Goal: Task Accomplishment & Management: Complete application form

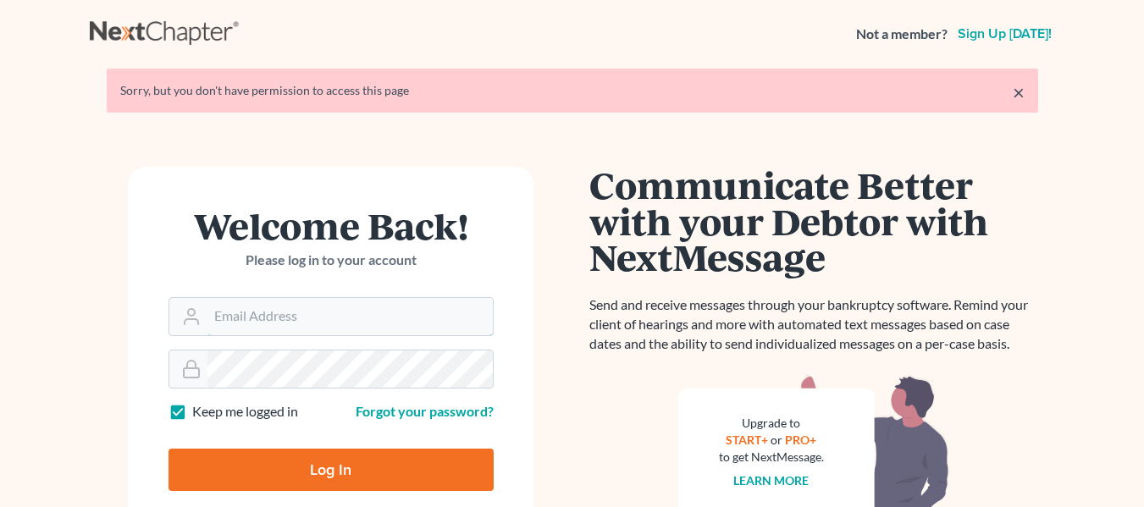
type input "[EMAIL_ADDRESS][DOMAIN_NAME]"
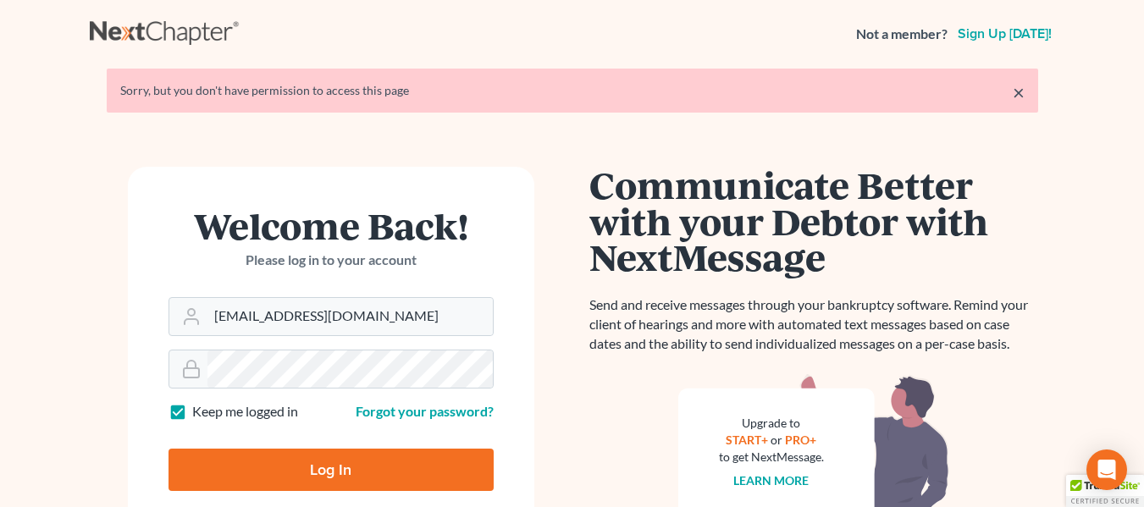
click at [333, 453] on input "Log In" at bounding box center [331, 470] width 325 height 42
type input "Thinking..."
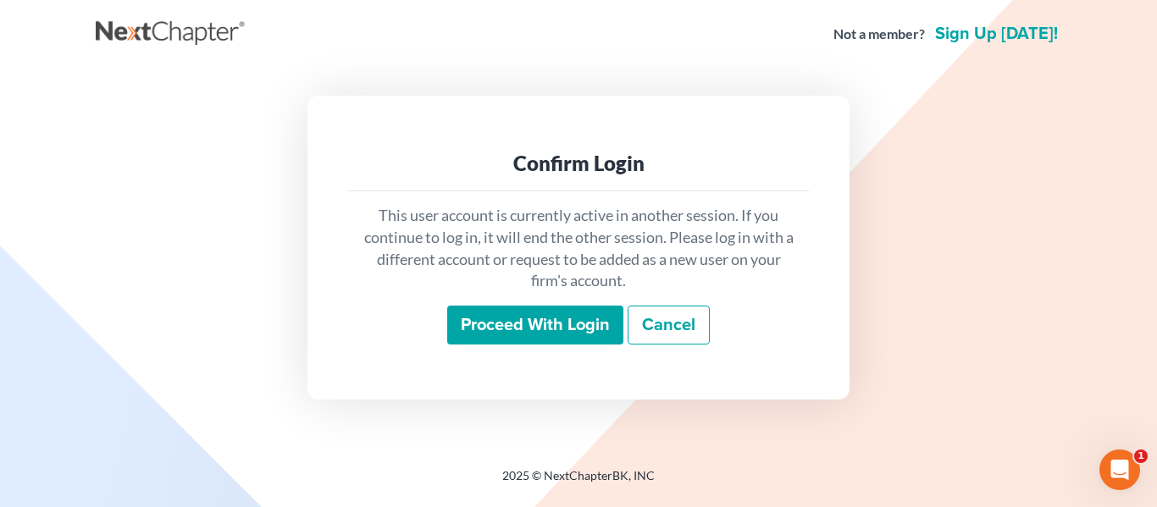
click at [547, 320] on input "Proceed with login" at bounding box center [535, 325] width 176 height 39
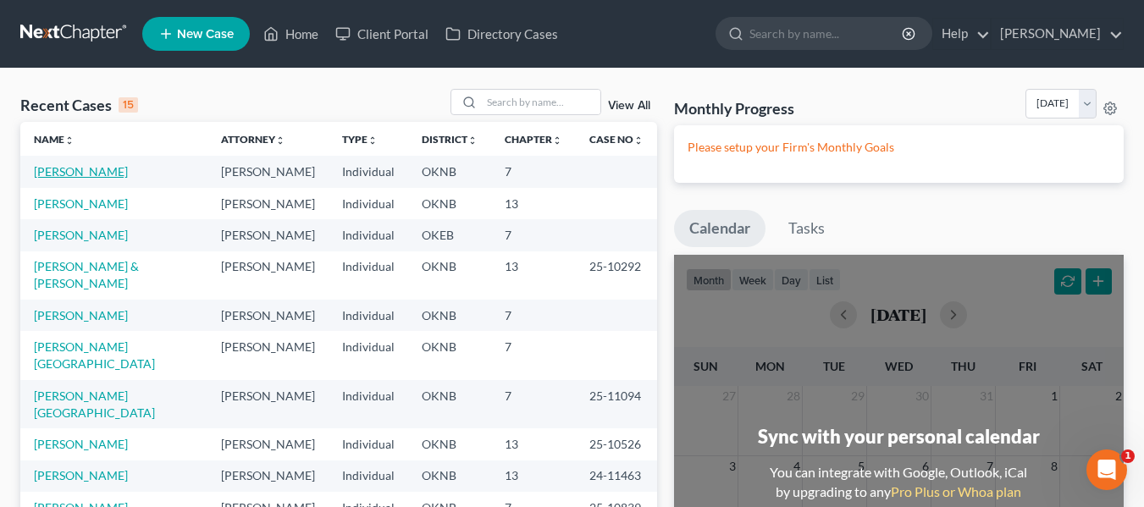
click at [64, 172] on link "Caine, Randolph" at bounding box center [81, 171] width 94 height 14
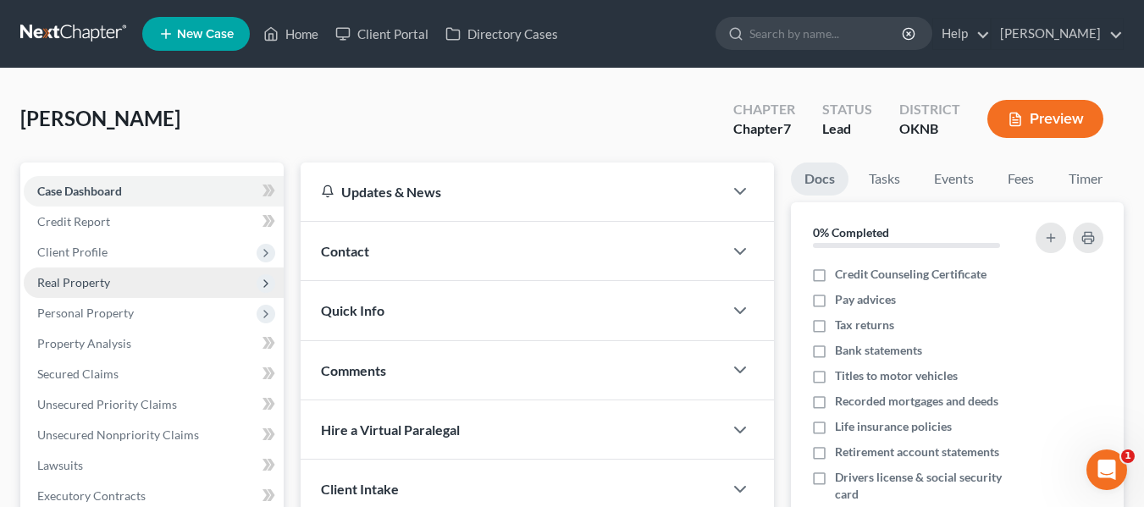
click at [141, 271] on span "Real Property" at bounding box center [154, 283] width 260 height 30
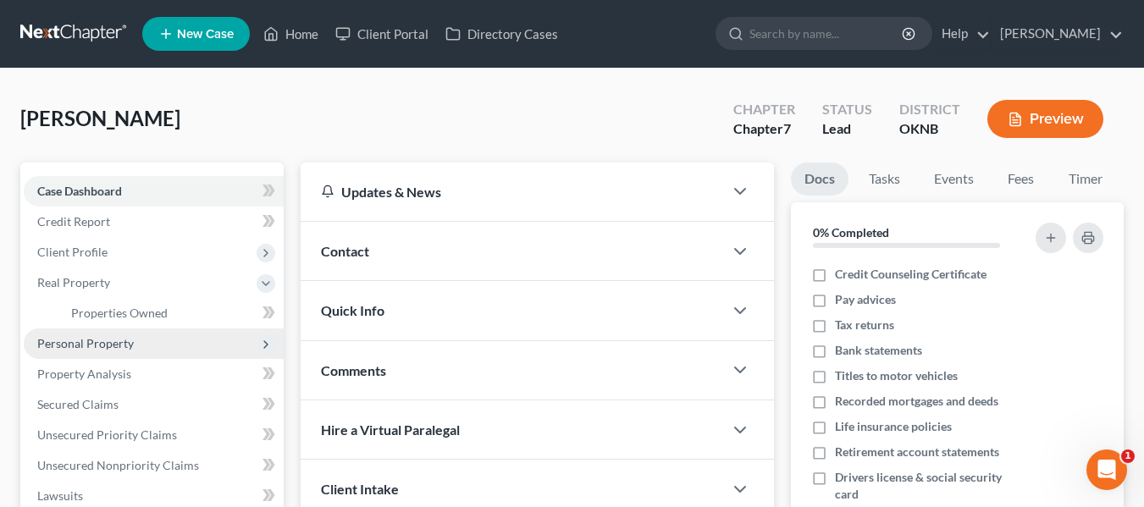
click at [138, 352] on span "Personal Property" at bounding box center [154, 344] width 260 height 30
click at [158, 353] on link "Vehicles Owned" at bounding box center [171, 344] width 226 height 30
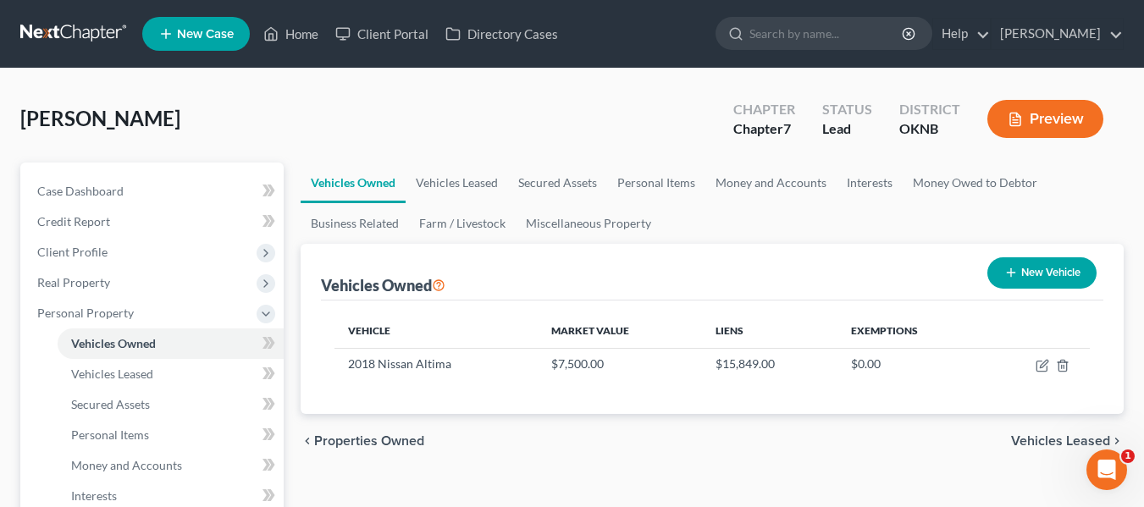
click at [1031, 279] on button "New Vehicle" at bounding box center [1042, 272] width 109 height 31
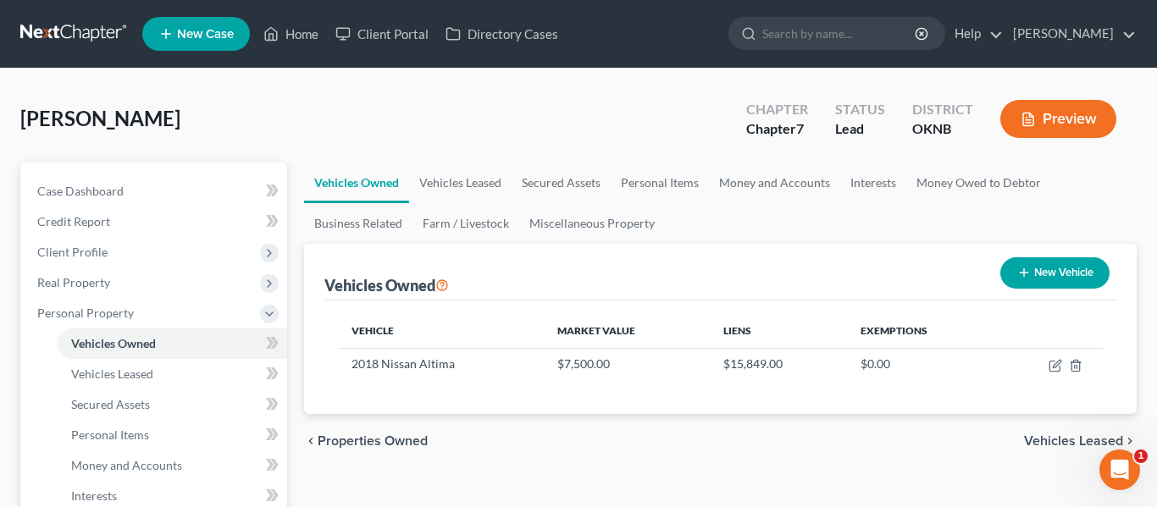
select select "0"
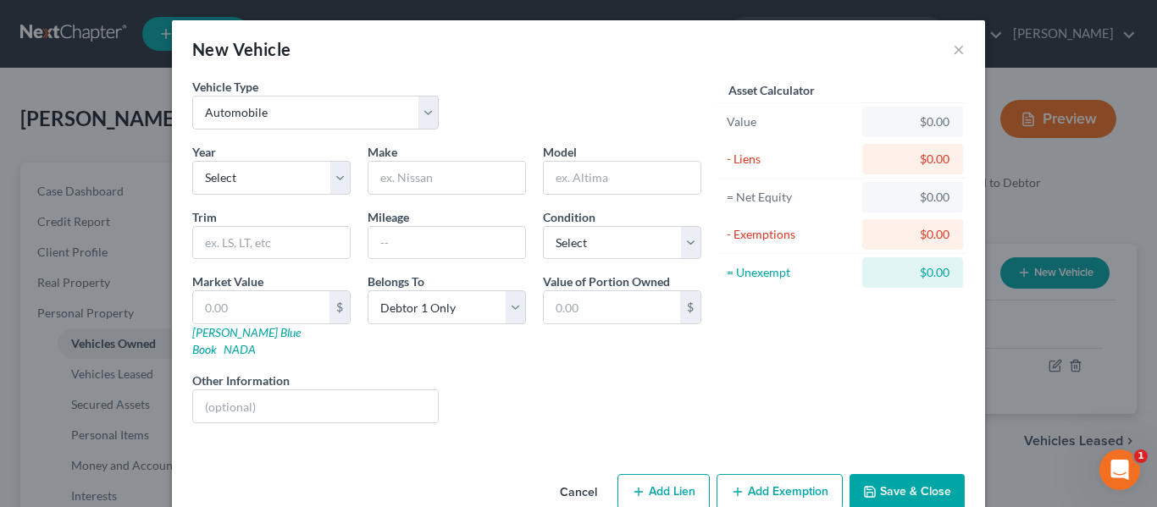
click at [557, 476] on button "Cancel" at bounding box center [578, 493] width 64 height 34
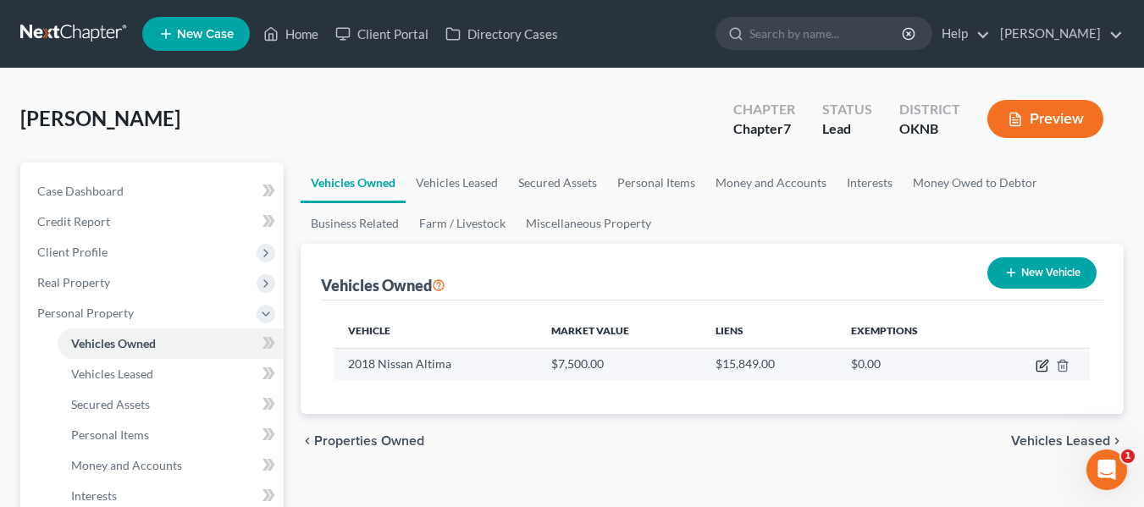
click at [1047, 367] on icon "button" at bounding box center [1042, 367] width 10 height 10
select select "0"
select select "8"
select select "1"
select select "0"
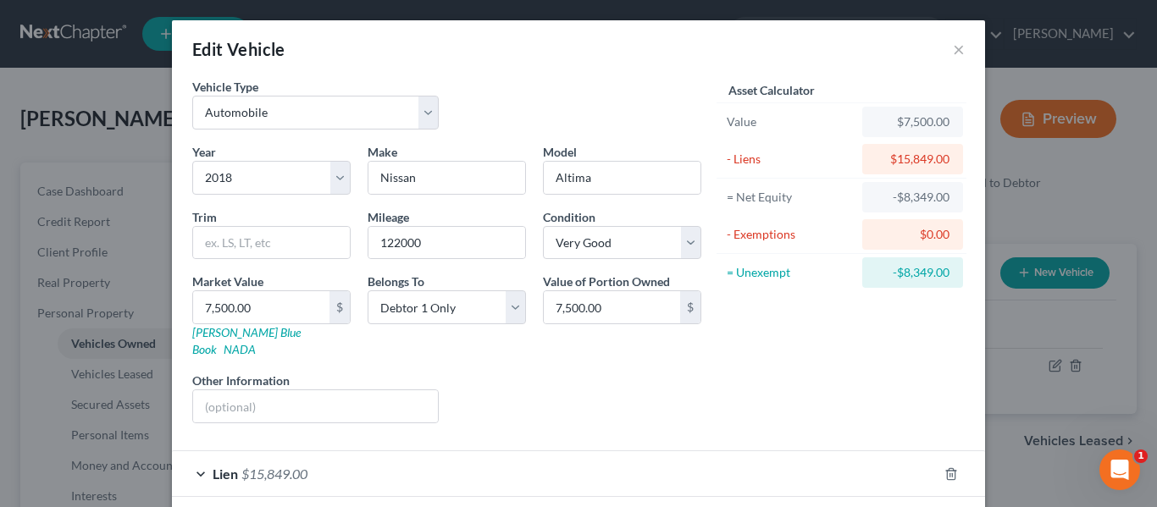
scroll to position [66, 0]
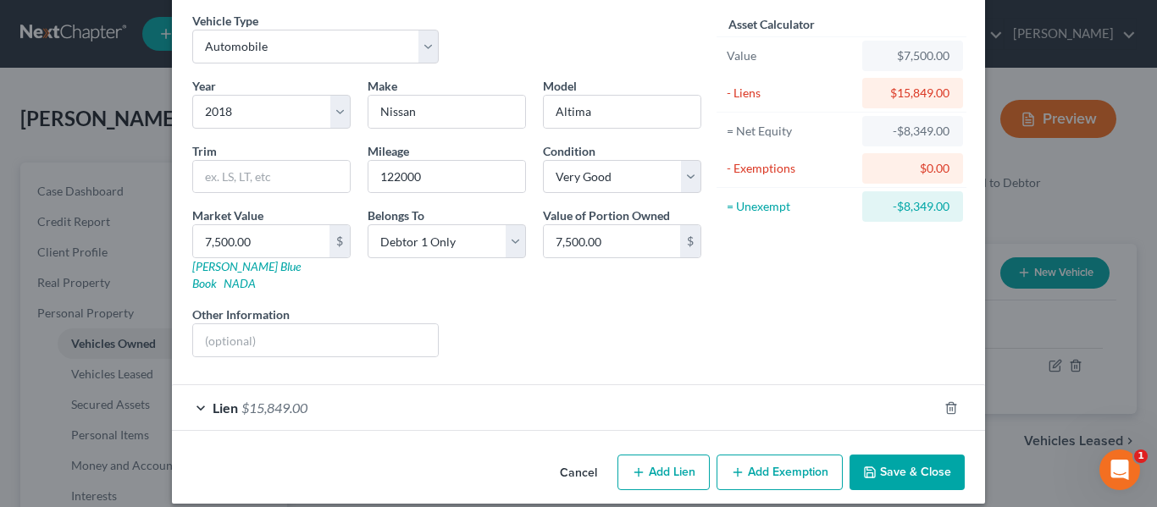
click at [772, 455] on button "Add Exemption" at bounding box center [780, 473] width 126 height 36
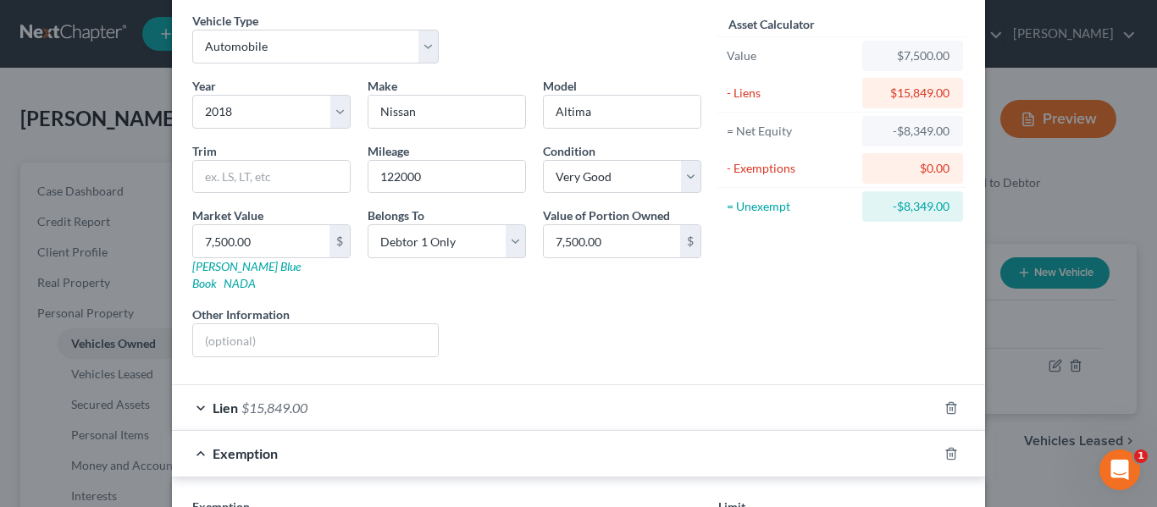
scroll to position [349, 0]
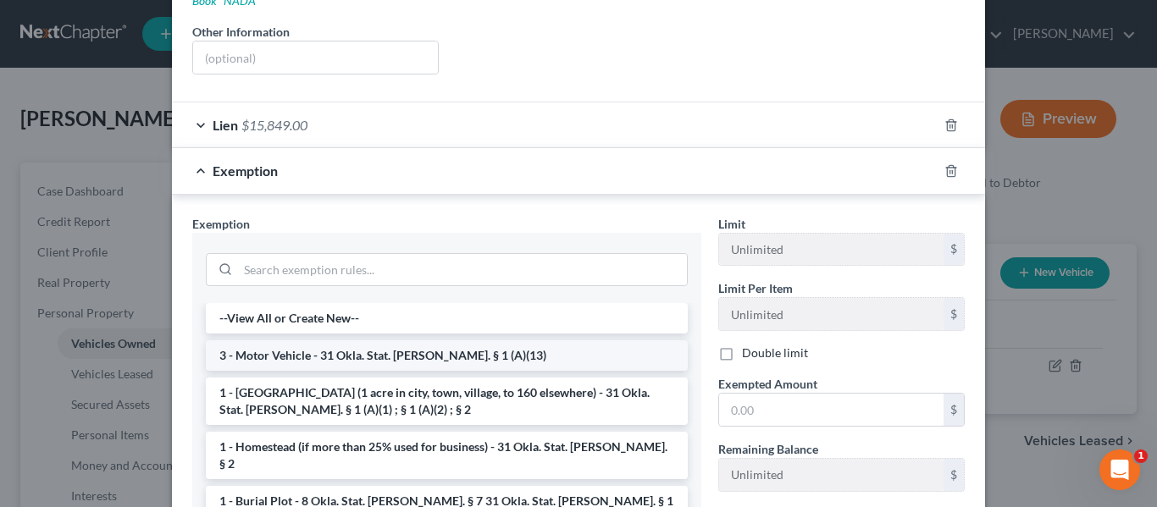
click at [418, 340] on li "3 - Motor Vehicle - 31 Okla. Stat. Ann. § 1 (A)(13)" at bounding box center [447, 355] width 482 height 30
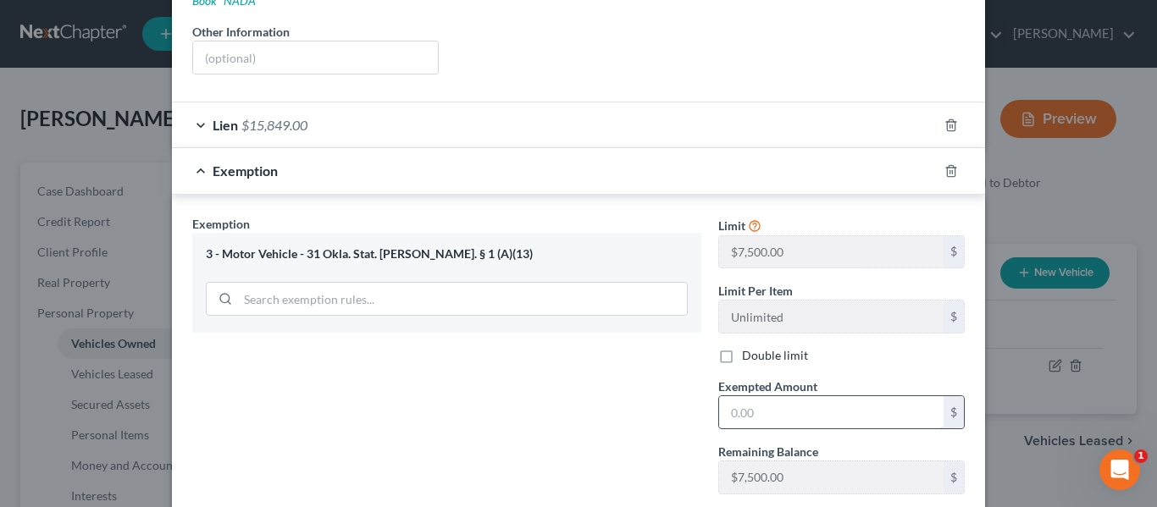
click at [764, 396] on input "text" at bounding box center [831, 412] width 224 height 32
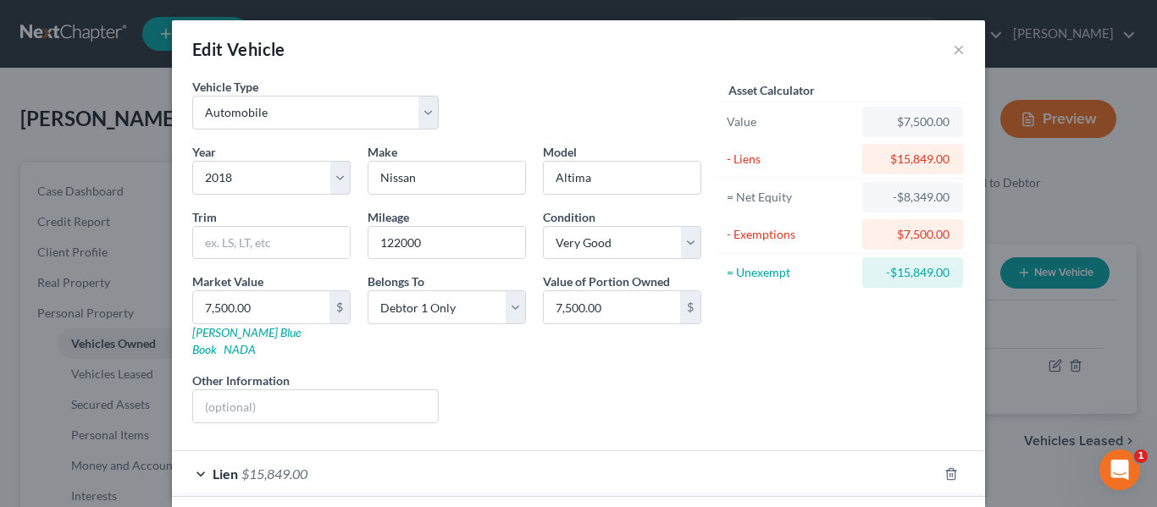
scroll to position [412, 0]
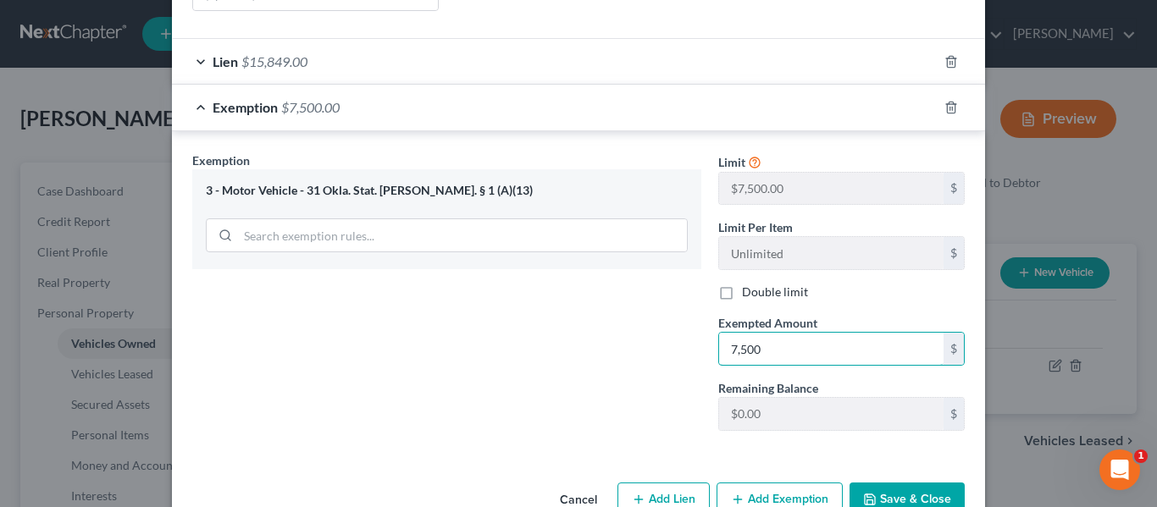
type input "7,500"
click at [878, 483] on button "Save & Close" at bounding box center [907, 501] width 115 height 36
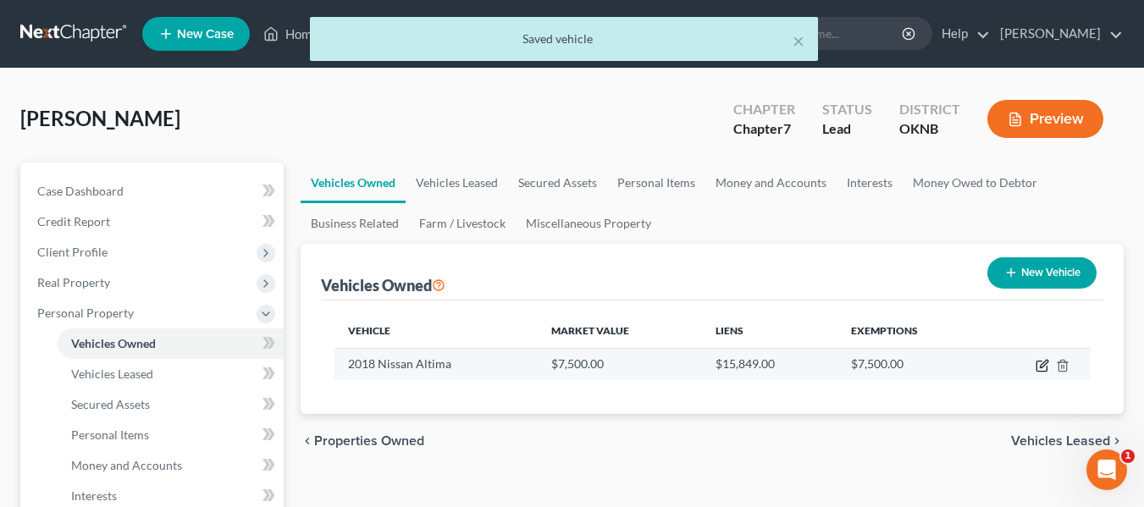
click at [1046, 363] on icon "button" at bounding box center [1044, 364] width 8 height 8
select select "0"
select select "8"
select select "1"
select select "0"
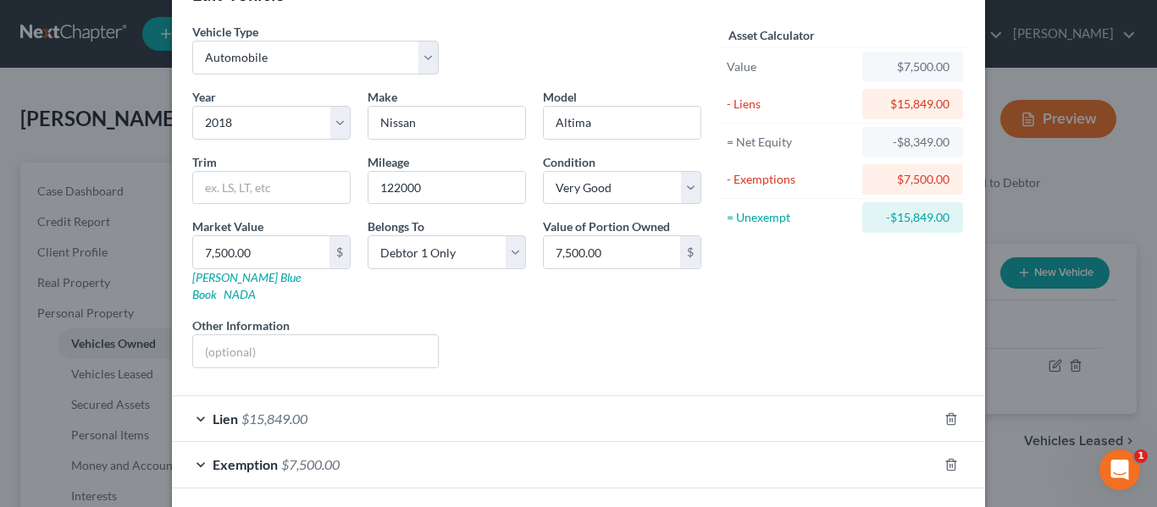
scroll to position [112, 0]
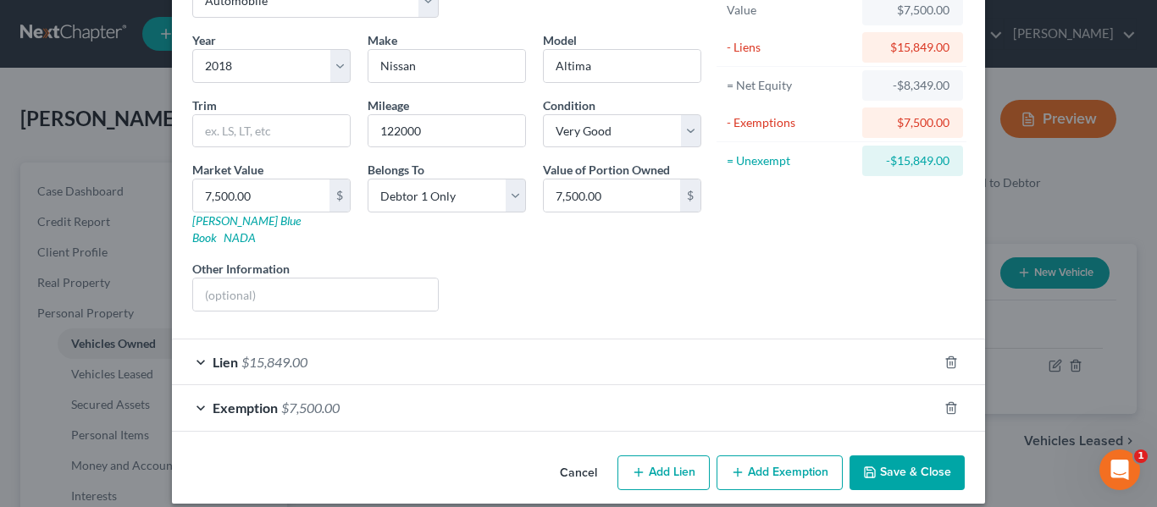
click at [745, 346] on div "Lien $15,849.00" at bounding box center [555, 362] width 766 height 45
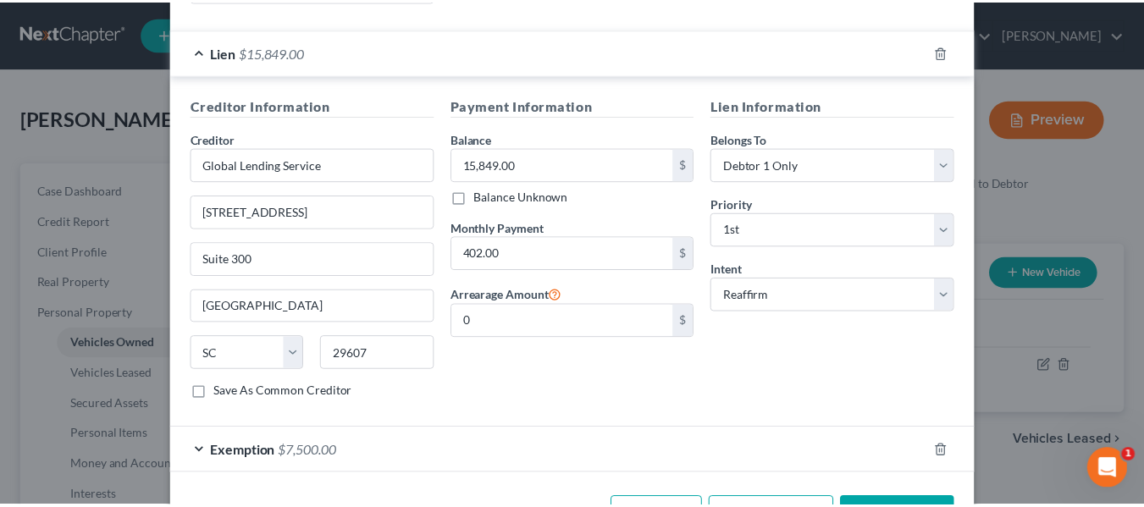
scroll to position [466, 0]
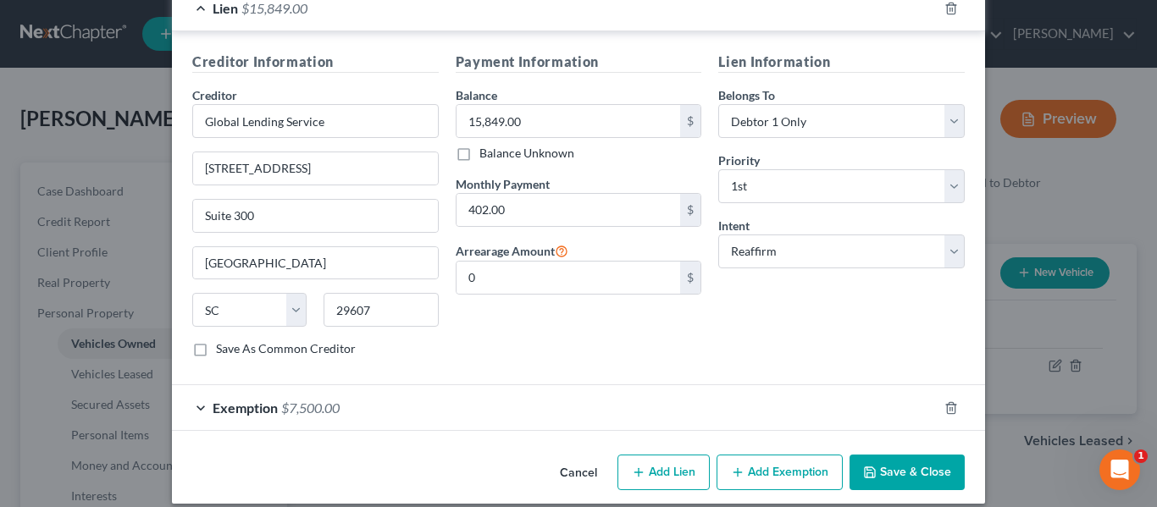
click at [871, 455] on button "Save & Close" at bounding box center [907, 473] width 115 height 36
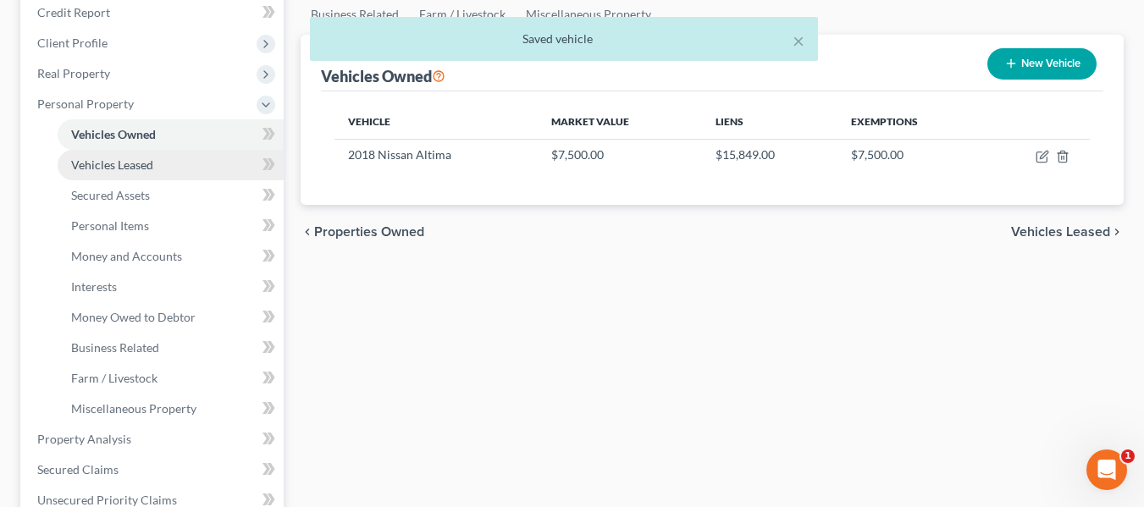
scroll to position [203, 0]
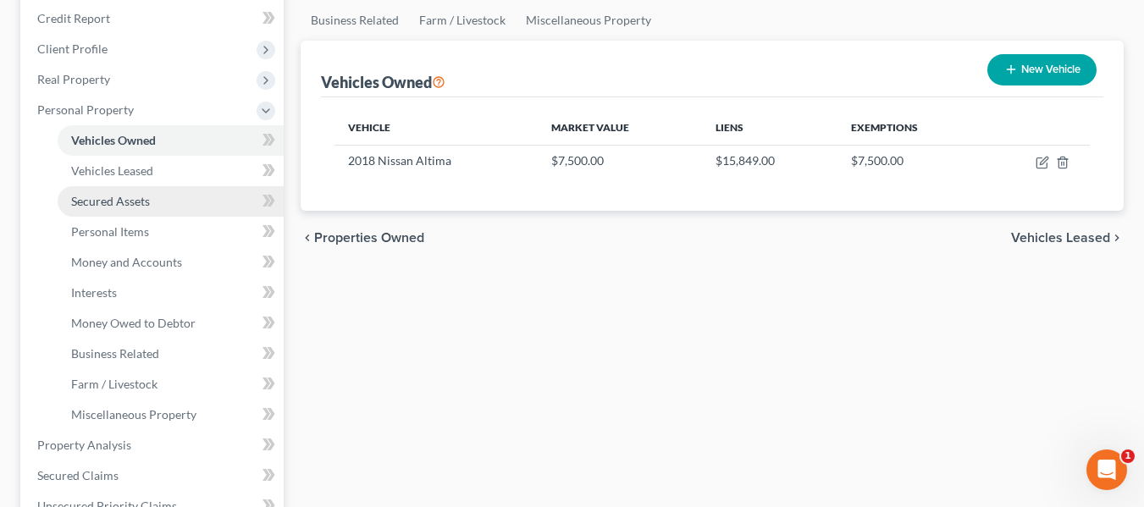
click at [152, 211] on link "Secured Assets" at bounding box center [171, 201] width 226 height 30
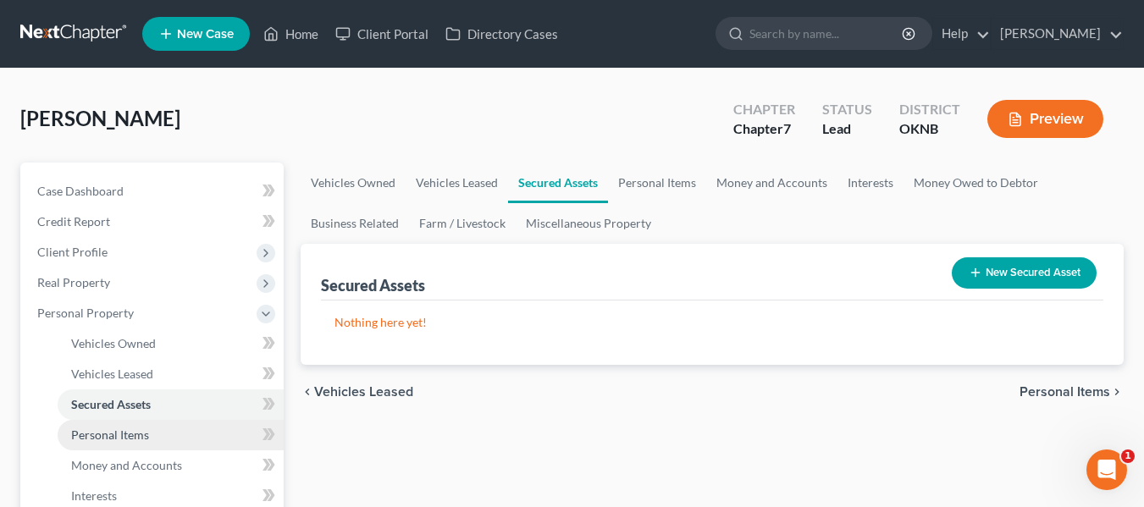
click at [141, 436] on span "Personal Items" at bounding box center [110, 435] width 78 height 14
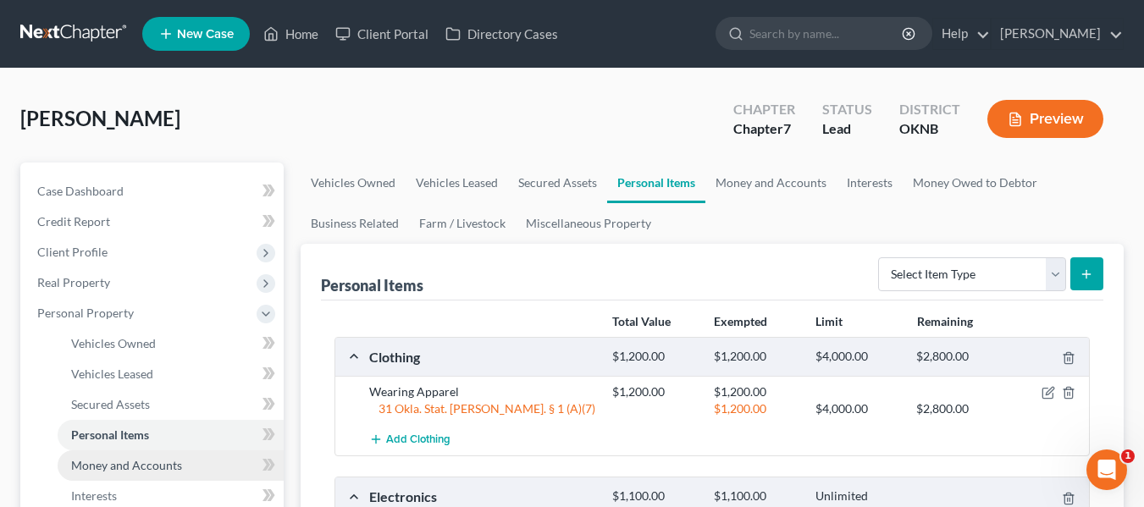
click at [158, 463] on span "Money and Accounts" at bounding box center [126, 465] width 111 height 14
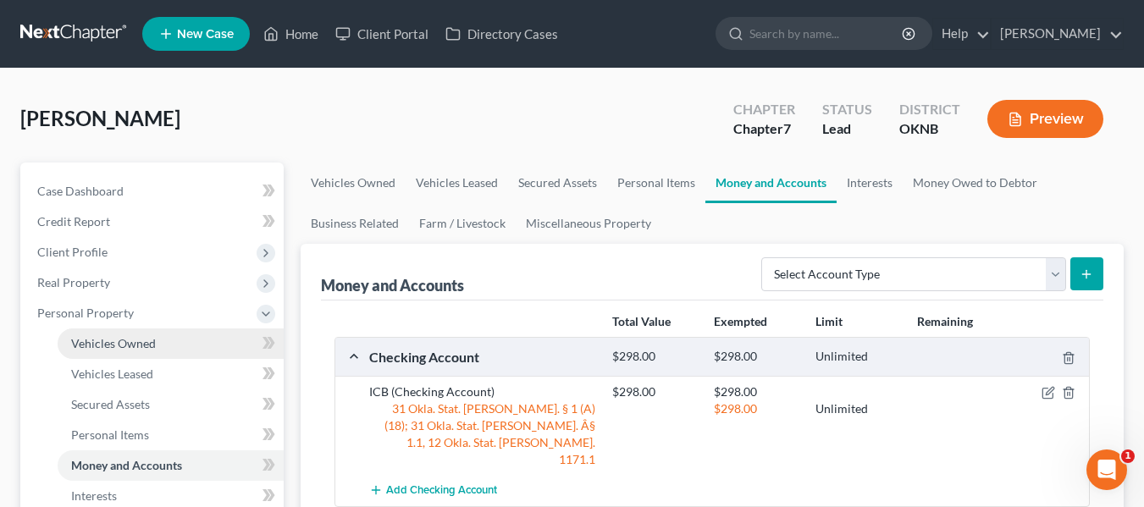
click at [202, 350] on link "Vehicles Owned" at bounding box center [171, 344] width 226 height 30
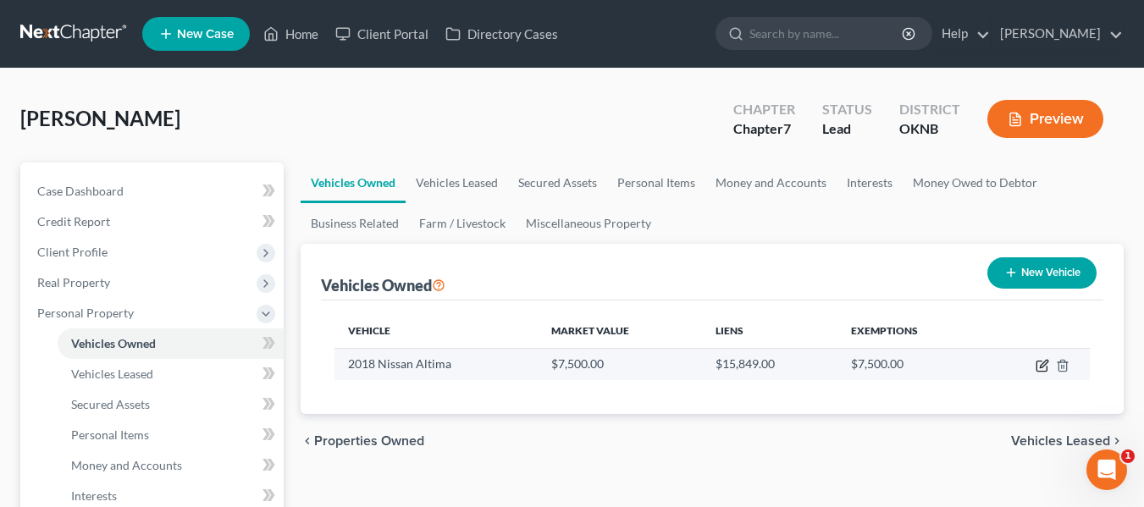
click at [1046, 370] on icon "button" at bounding box center [1043, 366] width 14 height 14
select select "0"
select select "8"
select select "1"
select select "0"
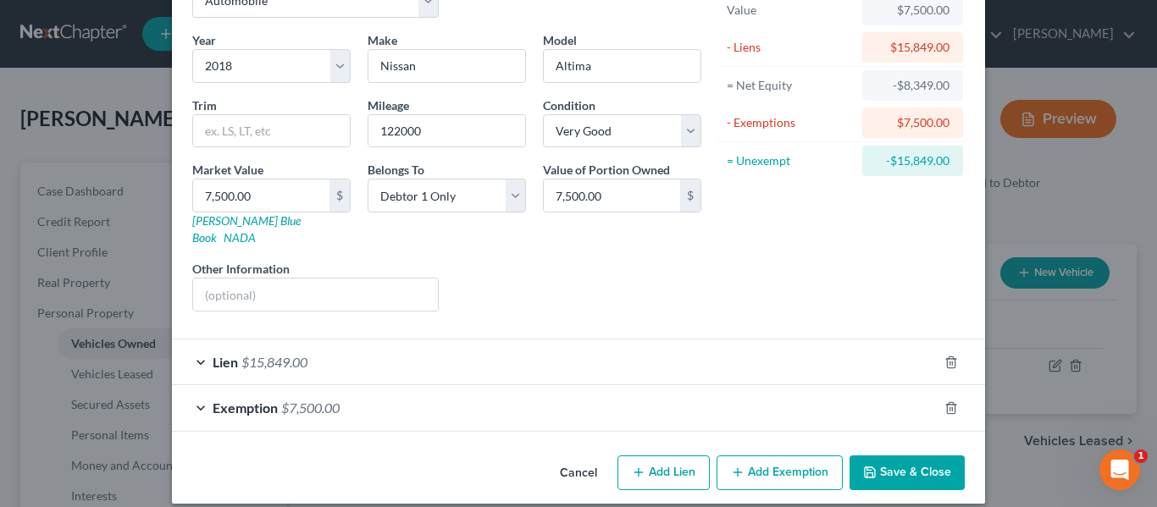
scroll to position [111, 0]
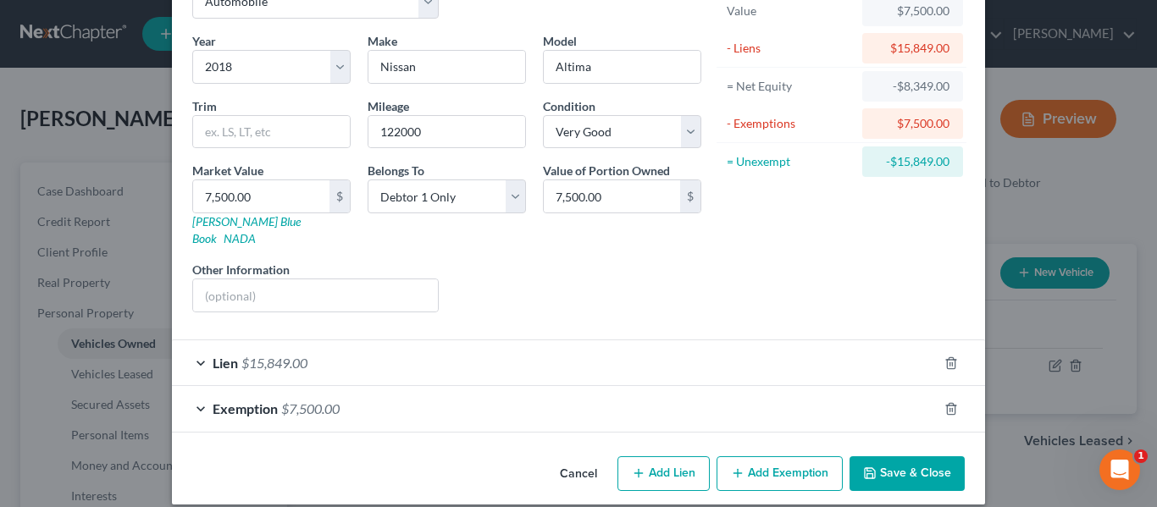
click at [737, 386] on div "Exemption $7,500.00" at bounding box center [555, 408] width 766 height 45
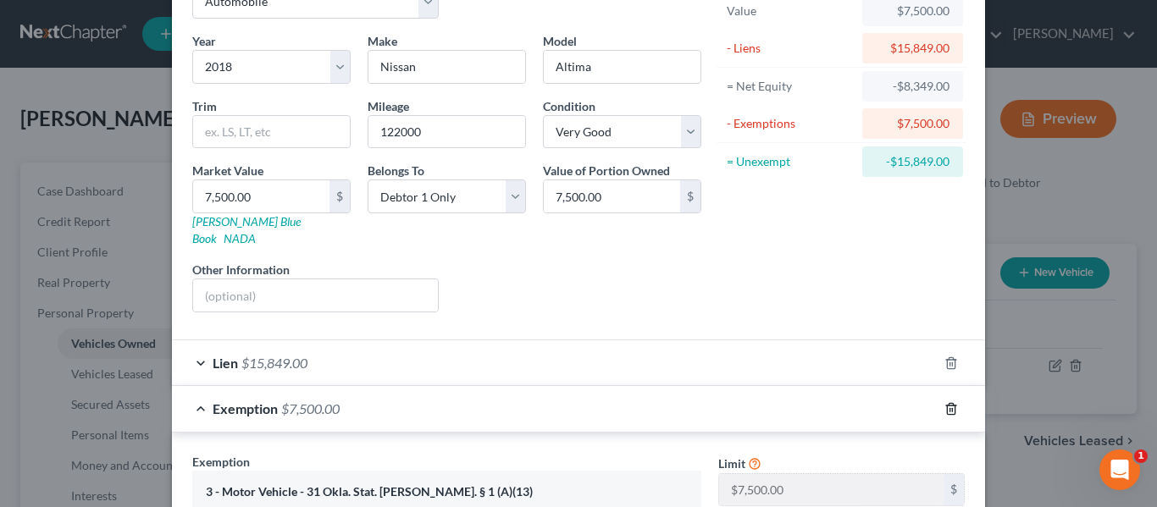
click at [944, 402] on icon "button" at bounding box center [951, 409] width 14 height 14
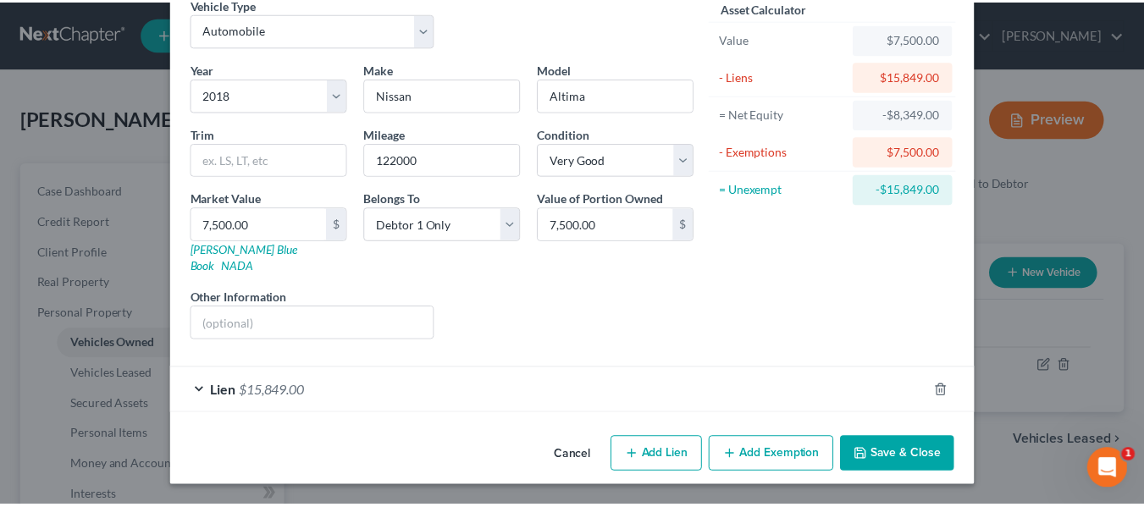
scroll to position [66, 0]
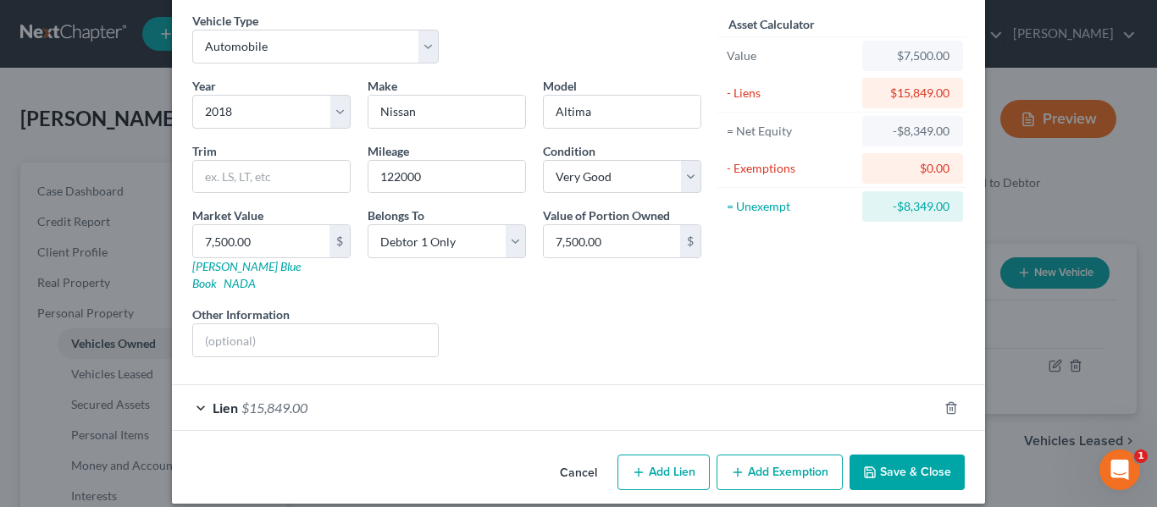
click at [889, 455] on button "Save & Close" at bounding box center [907, 473] width 115 height 36
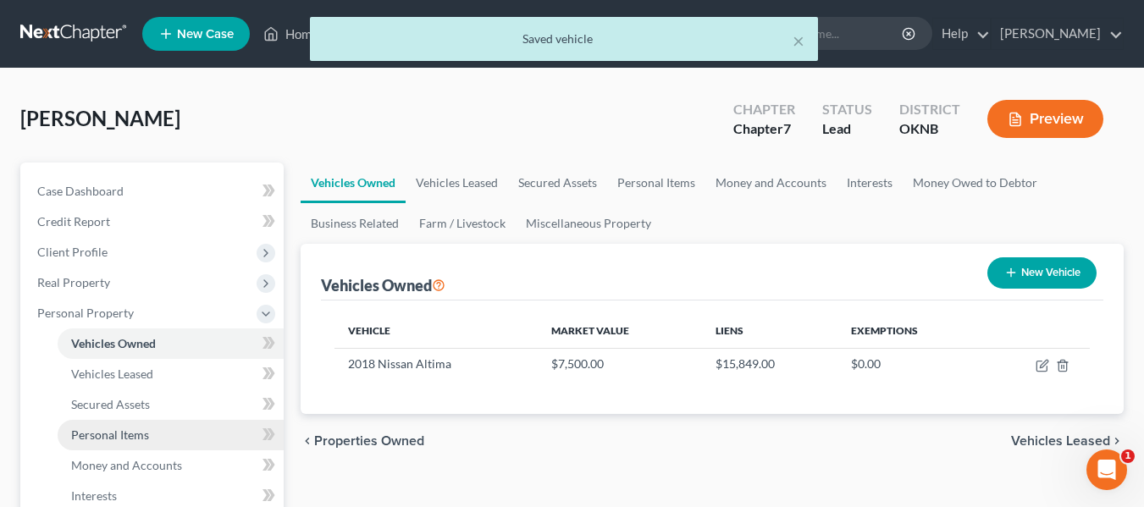
scroll to position [103, 0]
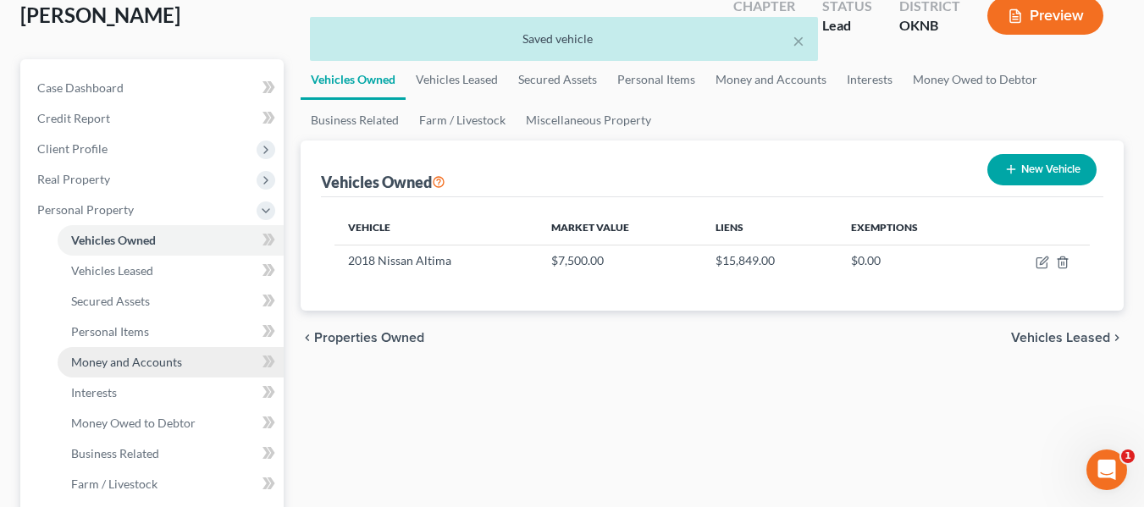
click at [149, 357] on span "Money and Accounts" at bounding box center [126, 362] width 111 height 14
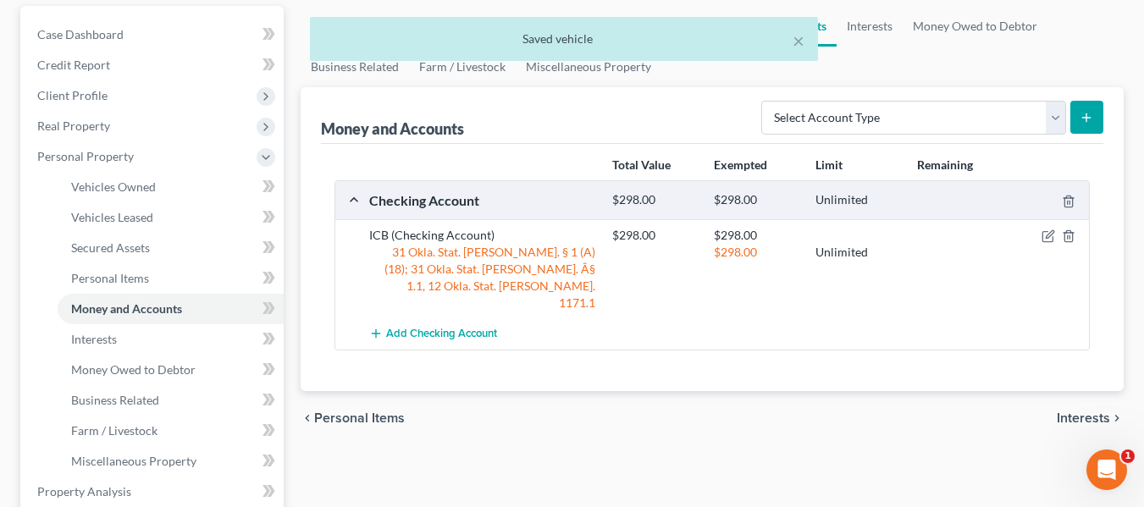
scroll to position [158, 0]
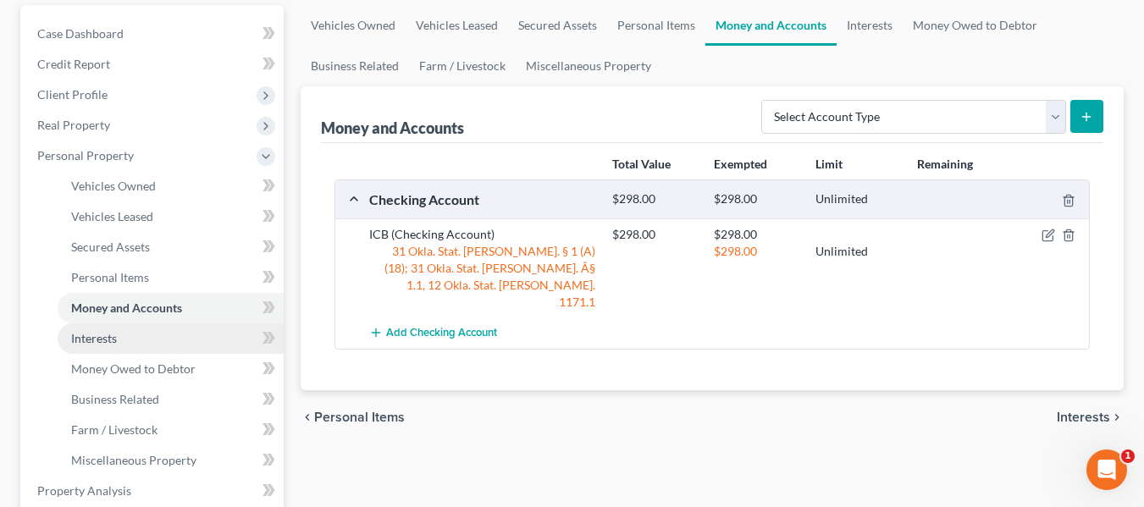
click at [127, 351] on link "Interests" at bounding box center [171, 339] width 226 height 30
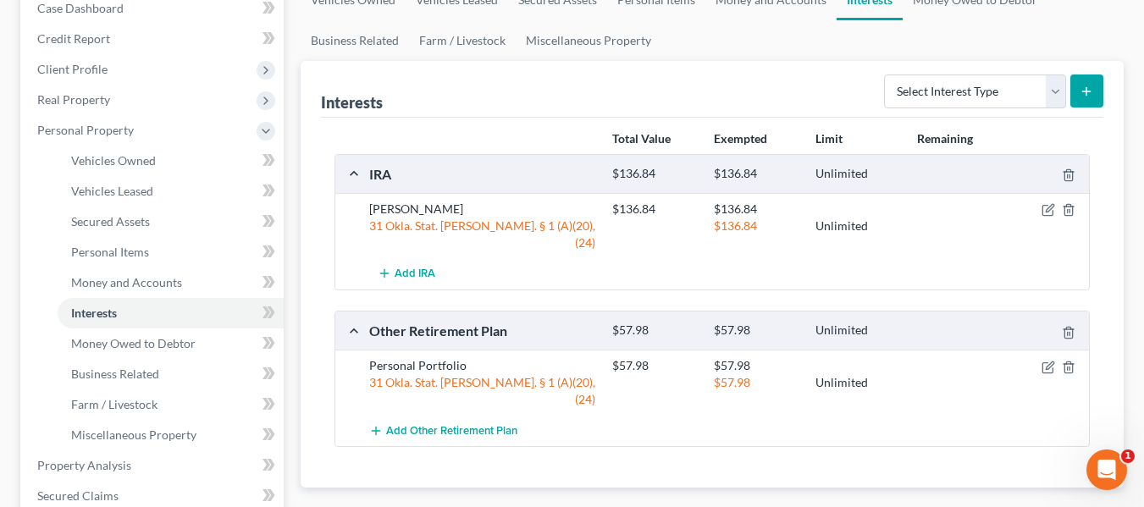
scroll to position [184, 0]
click at [1068, 360] on icon "button" at bounding box center [1069, 367] width 14 height 14
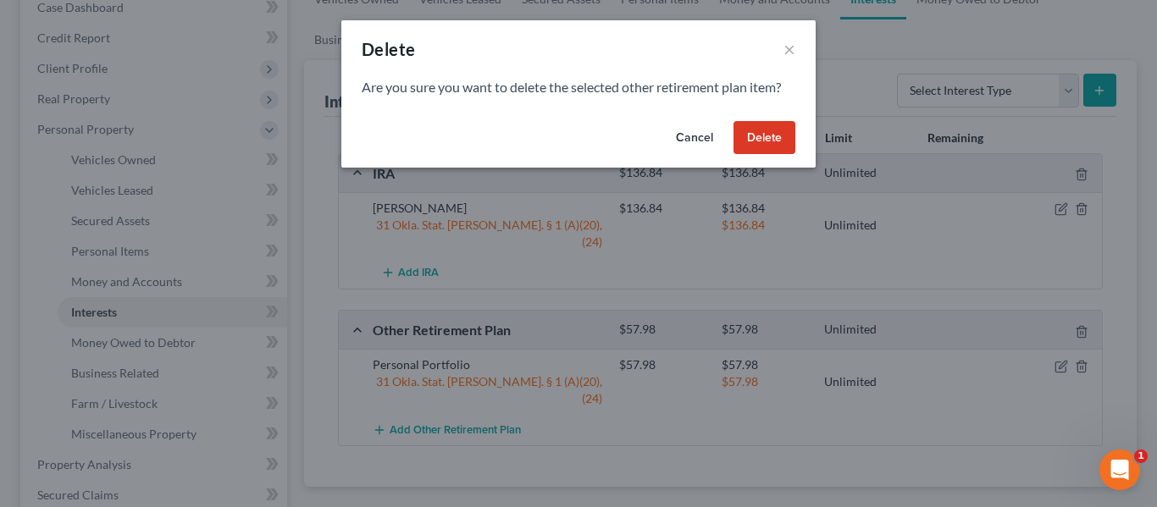
click at [777, 135] on button "Delete" at bounding box center [764, 138] width 62 height 34
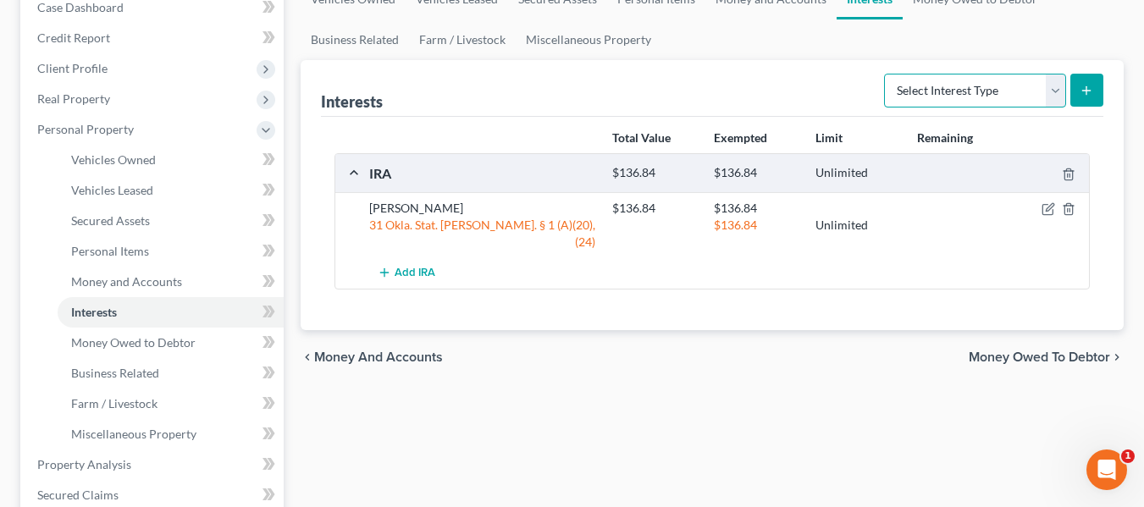
click at [1029, 101] on select "Select Interest Type 401K Annuity Bond Education IRA Government Bond Government…" at bounding box center [975, 91] width 182 height 34
click at [656, 330] on div "chevron_left Money and Accounts Money Owed to Debtor chevron_right" at bounding box center [712, 357] width 823 height 54
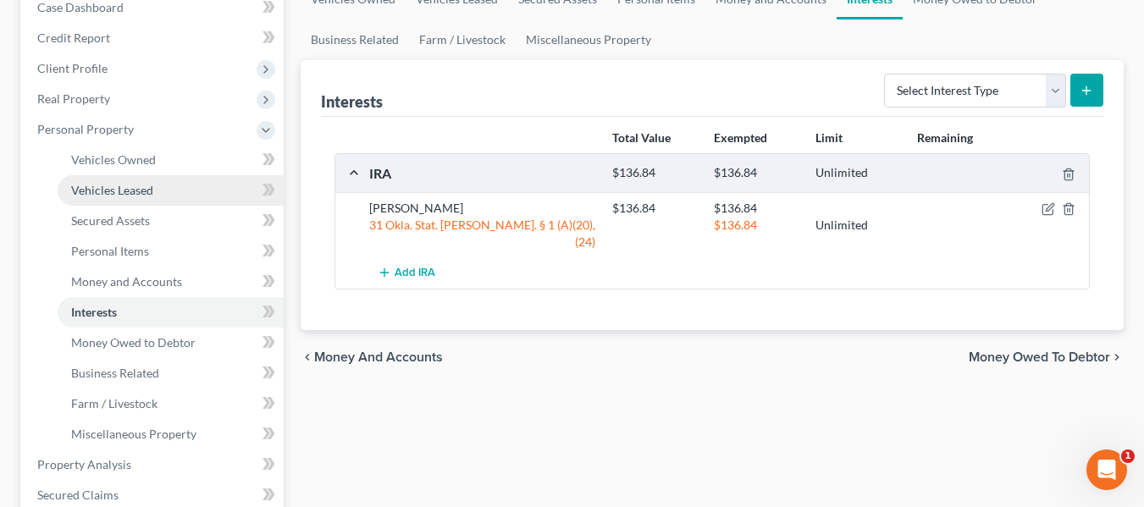
click at [184, 183] on link "Vehicles Leased" at bounding box center [171, 190] width 226 height 30
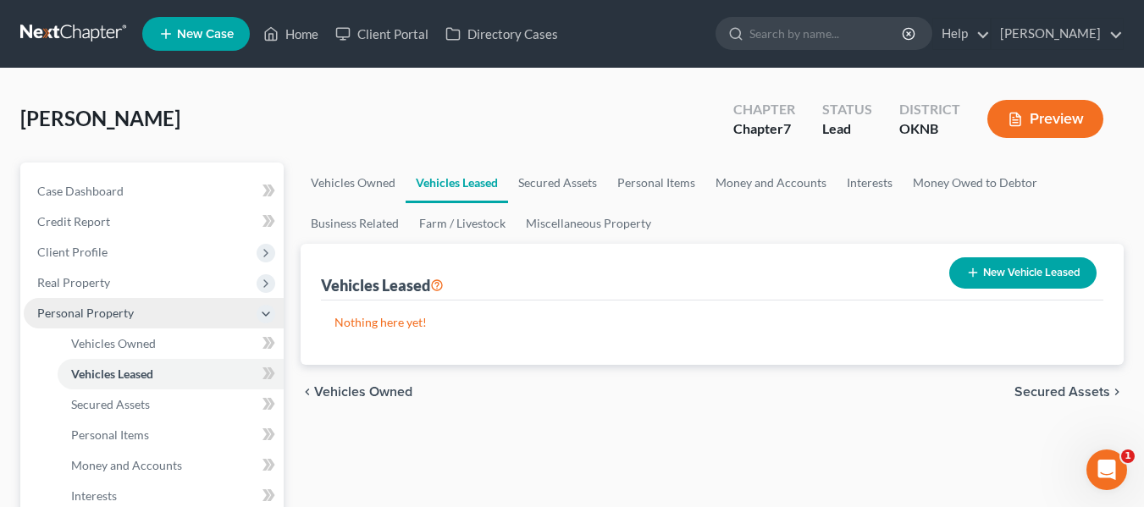
click at [184, 326] on span "Personal Property" at bounding box center [154, 313] width 260 height 30
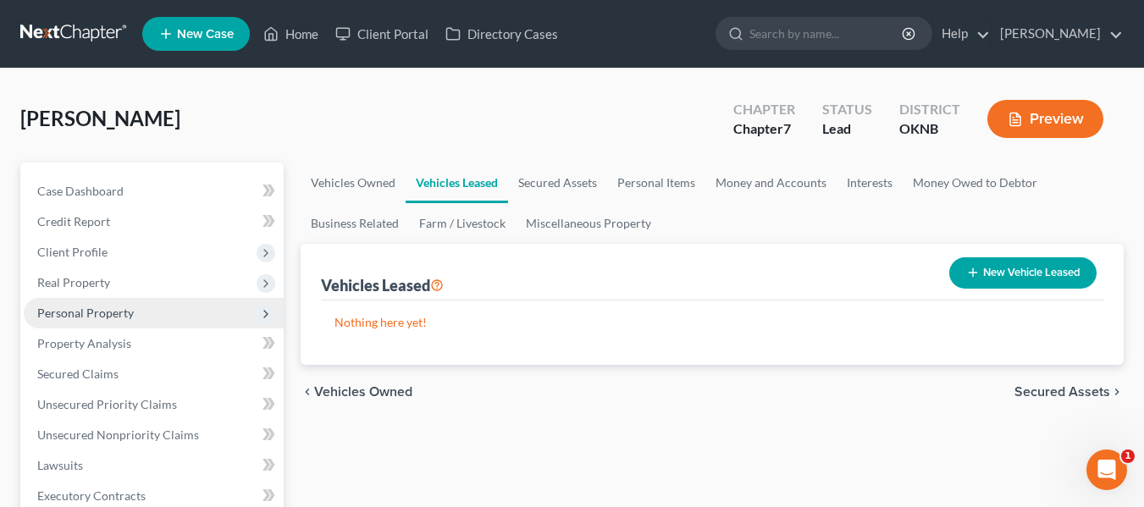
click at [180, 324] on span "Personal Property" at bounding box center [154, 313] width 260 height 30
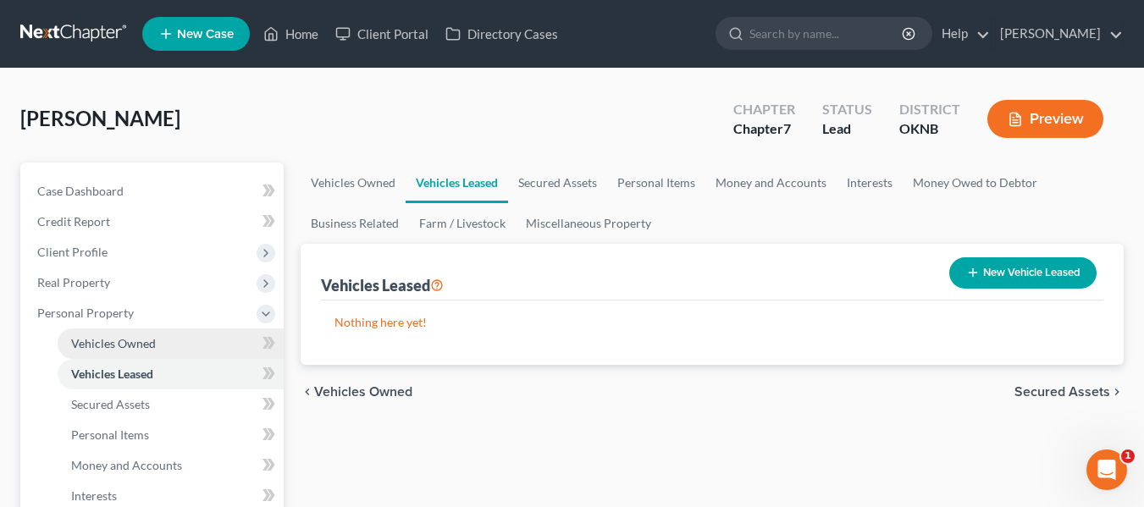
click at [182, 336] on link "Vehicles Owned" at bounding box center [171, 344] width 226 height 30
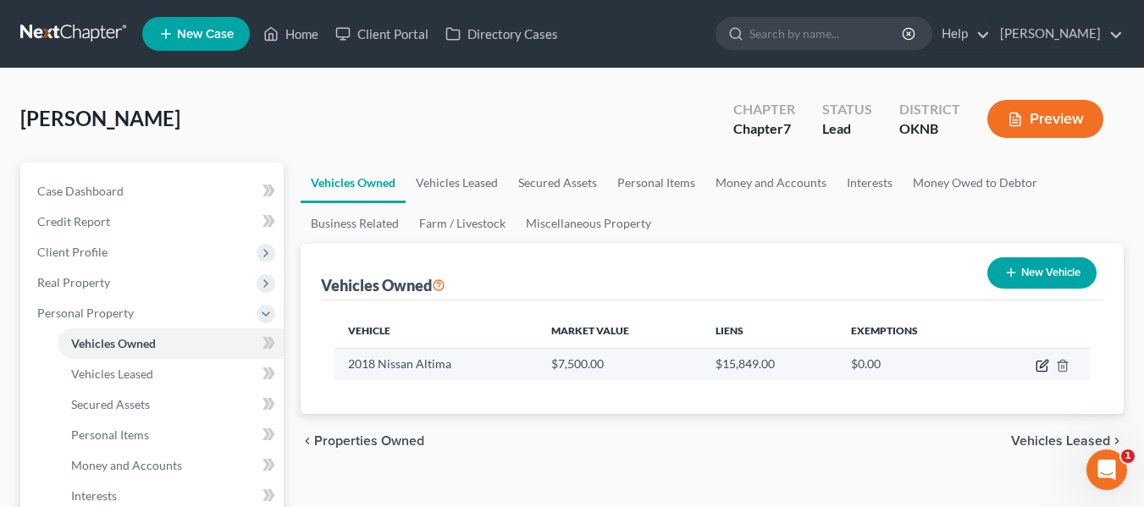
click at [1038, 366] on icon "button" at bounding box center [1042, 367] width 10 height 10
select select "0"
select select "8"
select select "1"
select select "0"
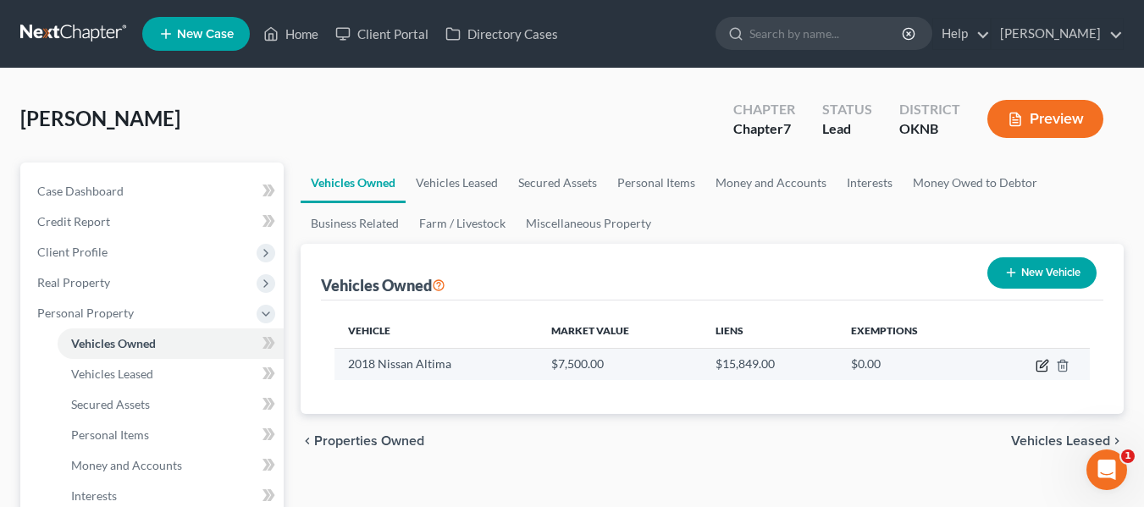
select select "42"
select select "0"
select select "2"
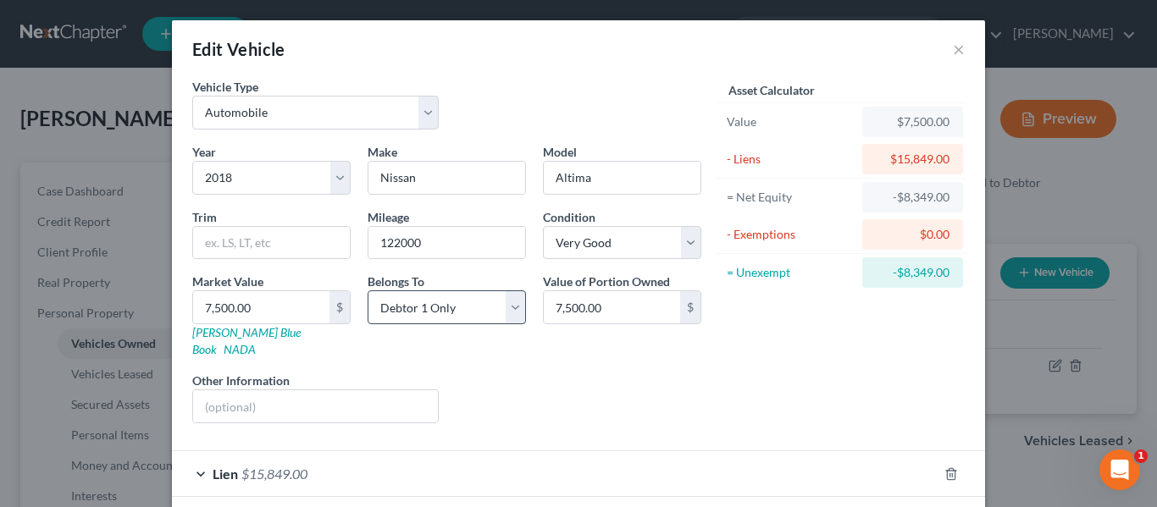
scroll to position [66, 0]
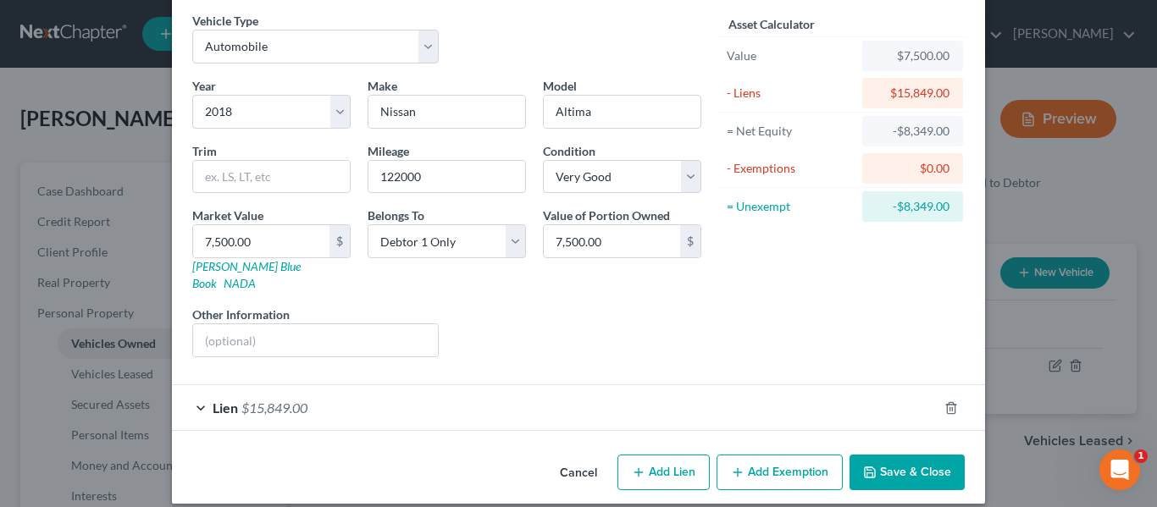
click at [517, 403] on div "Lien $15,849.00" at bounding box center [555, 407] width 766 height 45
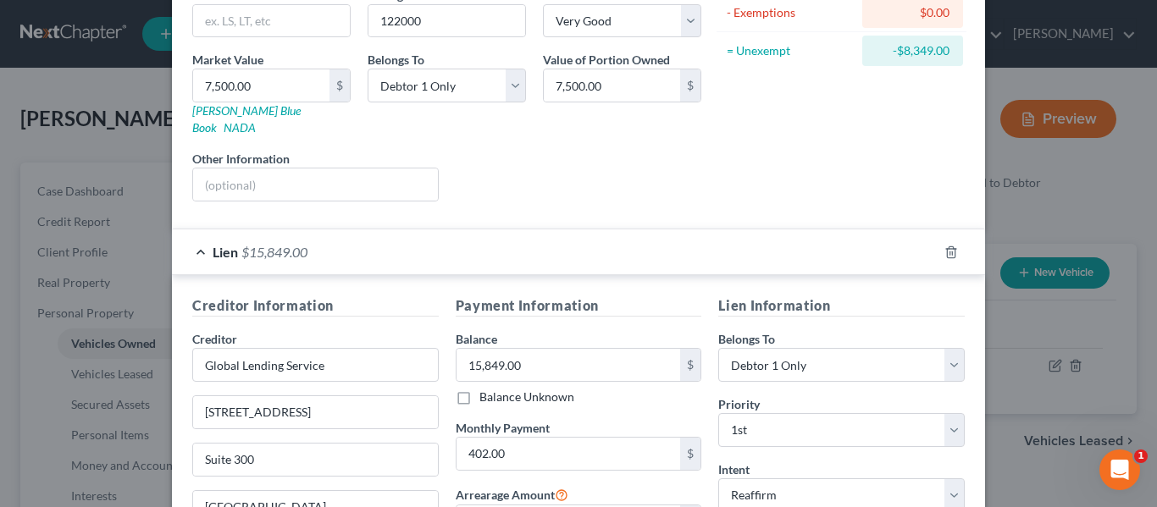
scroll to position [224, 0]
click at [530, 347] on input "15,849.00" at bounding box center [569, 363] width 224 height 32
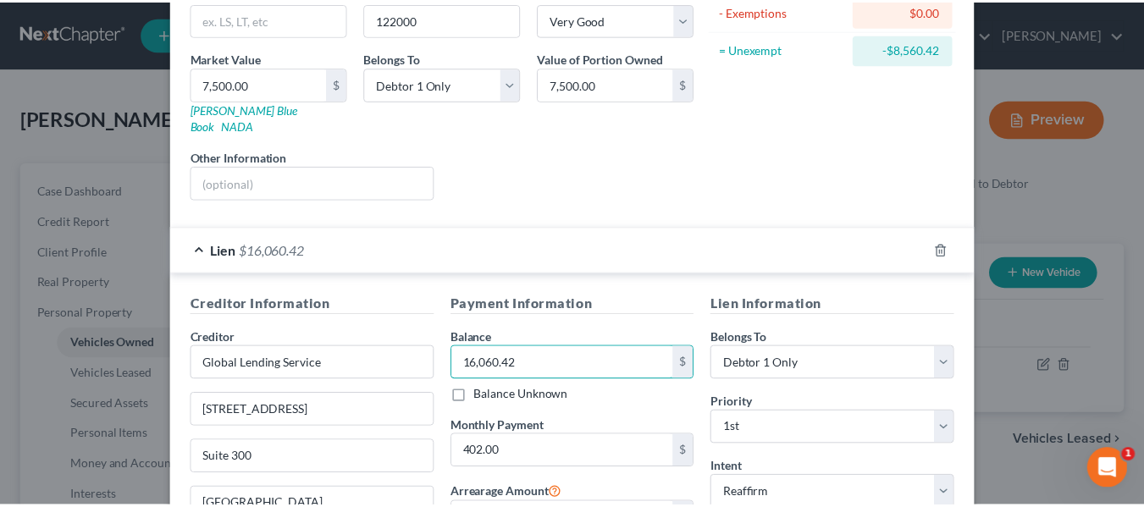
scroll to position [419, 0]
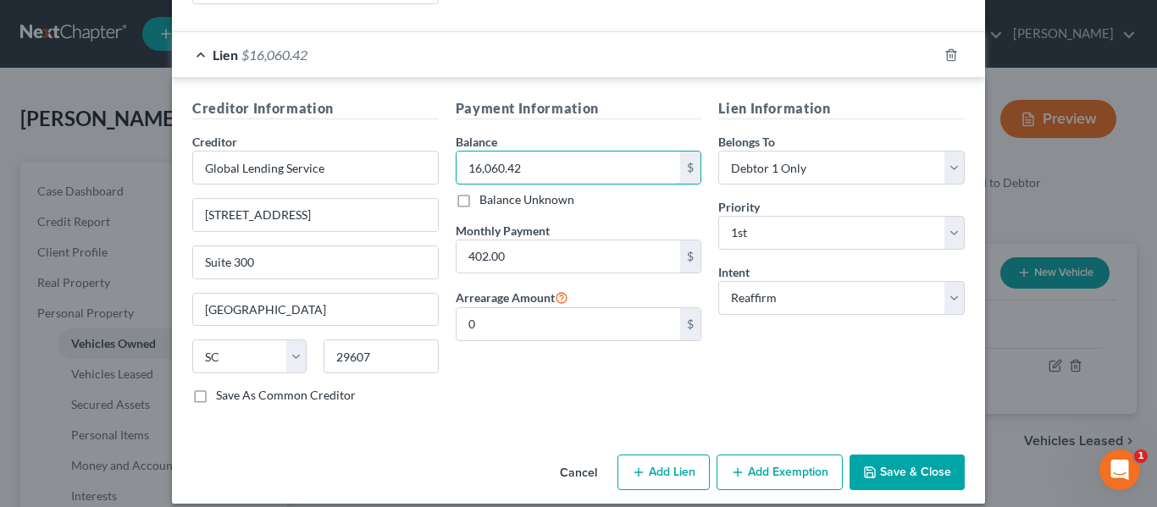
type input "16,060.42"
click at [882, 455] on button "Save & Close" at bounding box center [907, 473] width 115 height 36
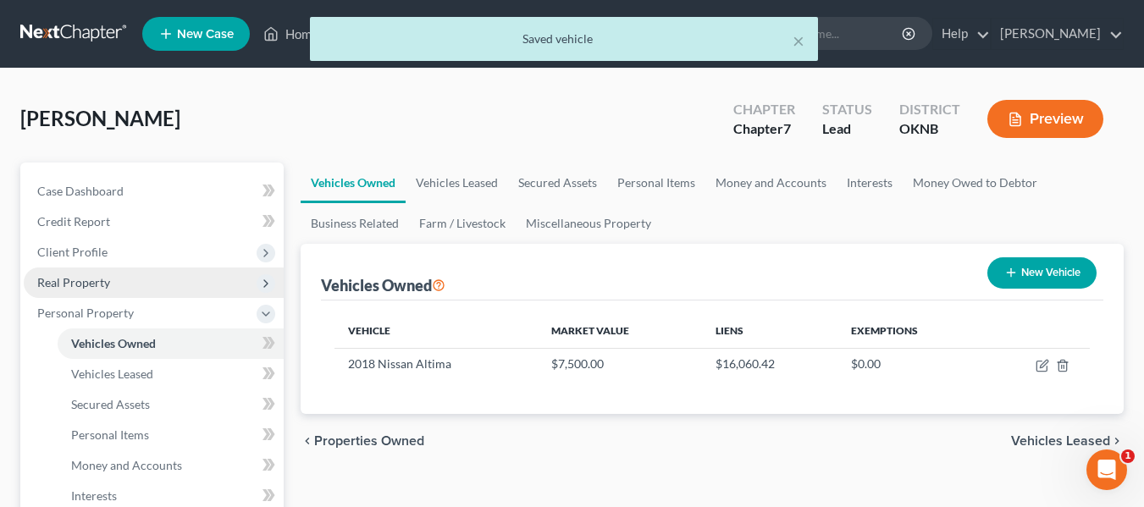
click at [140, 274] on span "Real Property" at bounding box center [154, 283] width 260 height 30
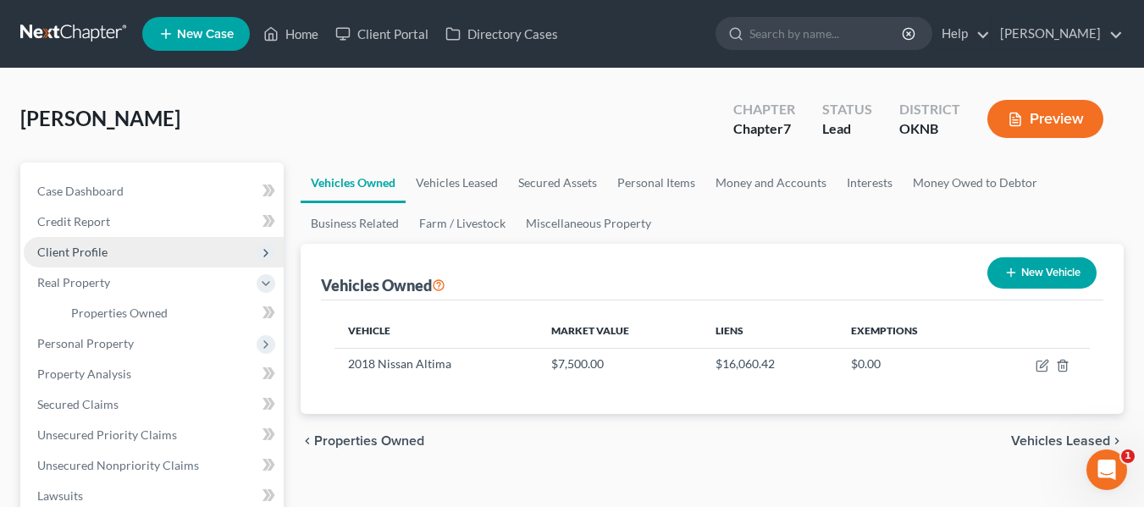
click at [136, 249] on span "Client Profile" at bounding box center [154, 252] width 260 height 30
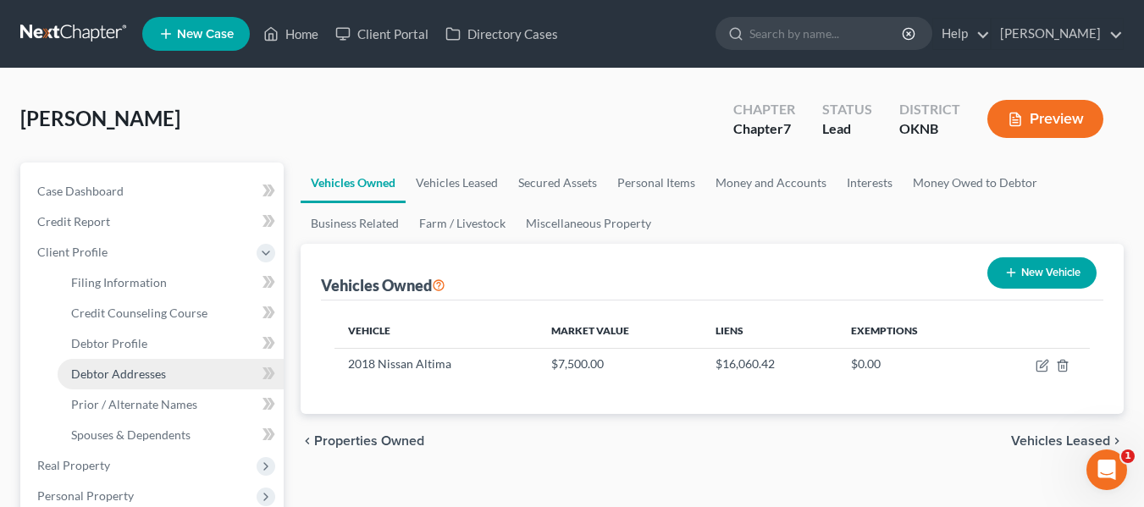
click at [147, 363] on link "Debtor Addresses" at bounding box center [171, 374] width 226 height 30
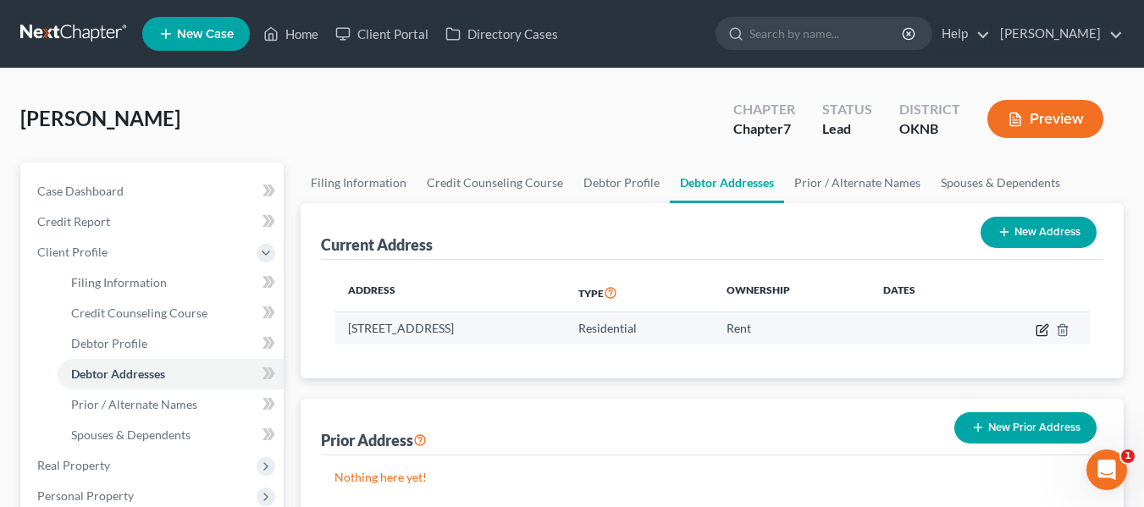
click at [1041, 333] on icon "button" at bounding box center [1043, 331] width 14 height 14
select select "37"
select select "0"
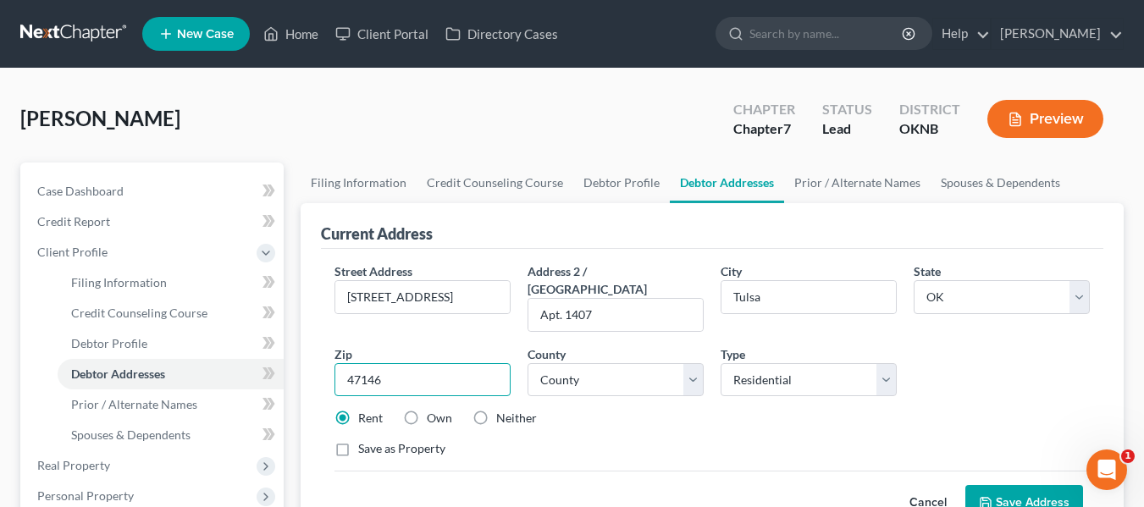
click at [359, 367] on input "47146" at bounding box center [423, 380] width 176 height 34
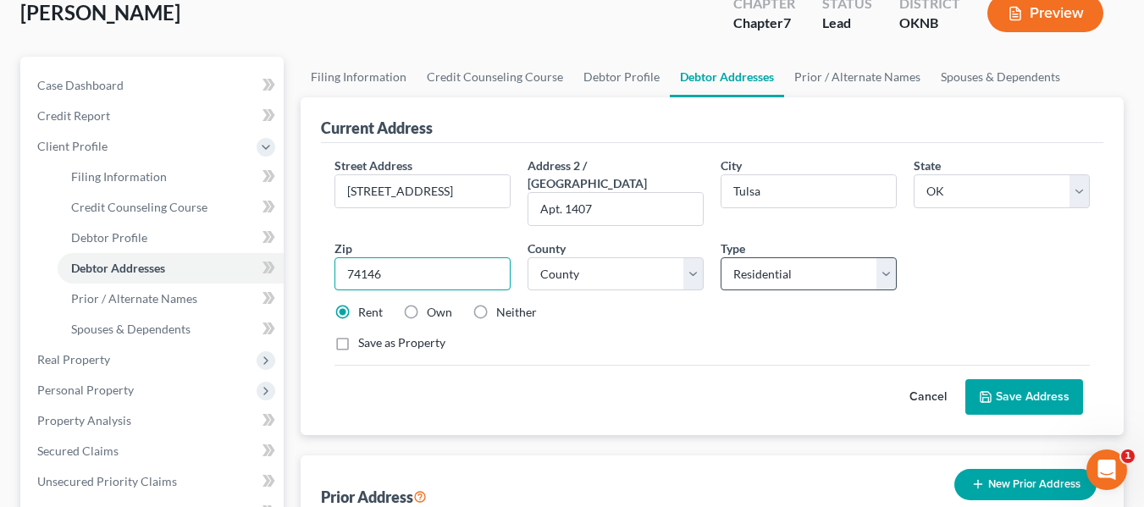
scroll to position [95, 0]
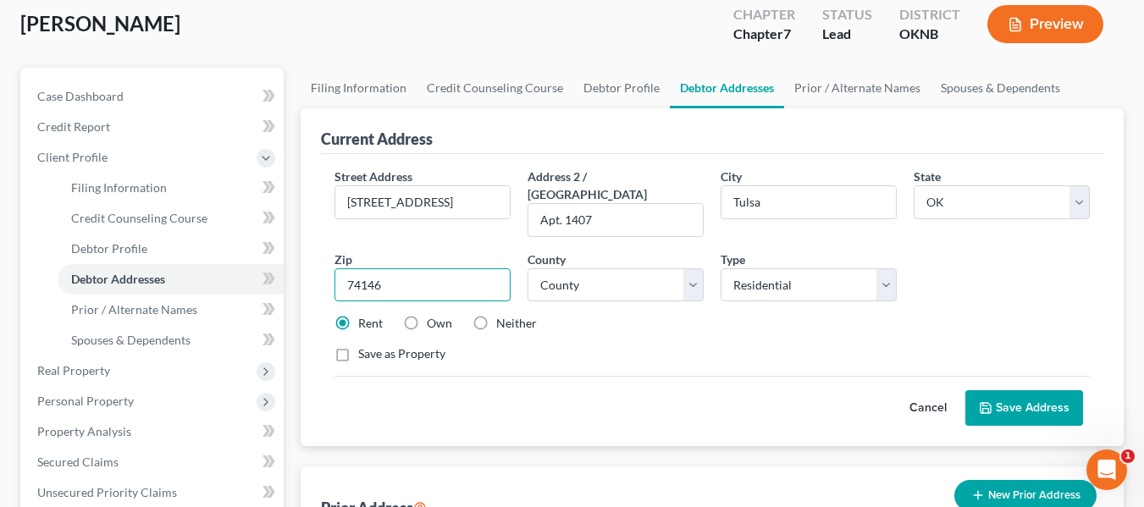
type input "74146"
click at [1020, 390] on button "Save Address" at bounding box center [1025, 408] width 118 height 36
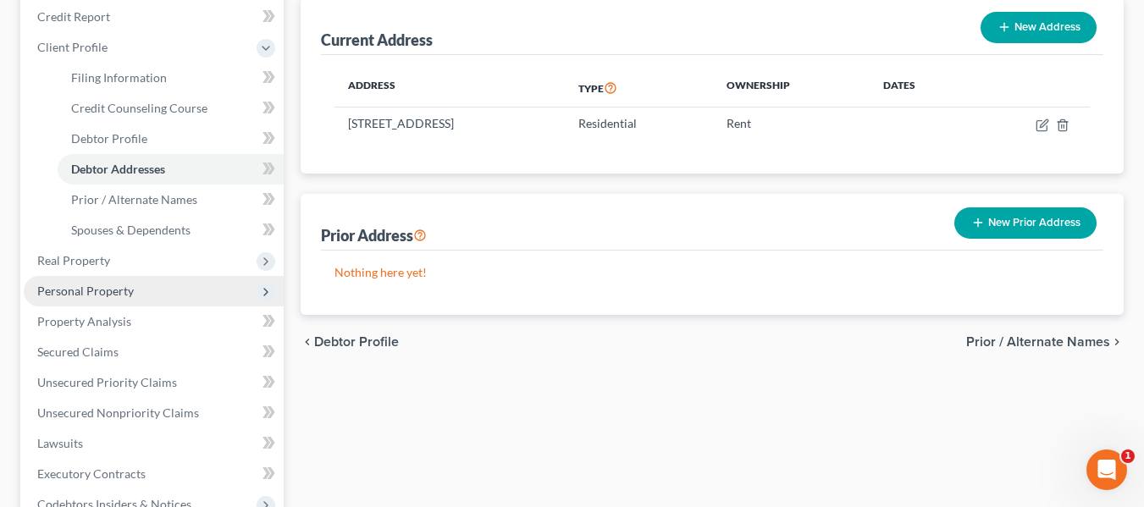
scroll to position [207, 0]
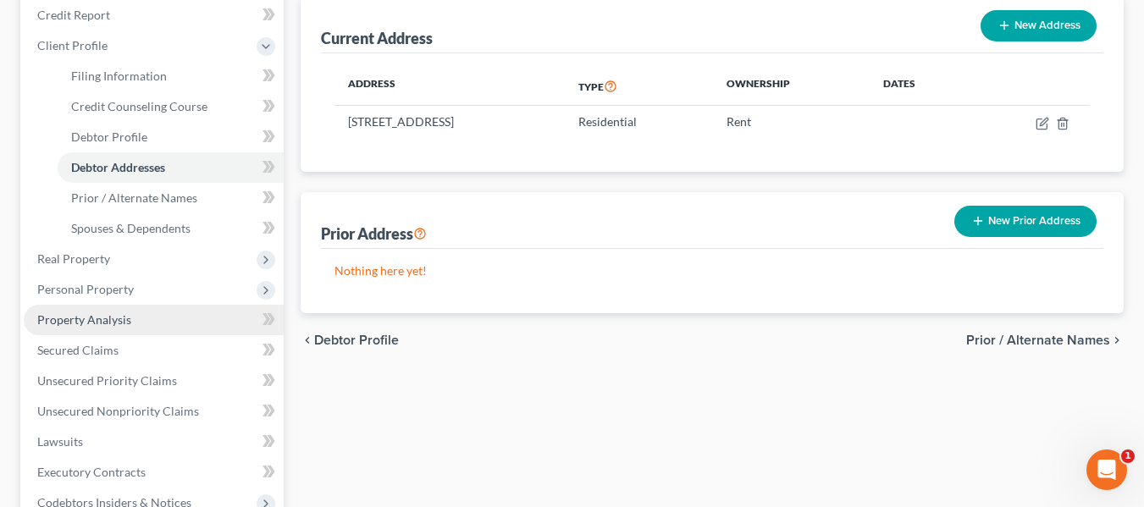
click at [157, 313] on link "Property Analysis" at bounding box center [154, 320] width 260 height 30
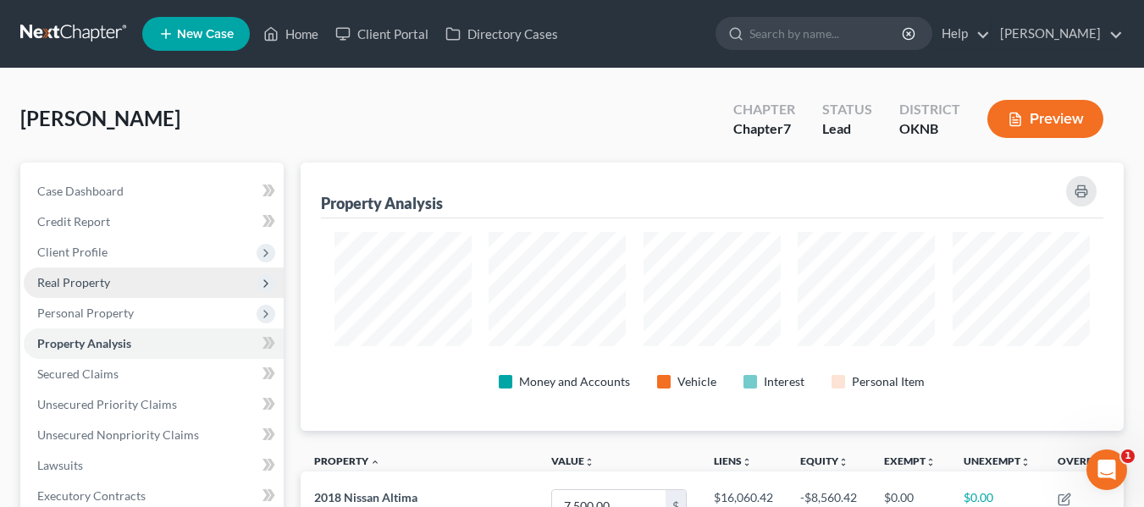
click at [139, 291] on span "Real Property" at bounding box center [154, 283] width 260 height 30
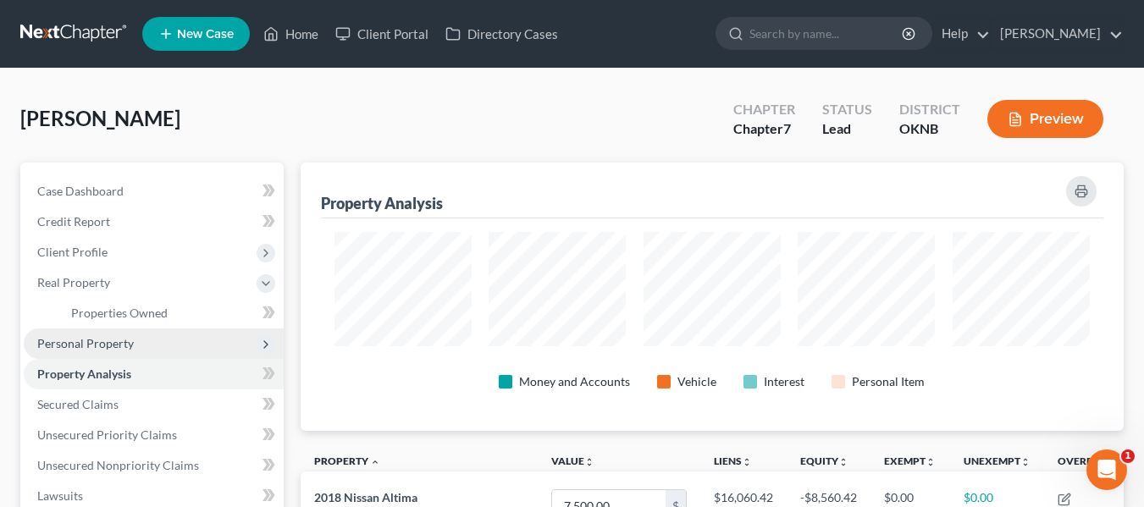
click at [141, 349] on span "Personal Property" at bounding box center [154, 344] width 260 height 30
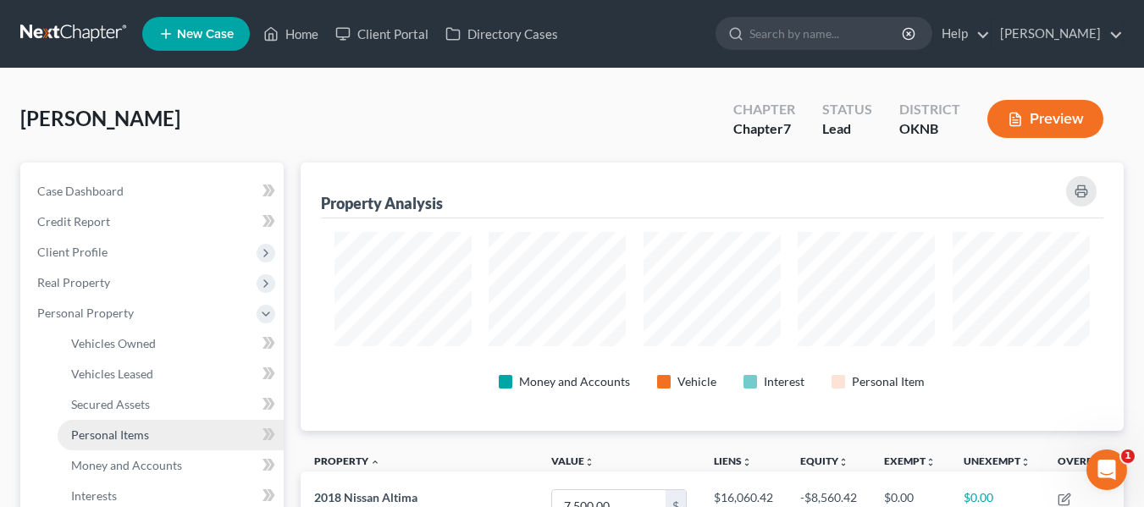
scroll to position [47, 0]
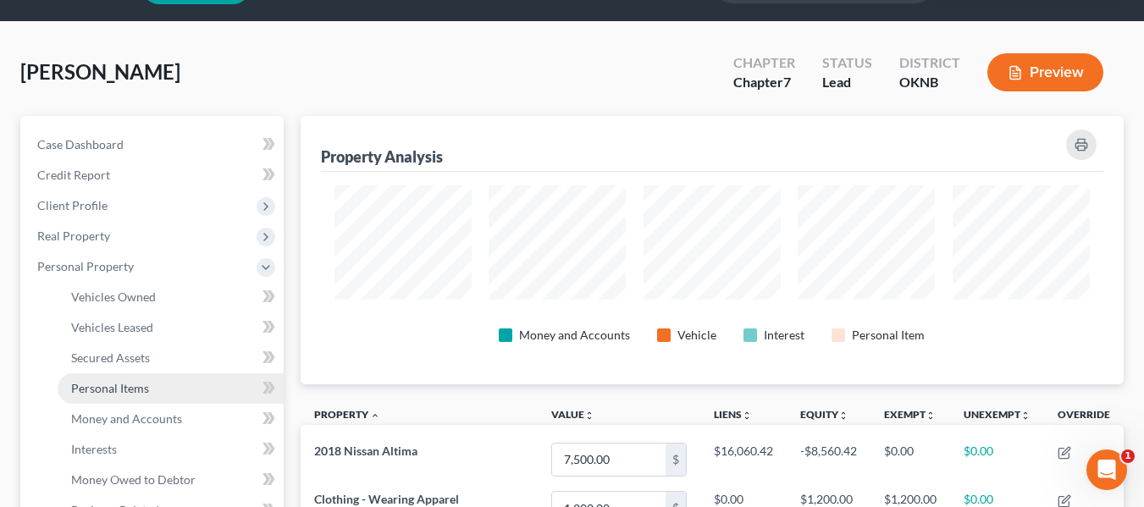
click at [134, 393] on span "Personal Items" at bounding box center [110, 388] width 78 height 14
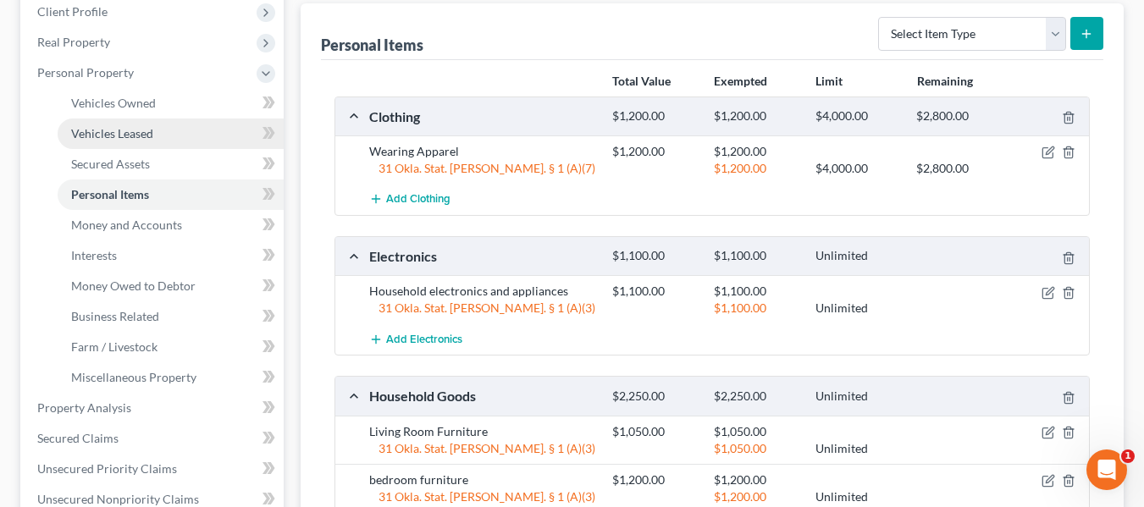
scroll to position [241, 0]
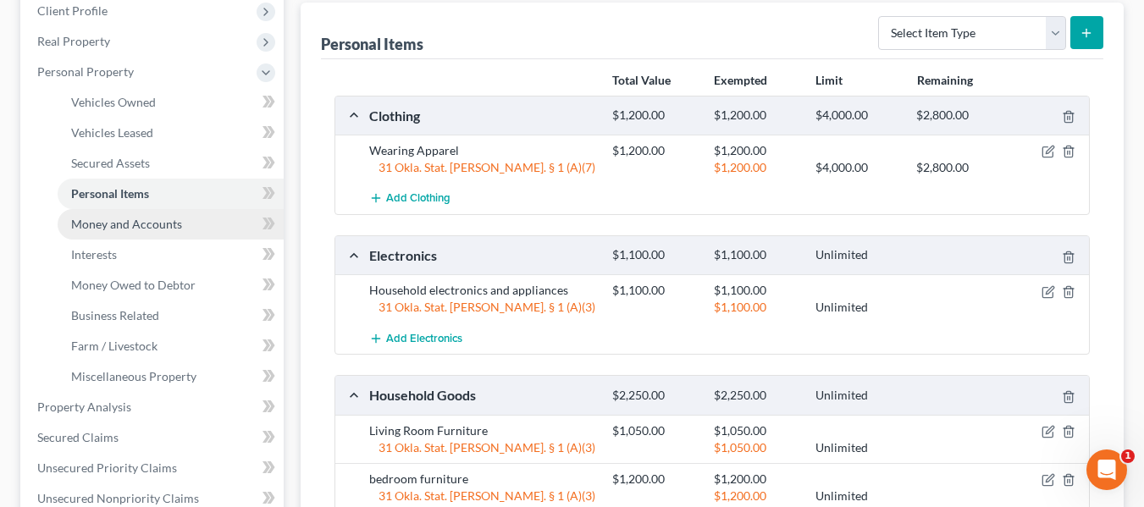
click at [137, 226] on span "Money and Accounts" at bounding box center [126, 224] width 111 height 14
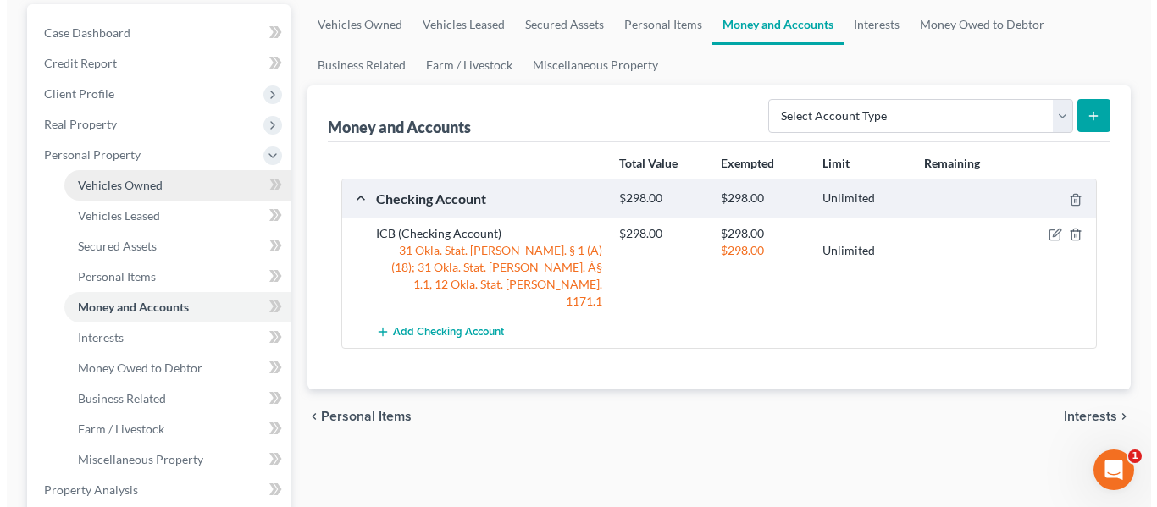
scroll to position [161, 0]
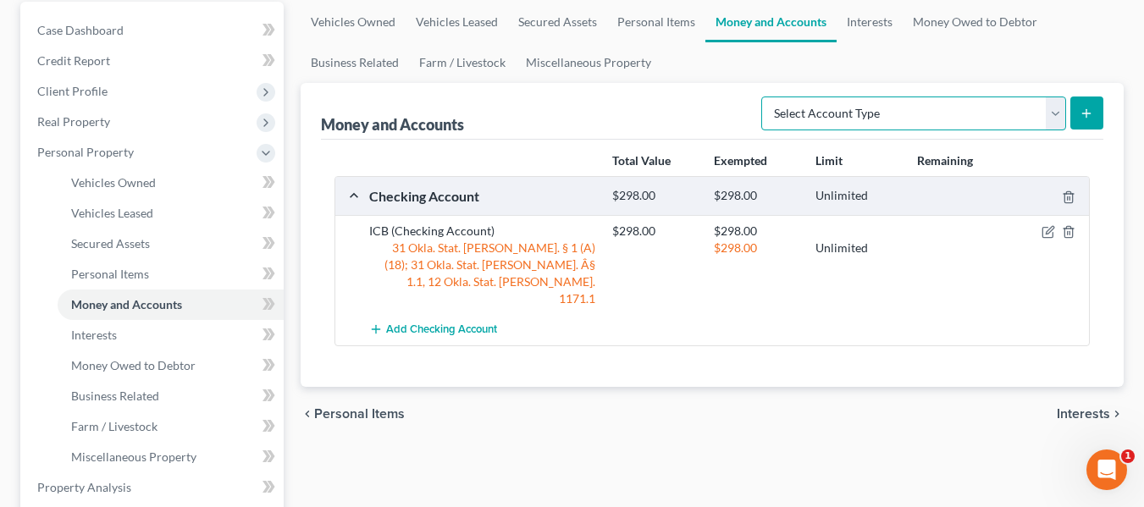
click at [981, 107] on select "Select Account Type Brokerage Cash on Hand Certificates of Deposit Checking Acc…" at bounding box center [913, 114] width 305 height 34
select select "other"
click at [765, 97] on select "Select Account Type Brokerage Cash on Hand Certificates of Deposit Checking Acc…" at bounding box center [913, 114] width 305 height 34
click at [1076, 125] on button "submit" at bounding box center [1087, 113] width 33 height 33
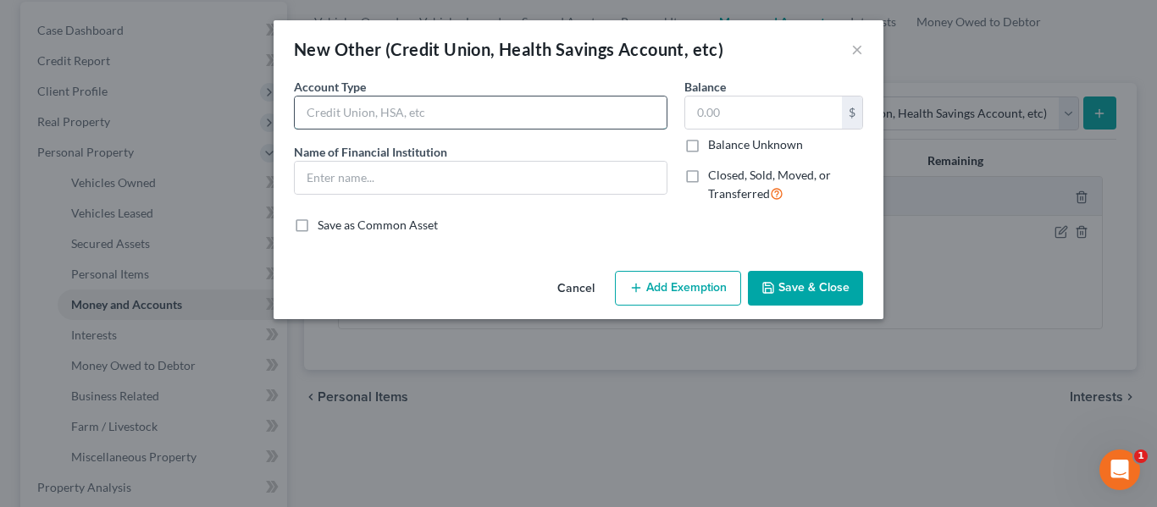
click at [451, 112] on input "text" at bounding box center [481, 113] width 372 height 32
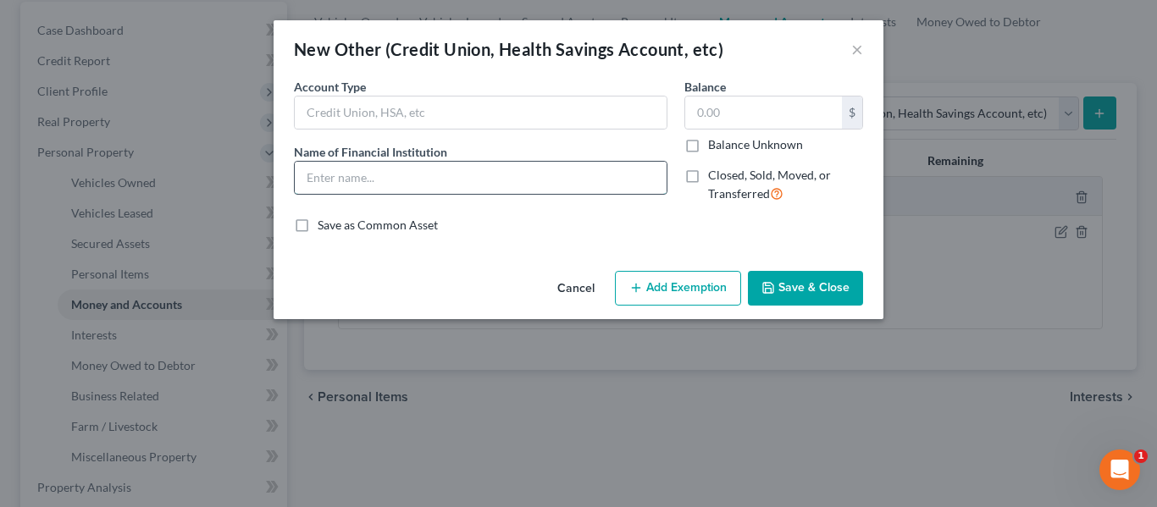
click at [312, 174] on input "text" at bounding box center [481, 178] width 372 height 32
type input "Stash Financial Inc."
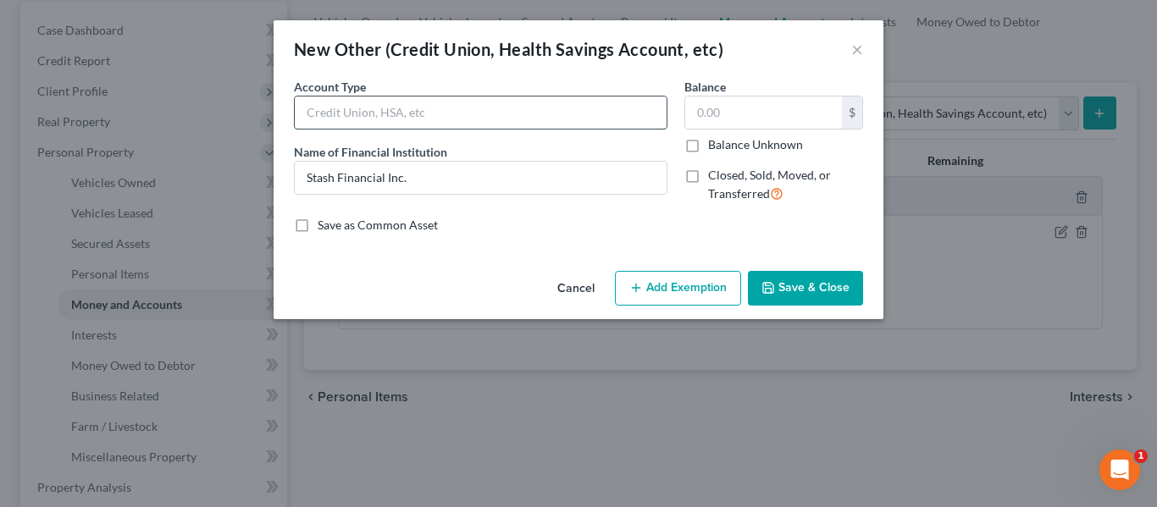
click at [361, 113] on input "text" at bounding box center [481, 113] width 372 height 32
type input "Investment"
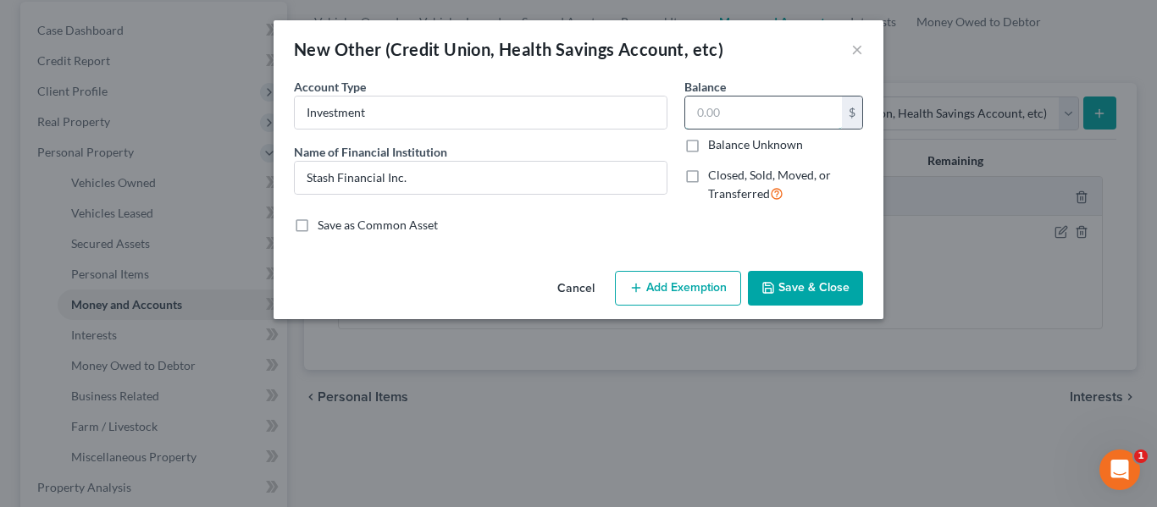
click at [734, 104] on input "text" at bounding box center [763, 113] width 157 height 32
click at [730, 109] on input "text" at bounding box center [763, 113] width 157 height 32
type input "209.09"
click at [791, 301] on button "Save & Close" at bounding box center [805, 289] width 115 height 36
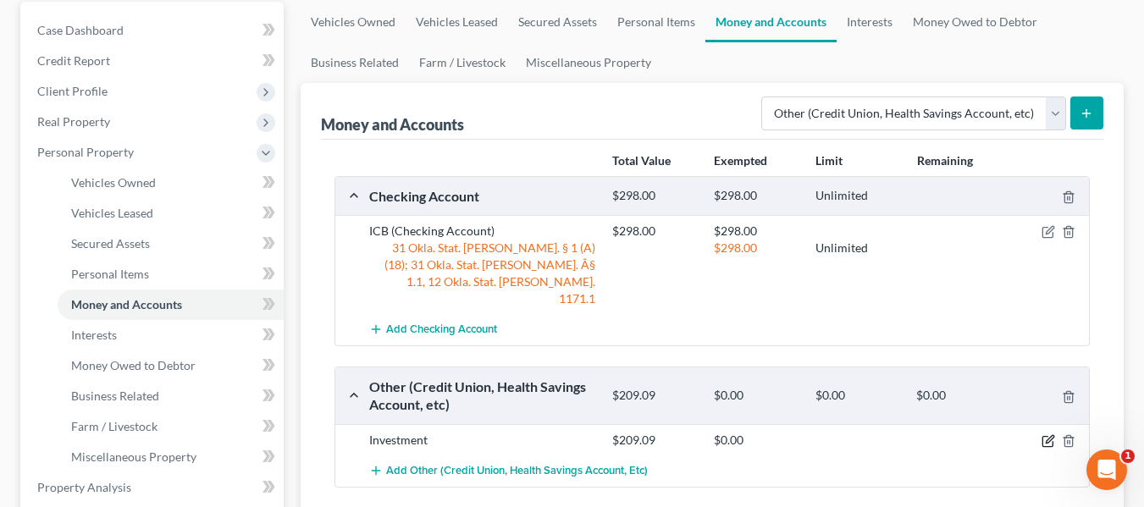
click at [1045, 434] on icon "button" at bounding box center [1049, 441] width 14 height 14
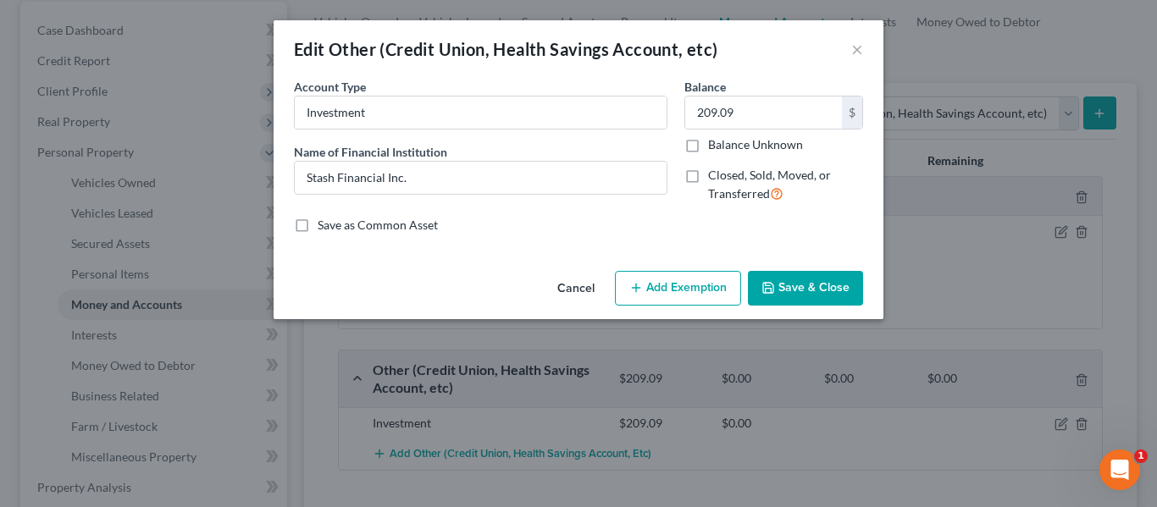
click at [697, 283] on button "Add Exemption" at bounding box center [678, 289] width 126 height 36
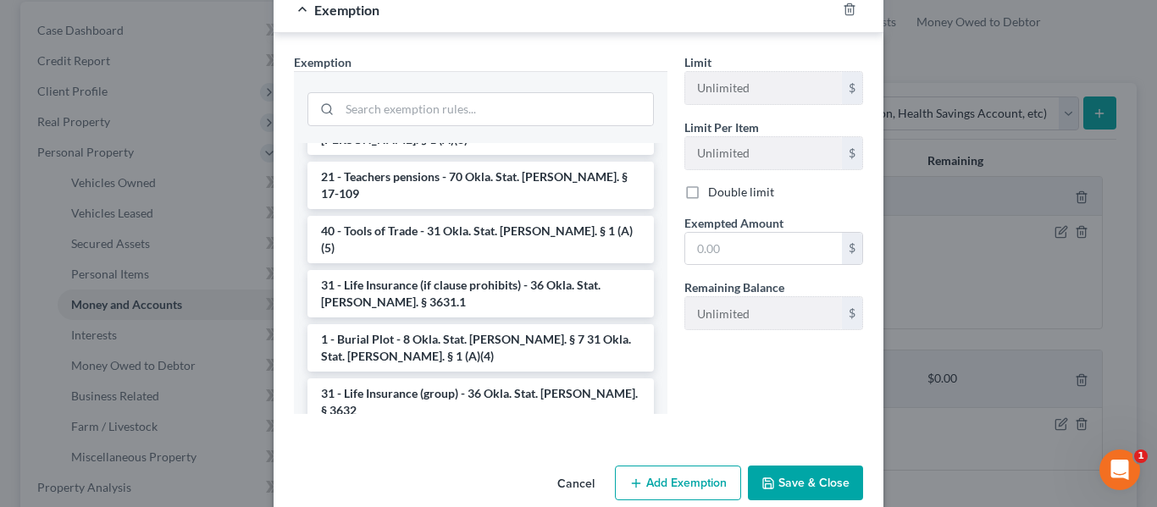
scroll to position [0, 0]
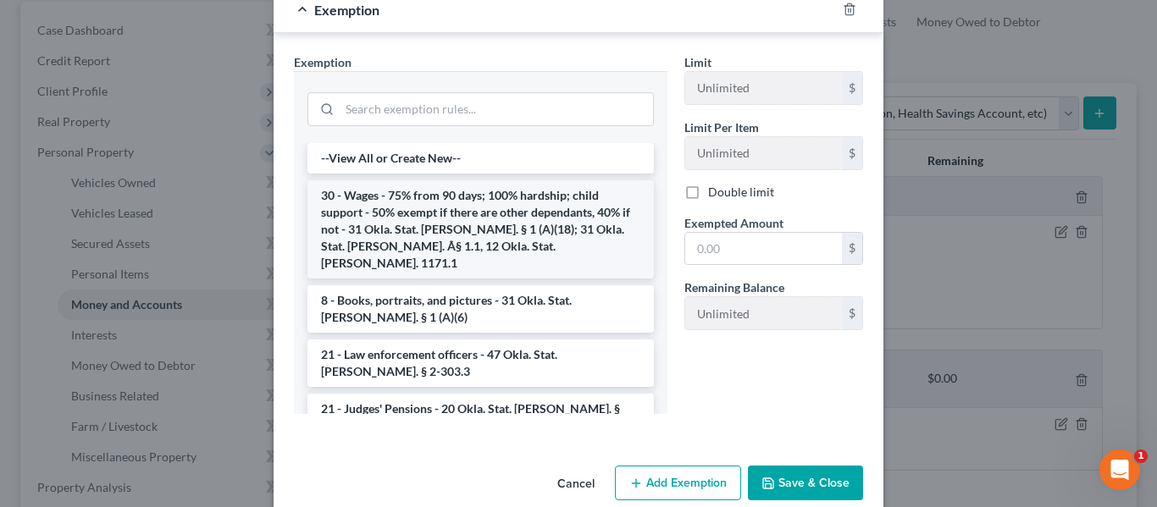
click at [501, 209] on li "30 - Wages - 75% from 90 days; 100% hardship; child support - 50% exempt if the…" at bounding box center [480, 229] width 346 height 98
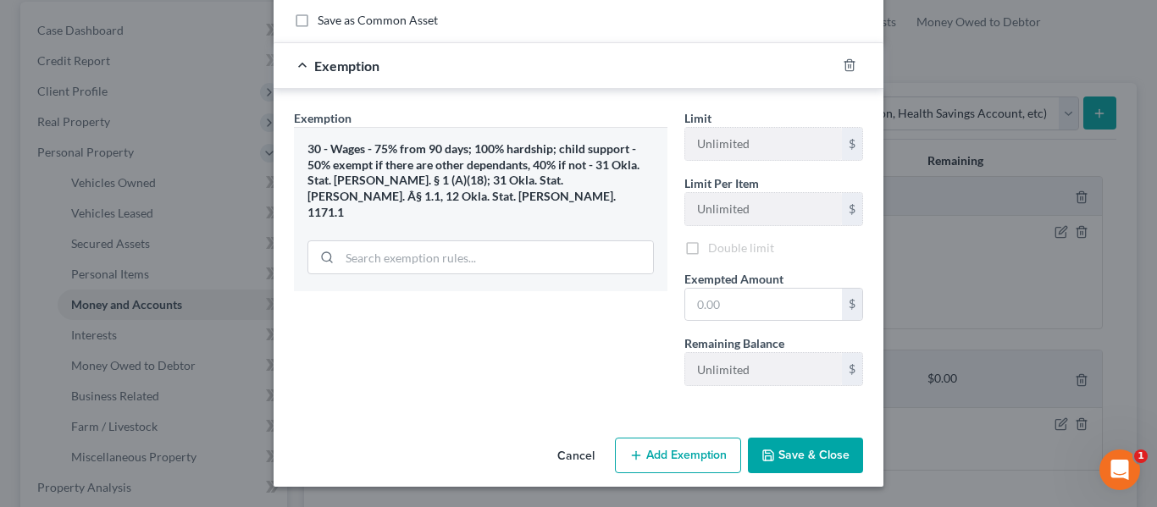
scroll to position [208, 0]
click at [737, 318] on input "text" at bounding box center [763, 305] width 157 height 32
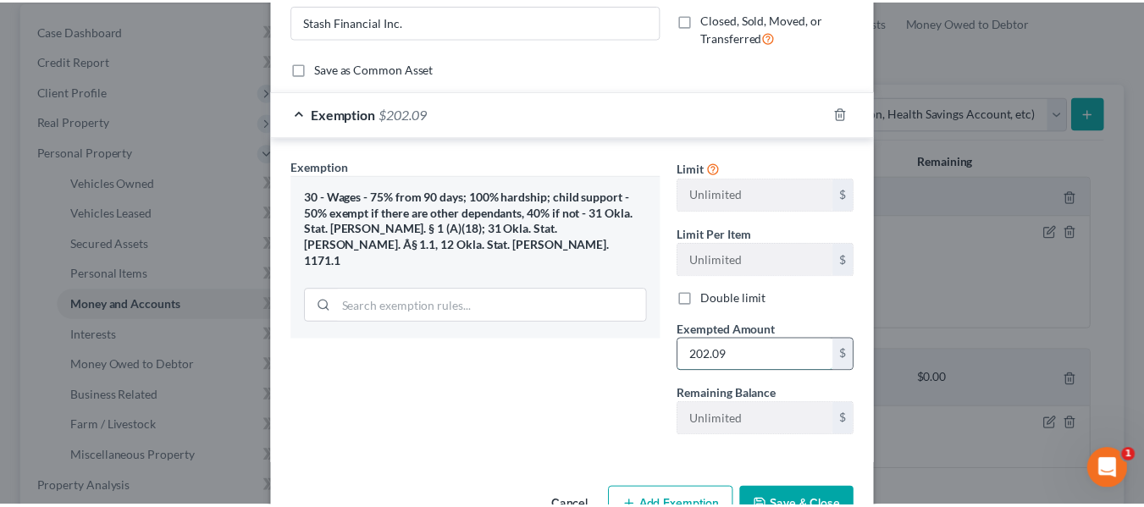
scroll to position [162, 0]
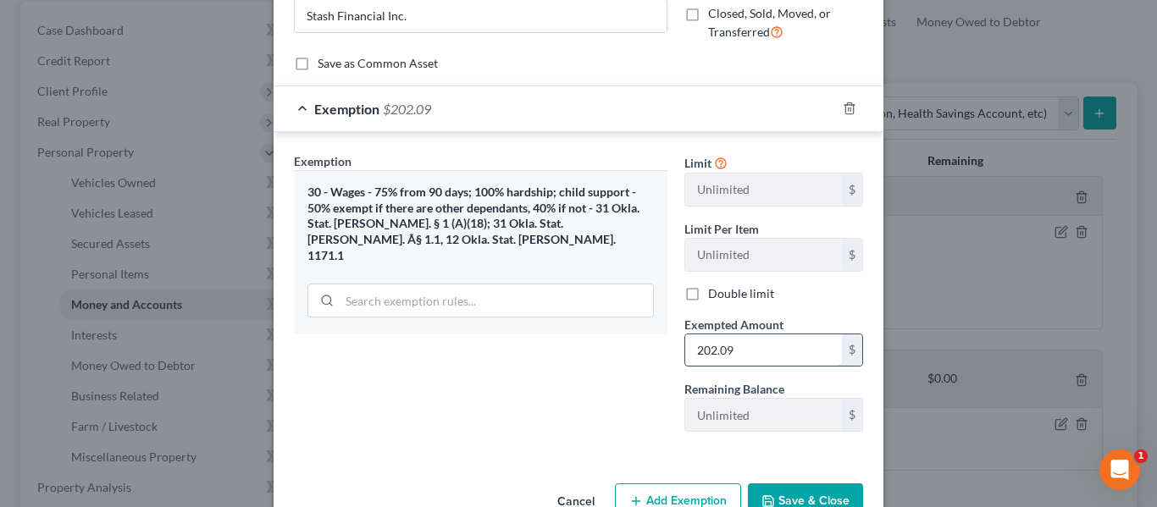
click at [709, 351] on input "202.09" at bounding box center [763, 351] width 157 height 32
type input "209.09"
click at [793, 494] on button "Save & Close" at bounding box center [805, 502] width 115 height 36
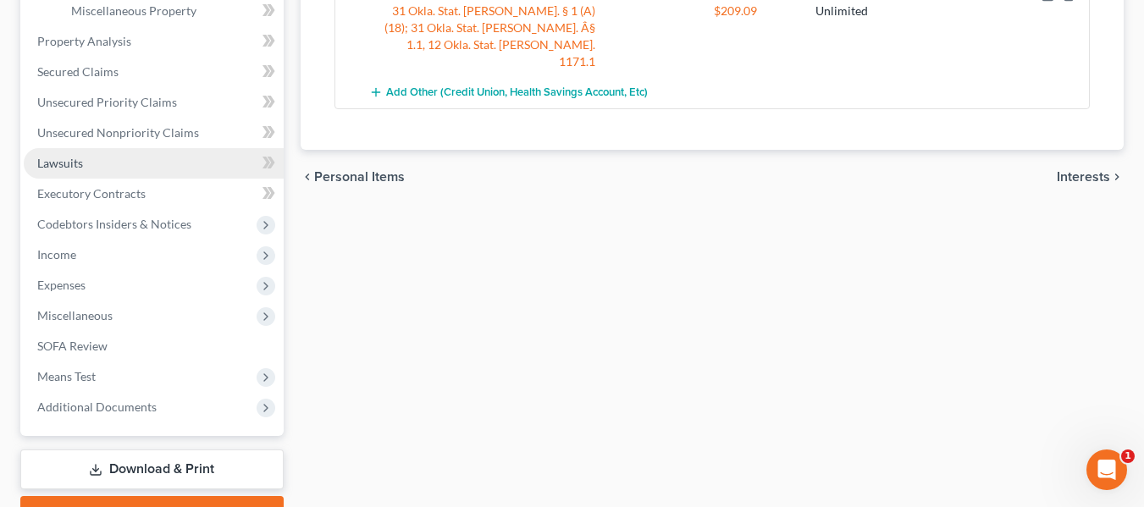
scroll to position [615, 0]
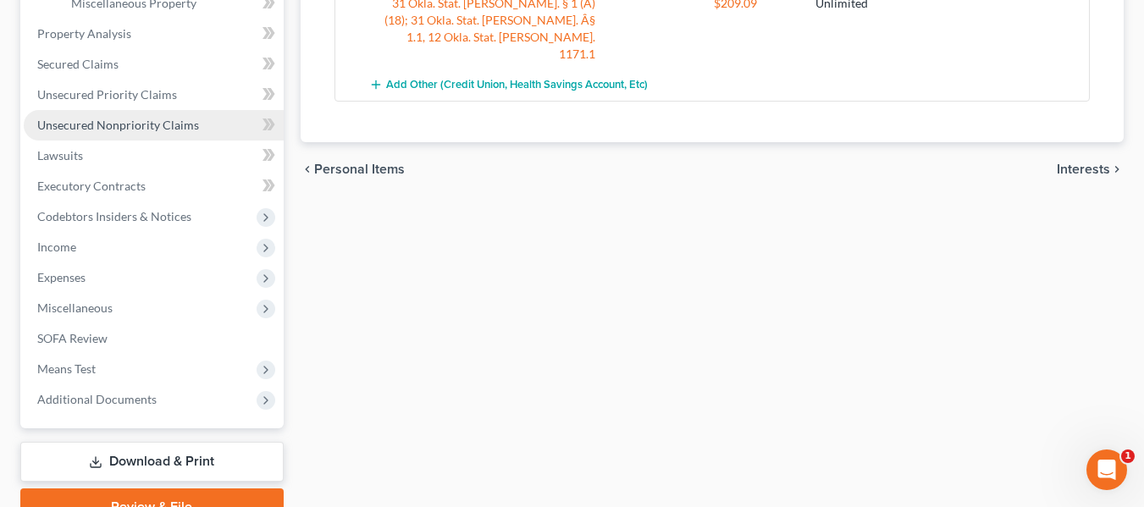
click at [157, 130] on span "Unsecured Nonpriority Claims" at bounding box center [118, 125] width 162 height 14
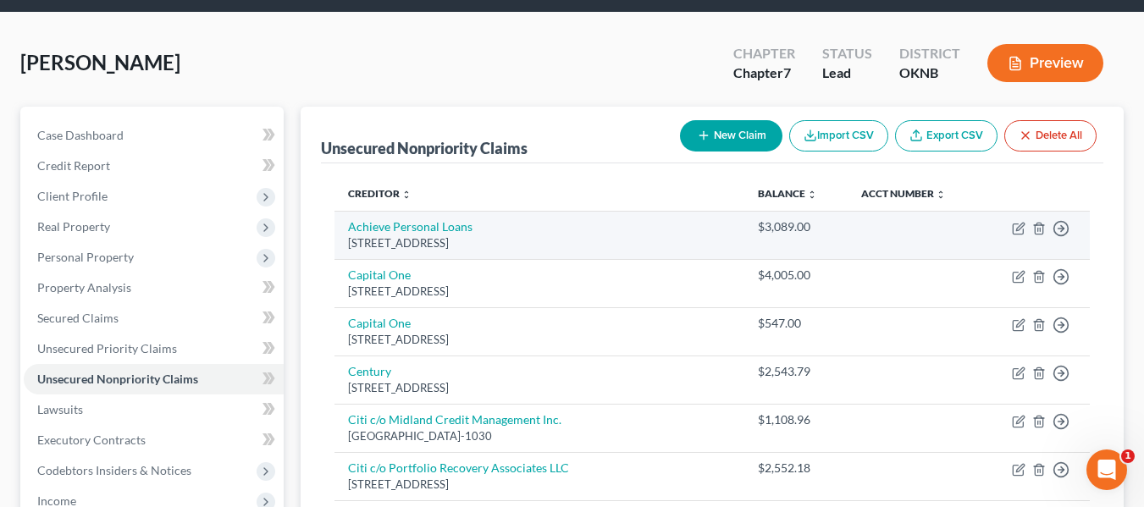
scroll to position [55, 0]
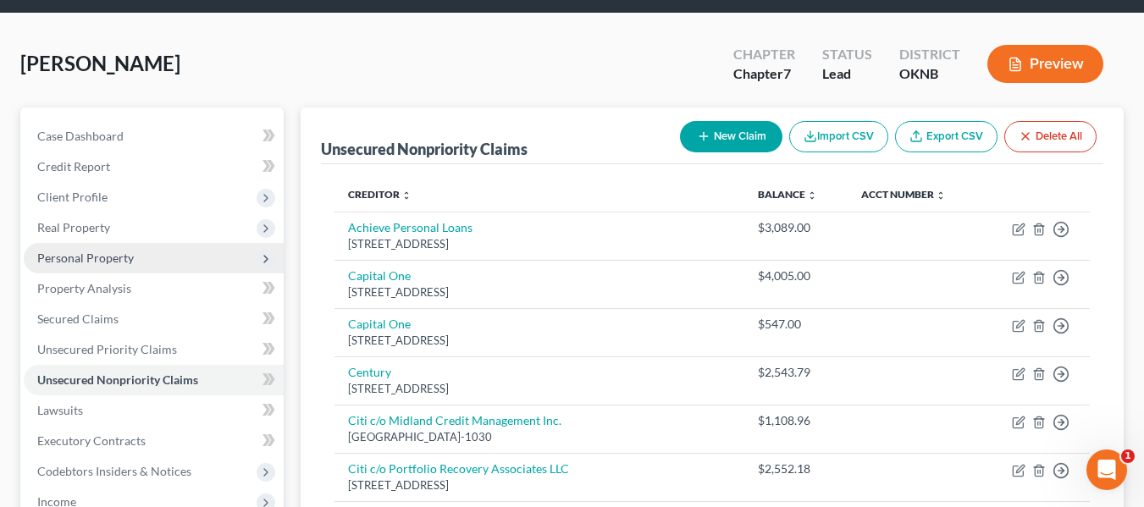
click at [140, 263] on span "Personal Property" at bounding box center [154, 258] width 260 height 30
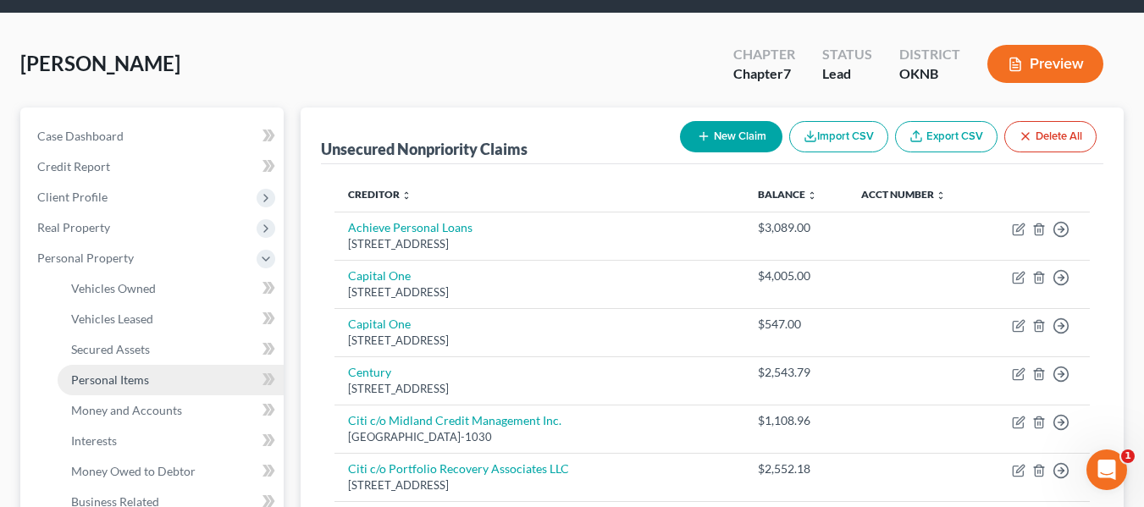
click at [133, 385] on span "Personal Items" at bounding box center [110, 380] width 78 height 14
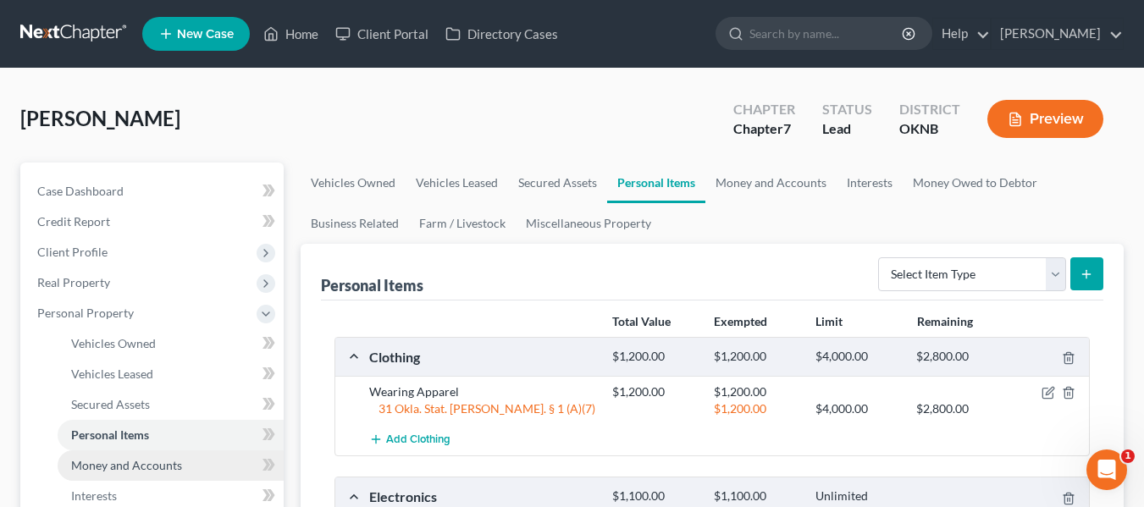
click at [132, 458] on span "Money and Accounts" at bounding box center [126, 465] width 111 height 14
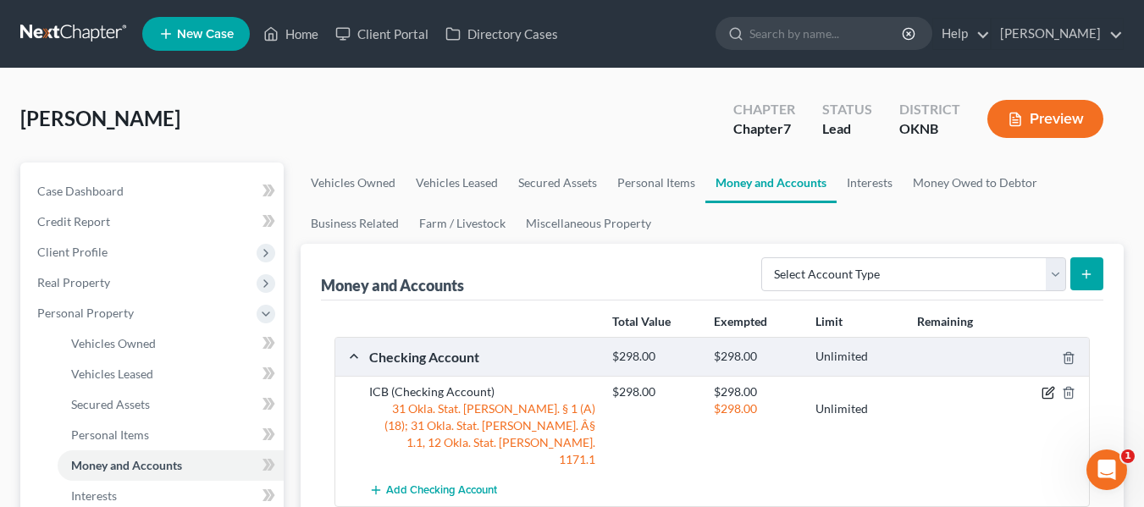
click at [1050, 388] on icon "button" at bounding box center [1049, 393] width 14 height 14
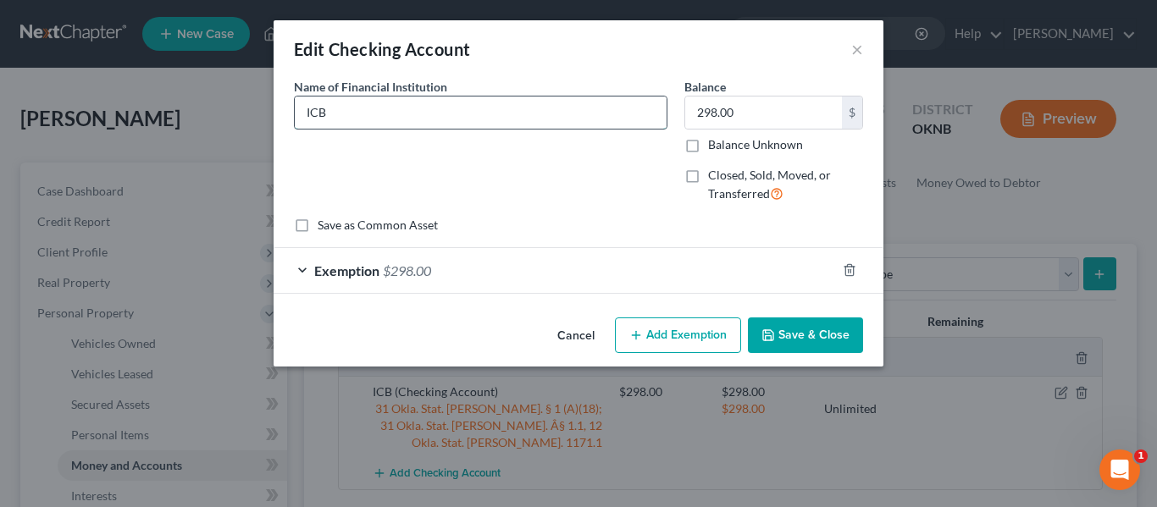
click at [327, 106] on input "ICB" at bounding box center [481, 113] width 372 height 32
type input "IBC"
click at [801, 331] on button "Save & Close" at bounding box center [805, 336] width 115 height 36
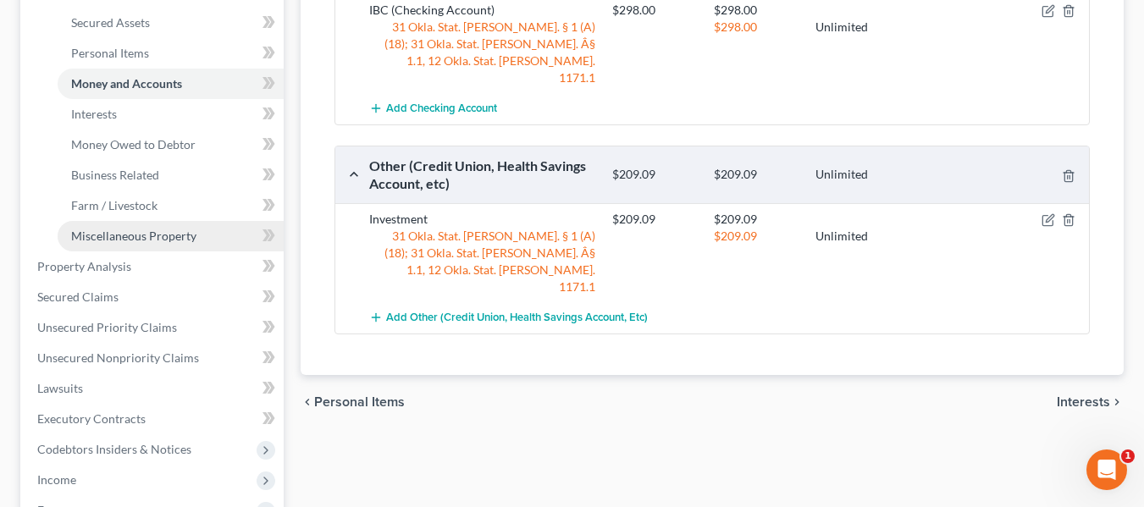
scroll to position [385, 0]
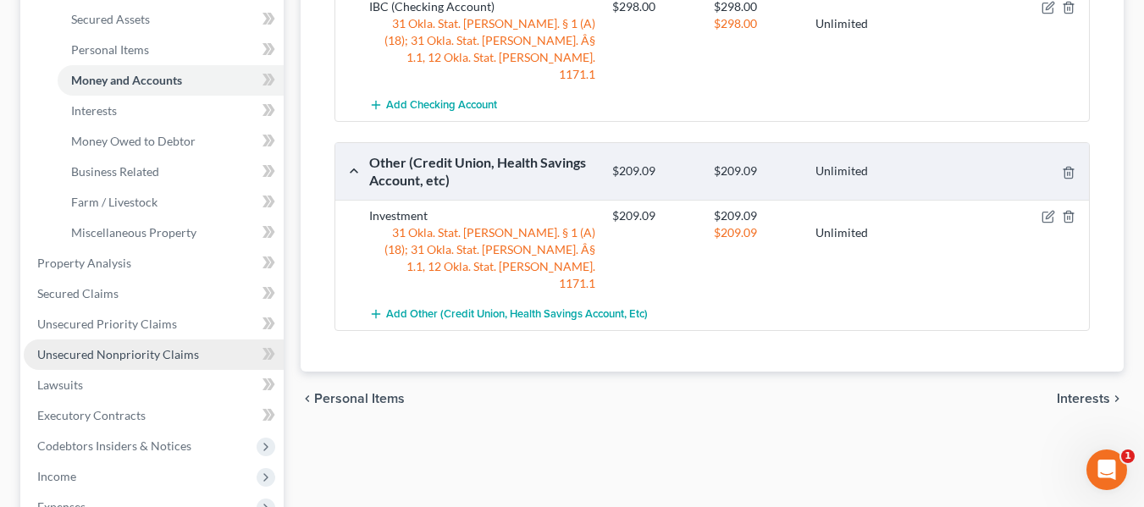
click at [137, 351] on span "Unsecured Nonpriority Claims" at bounding box center [118, 354] width 162 height 14
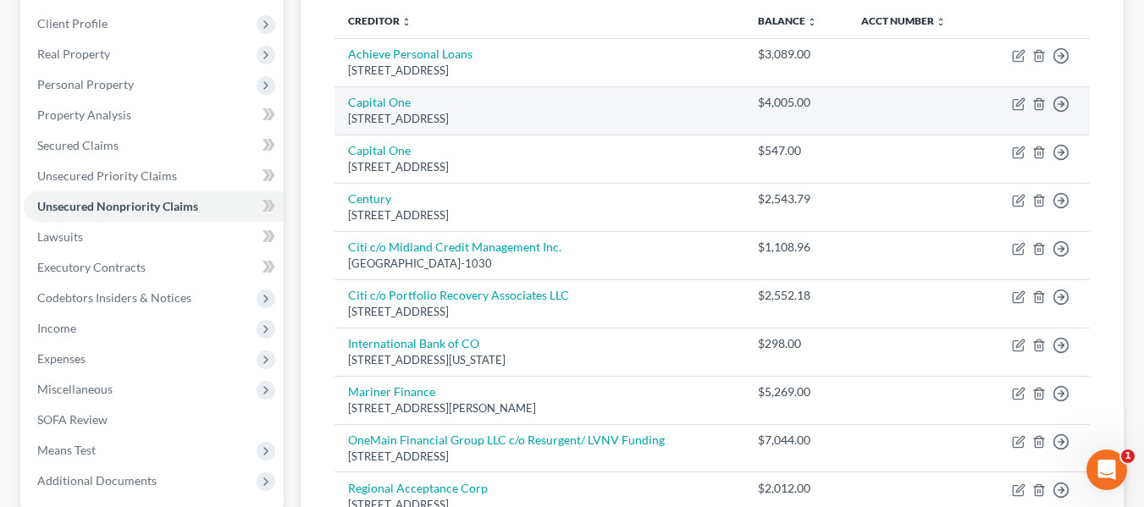
scroll to position [232, 0]
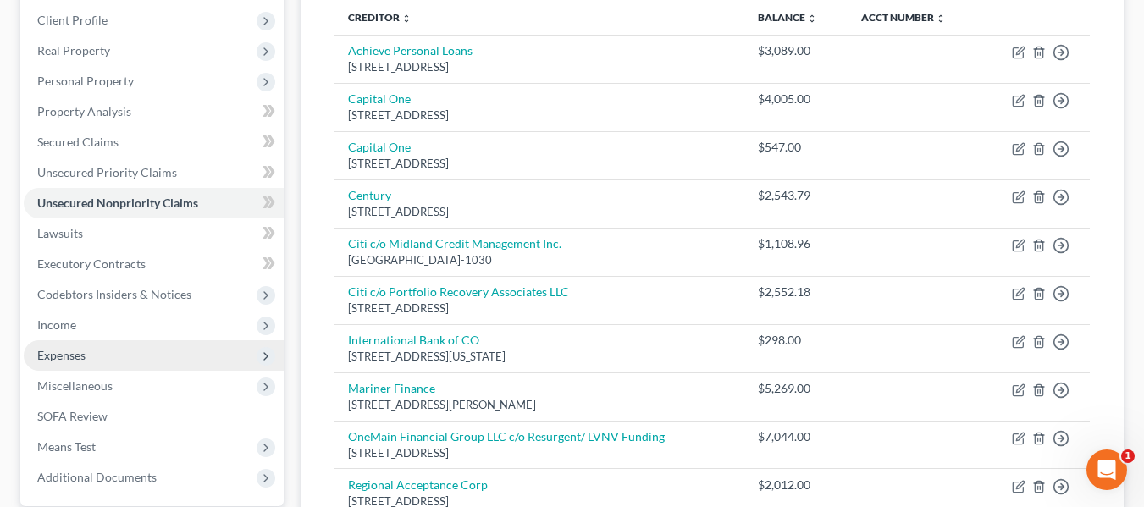
click at [129, 349] on span "Expenses" at bounding box center [154, 355] width 260 height 30
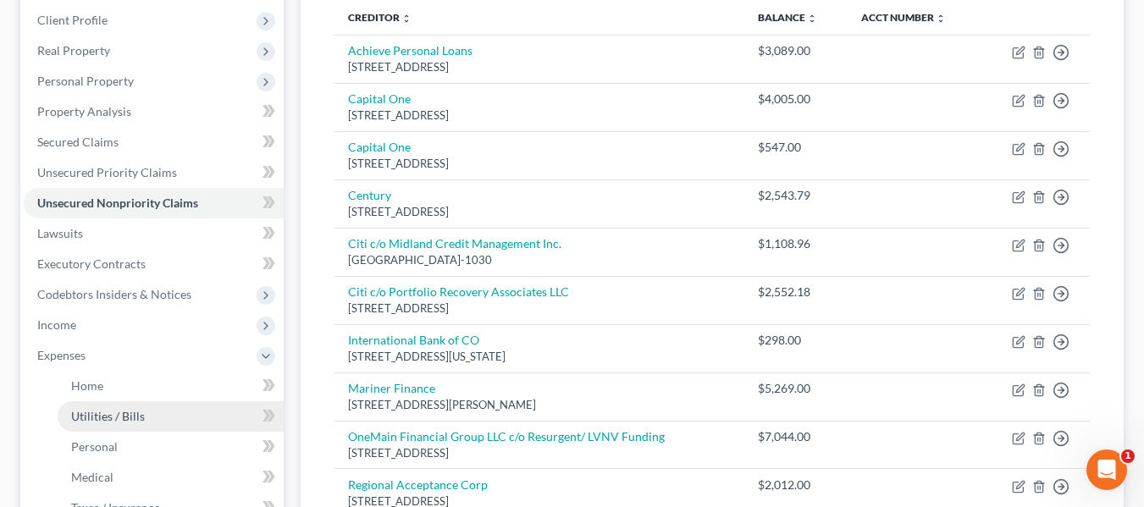
click at [129, 419] on span "Utilities / Bills" at bounding box center [108, 416] width 74 height 14
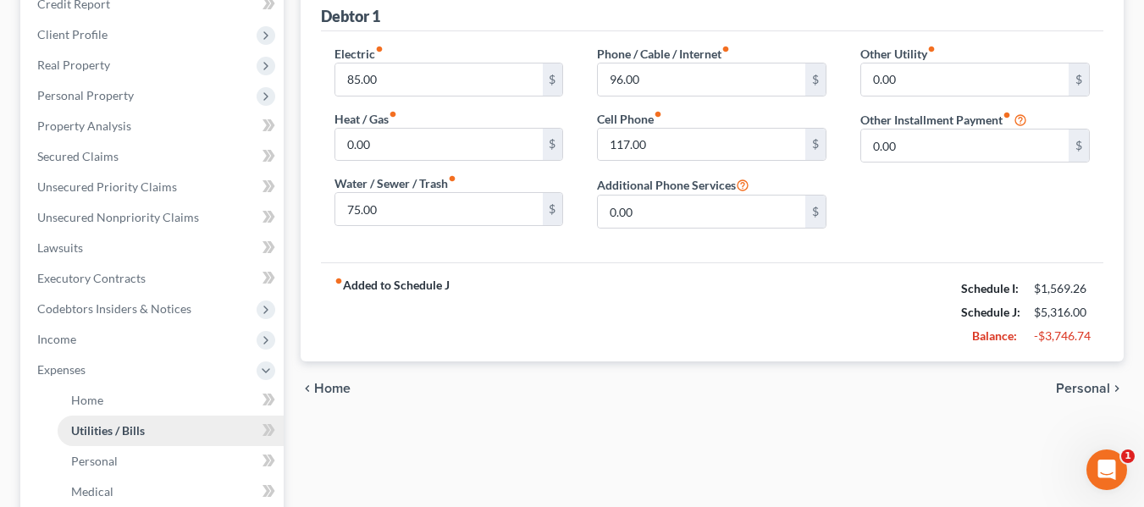
scroll to position [351, 0]
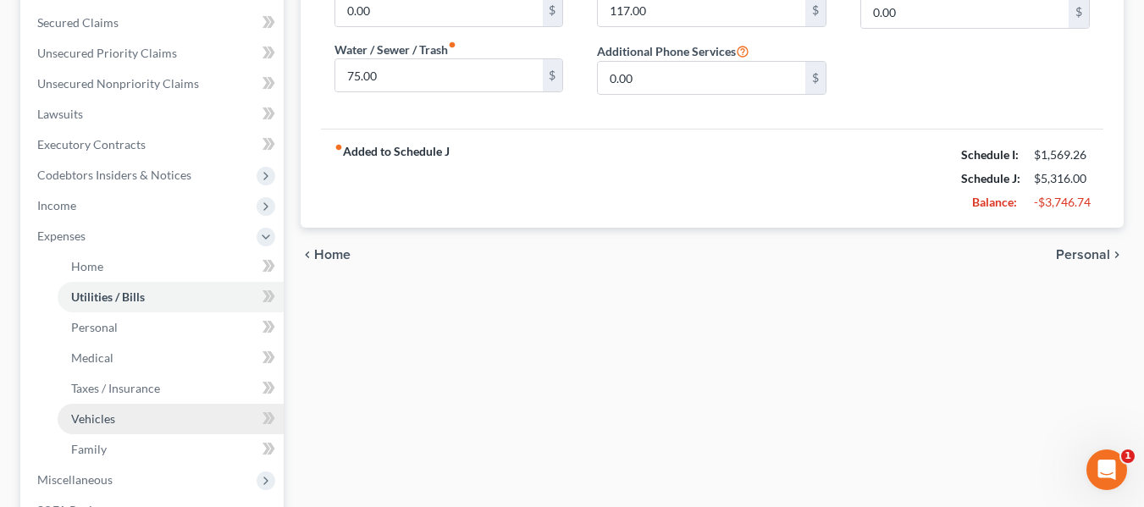
click at [132, 423] on link "Vehicles" at bounding box center [171, 419] width 226 height 30
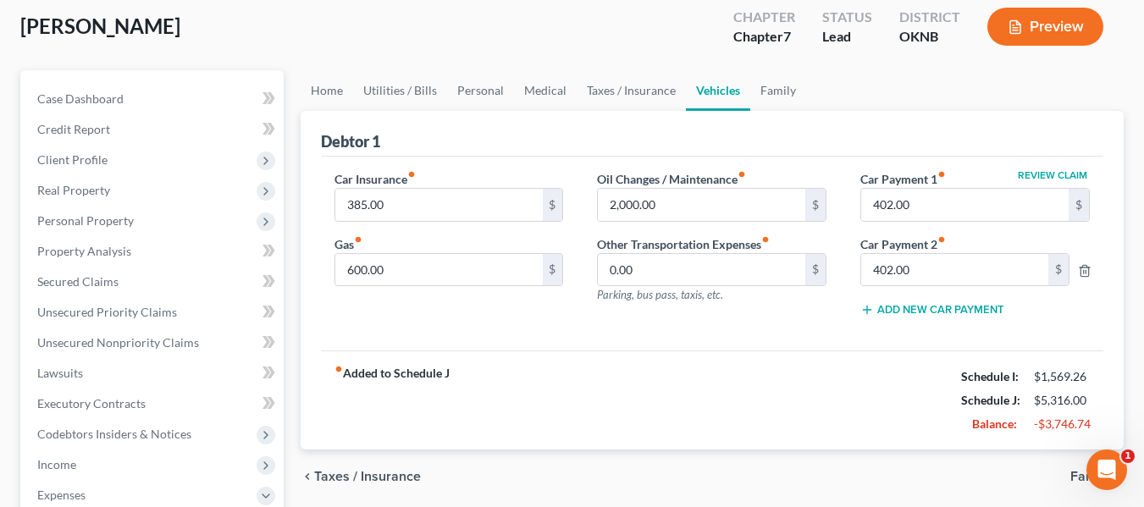
scroll to position [89, 0]
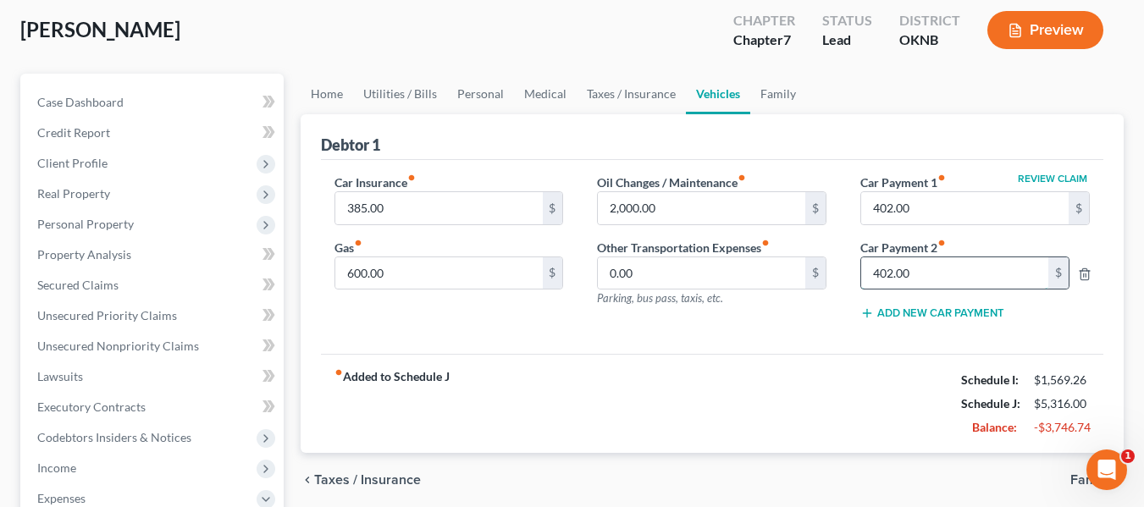
click at [927, 281] on input "402.00" at bounding box center [954, 273] width 187 height 32
click at [751, 319] on div "Oil Changes / Maintenance fiber_manual_record 2,000.00 $ Other Transportation E…" at bounding box center [711, 254] width 263 height 161
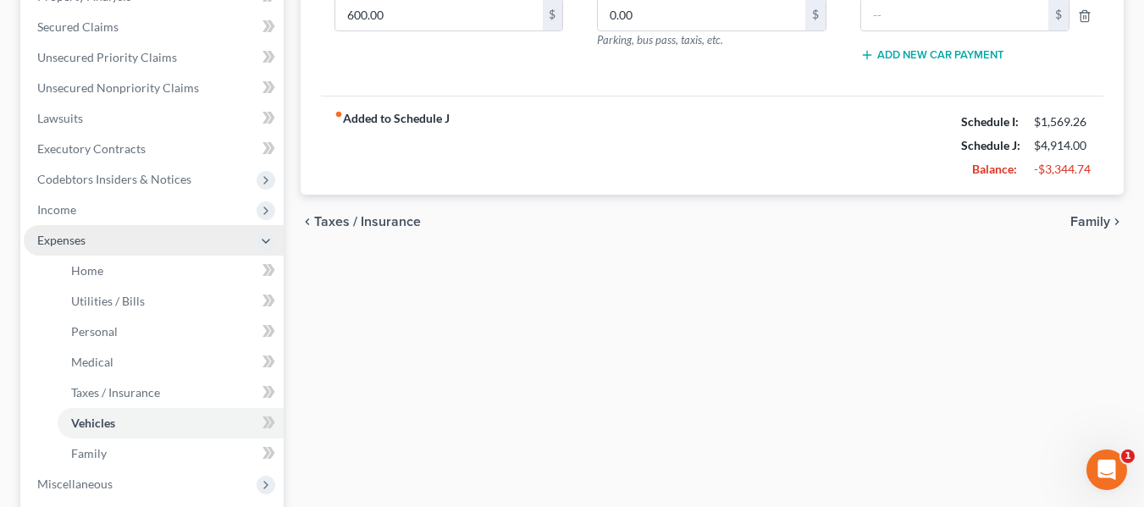
scroll to position [339, 0]
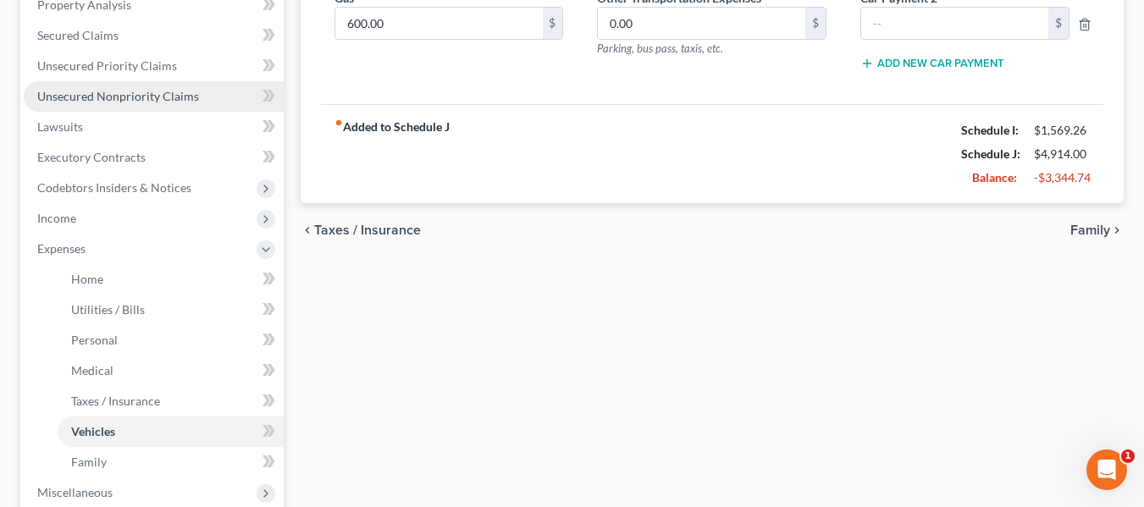
click at [156, 96] on span "Unsecured Nonpriority Claims" at bounding box center [118, 96] width 162 height 14
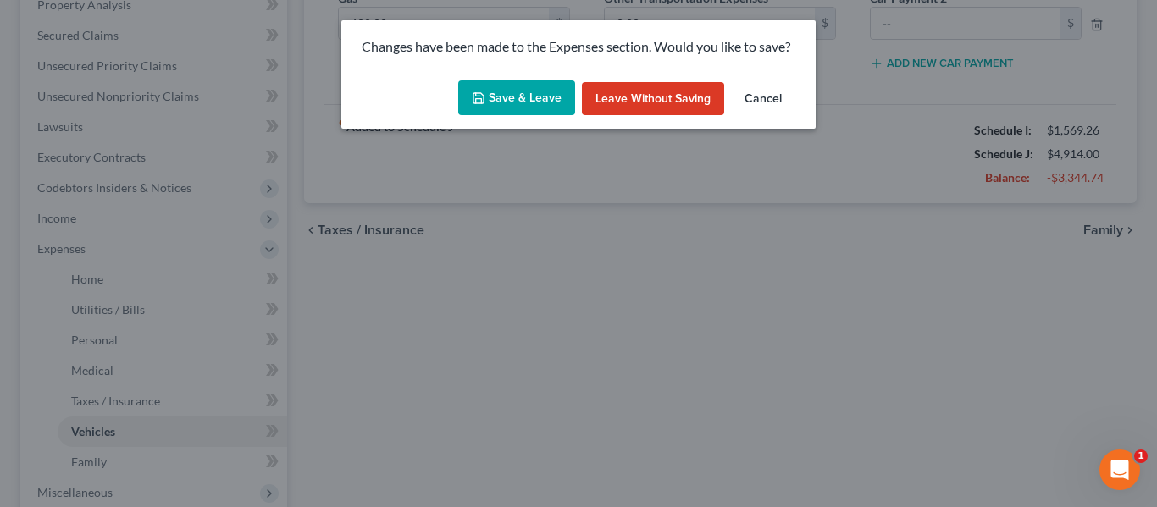
click at [517, 104] on button "Save & Leave" at bounding box center [516, 98] width 117 height 36
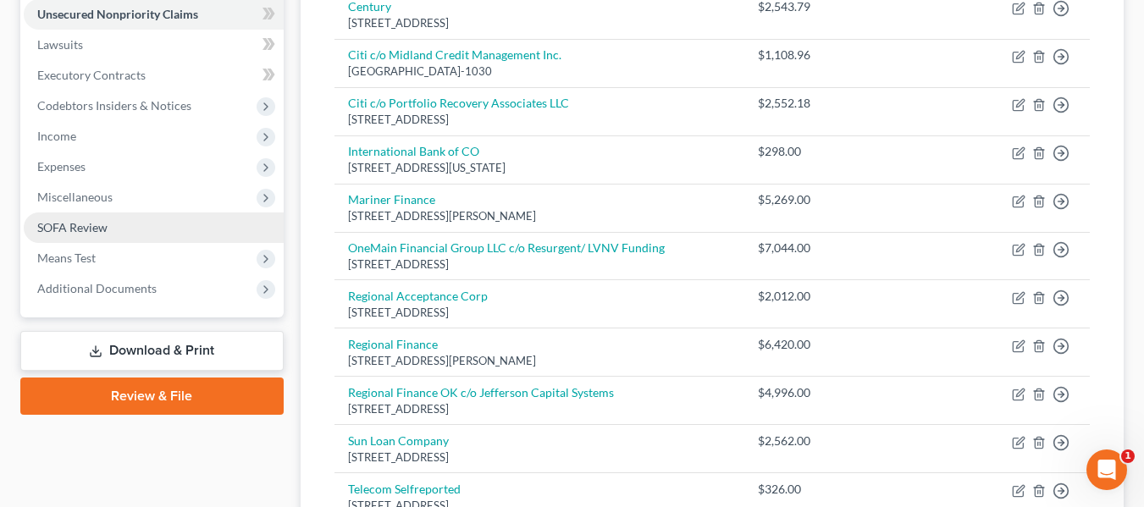
scroll to position [420, 0]
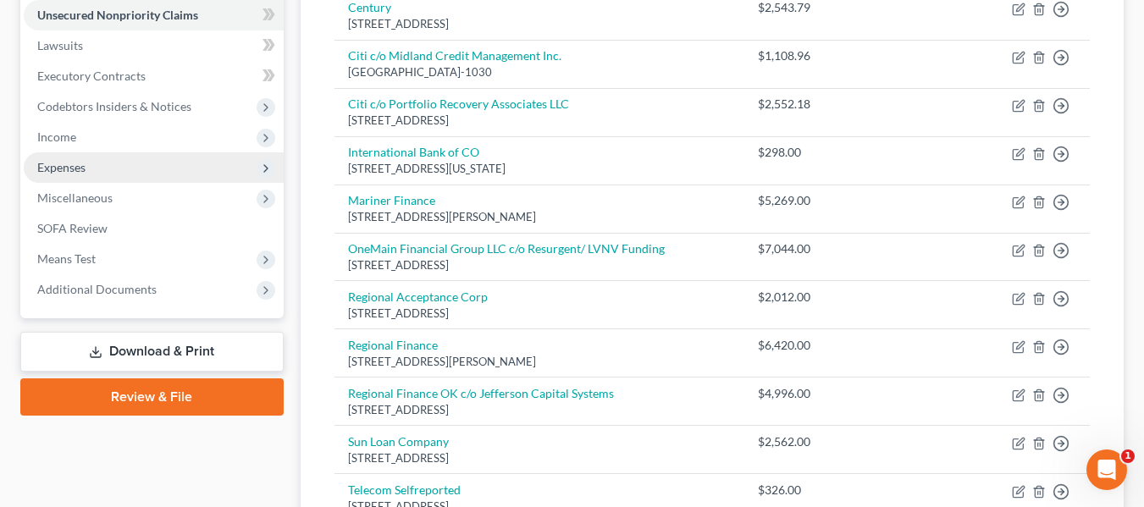
click at [215, 164] on span "Expenses" at bounding box center [154, 167] width 260 height 30
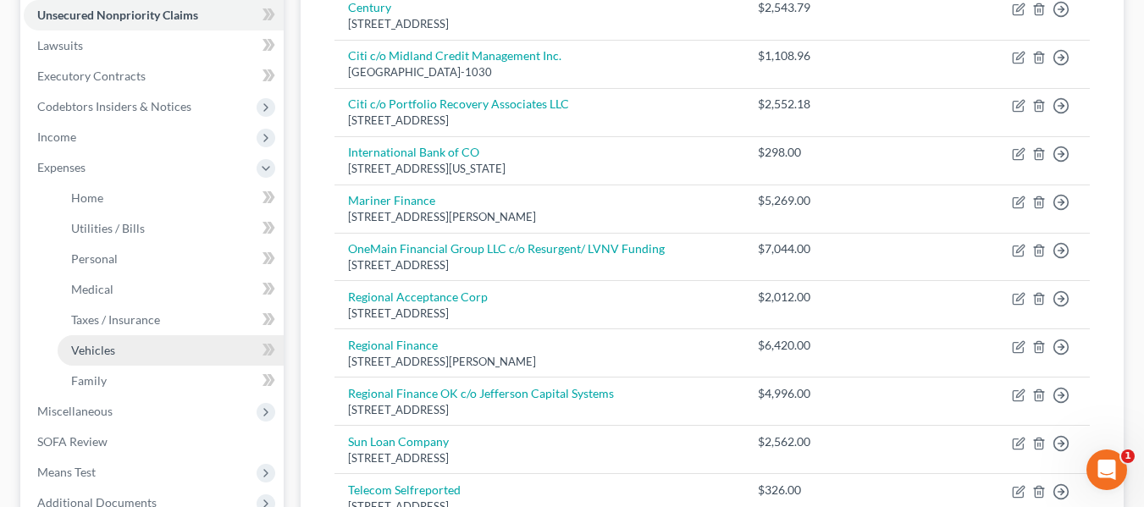
click at [185, 351] on link "Vehicles" at bounding box center [171, 350] width 226 height 30
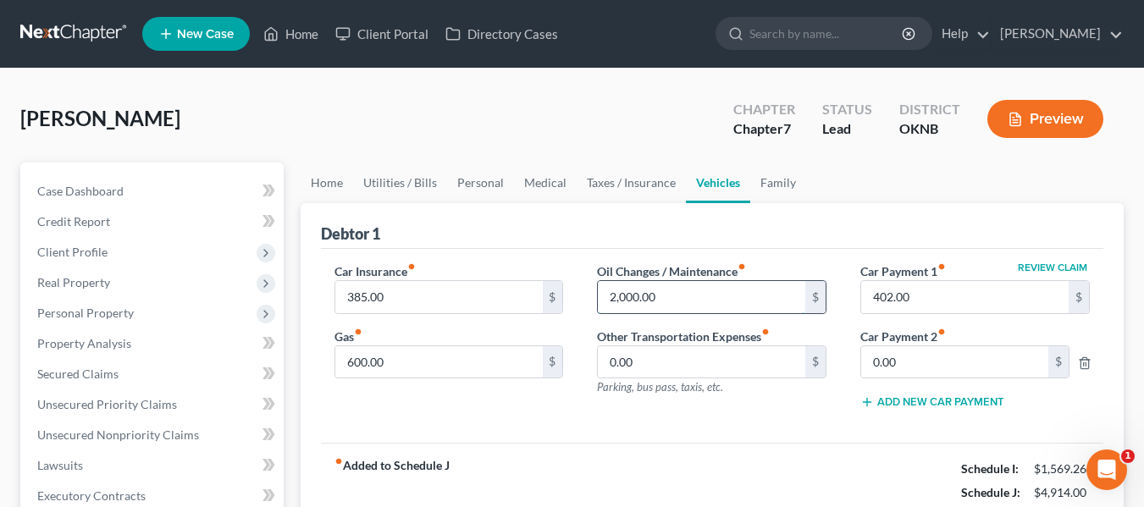
click at [709, 291] on input "2,000.00" at bounding box center [702, 297] width 208 height 32
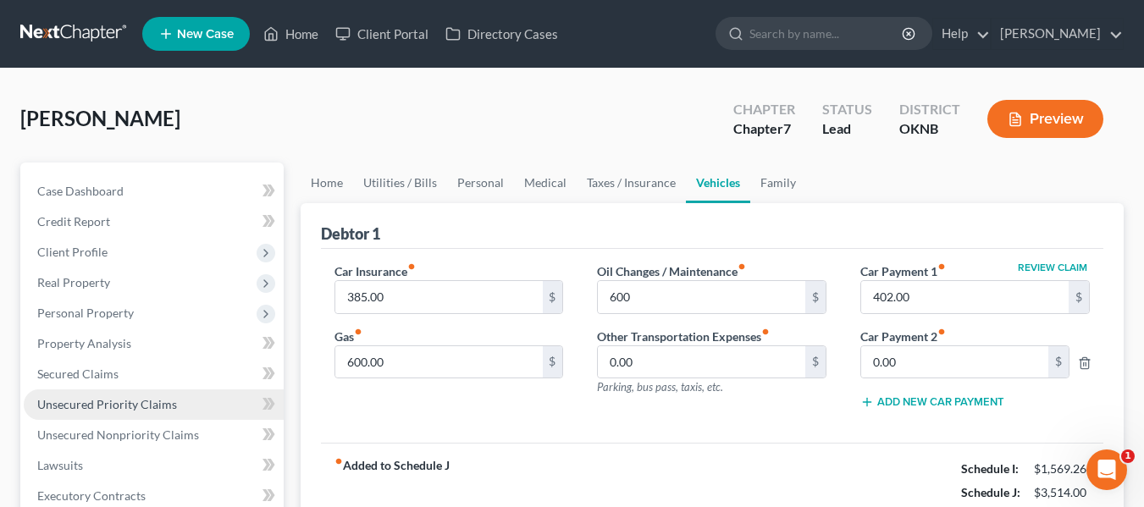
click at [99, 390] on link "Unsecured Priority Claims" at bounding box center [154, 405] width 260 height 30
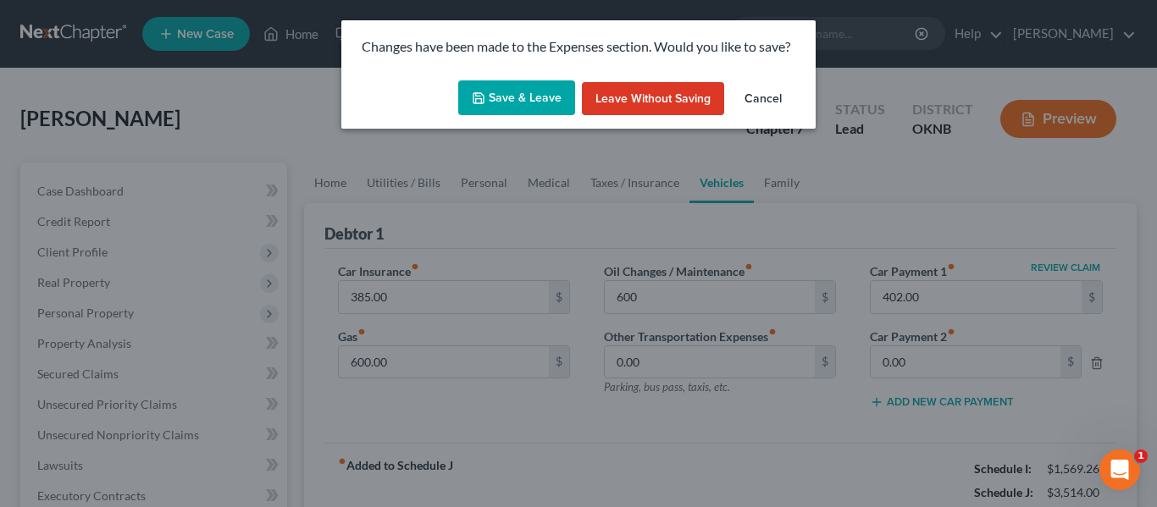
click at [536, 83] on button "Save & Leave" at bounding box center [516, 98] width 117 height 36
type input "600.00"
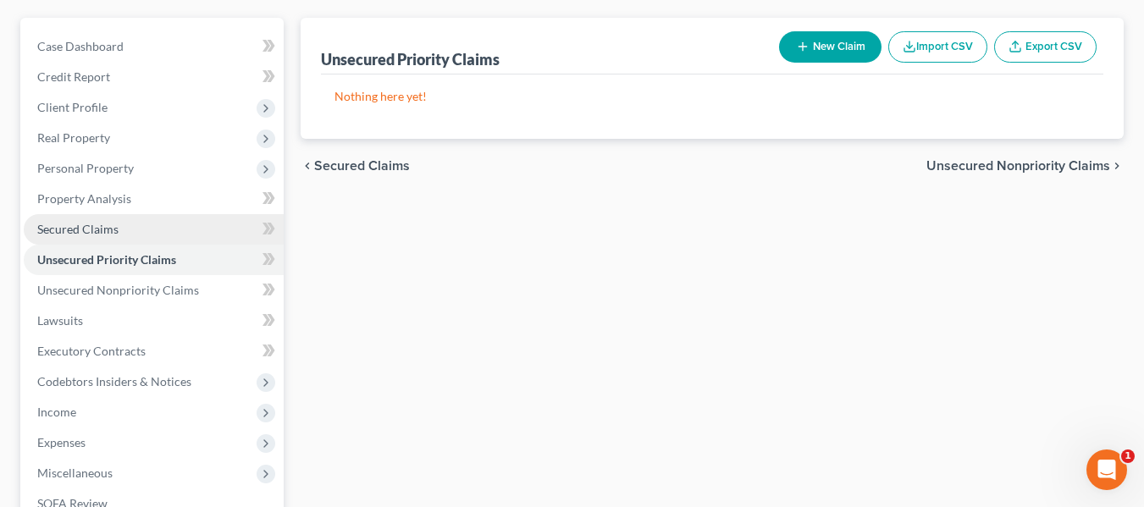
scroll to position [165, 0]
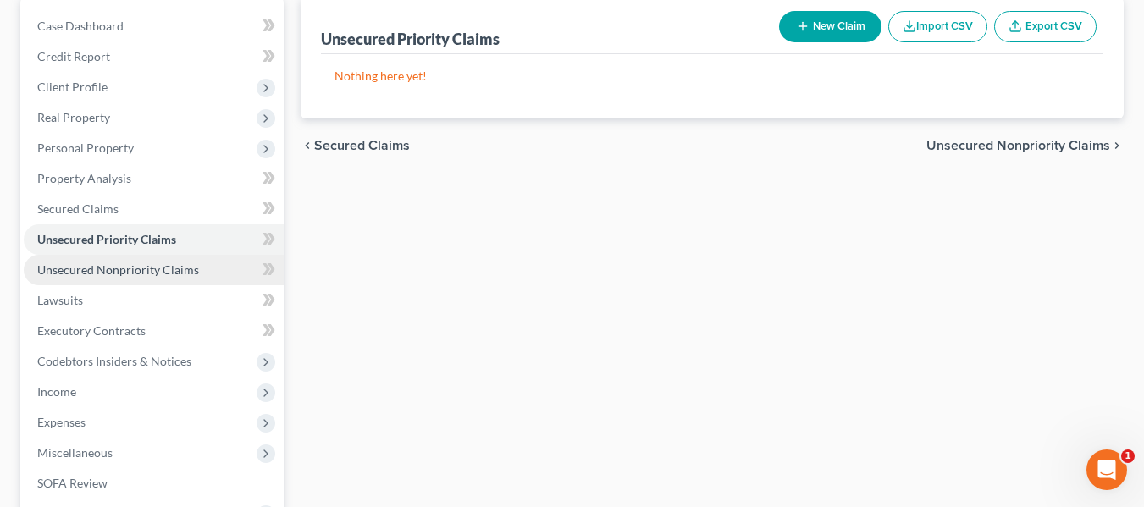
click at [193, 269] on span "Unsecured Nonpriority Claims" at bounding box center [118, 270] width 162 height 14
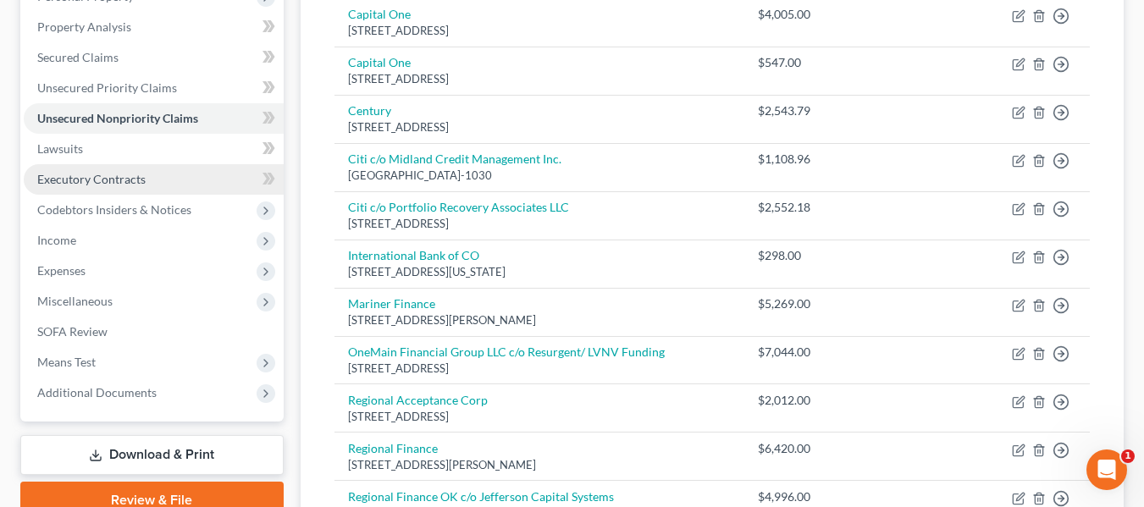
scroll to position [321, 0]
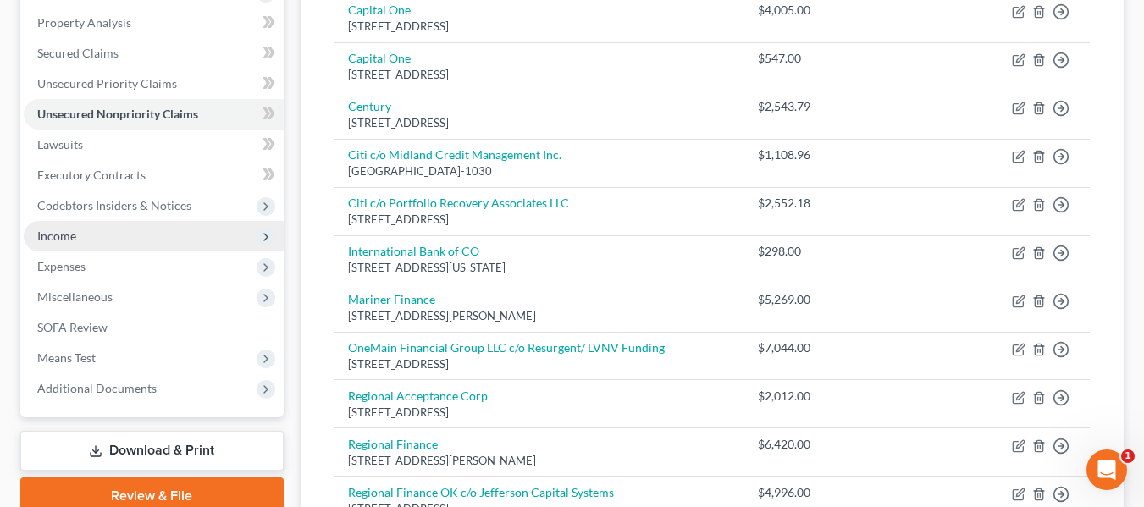
click at [138, 243] on span "Income" at bounding box center [154, 236] width 260 height 30
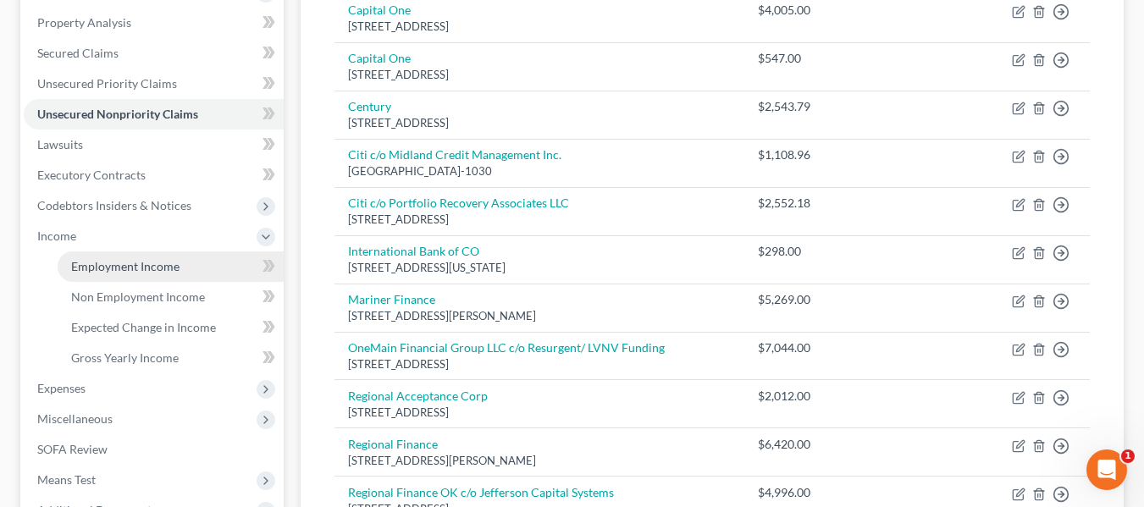
click at [156, 268] on span "Employment Income" at bounding box center [125, 266] width 108 height 14
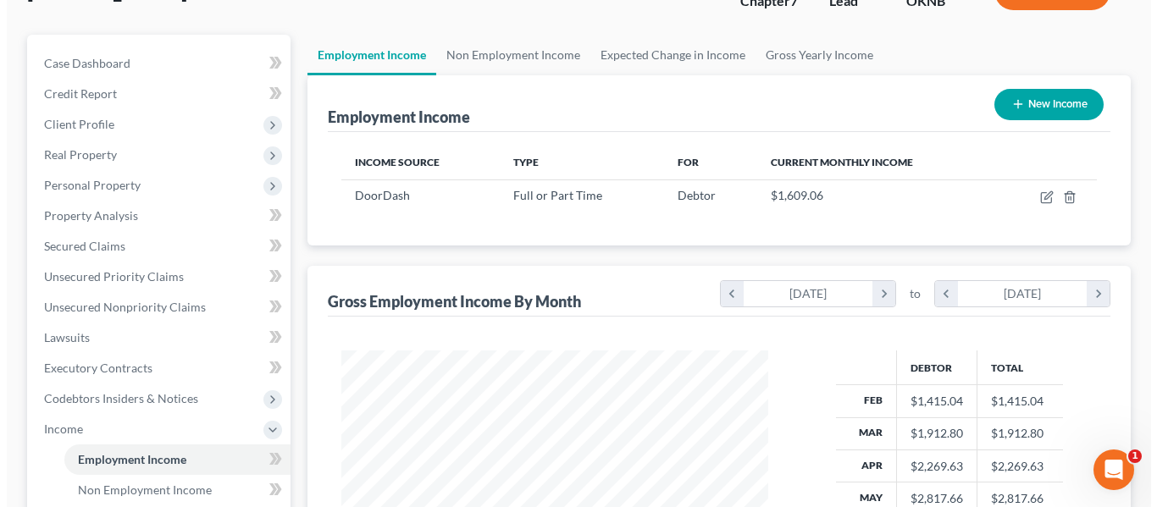
scroll to position [127, 0]
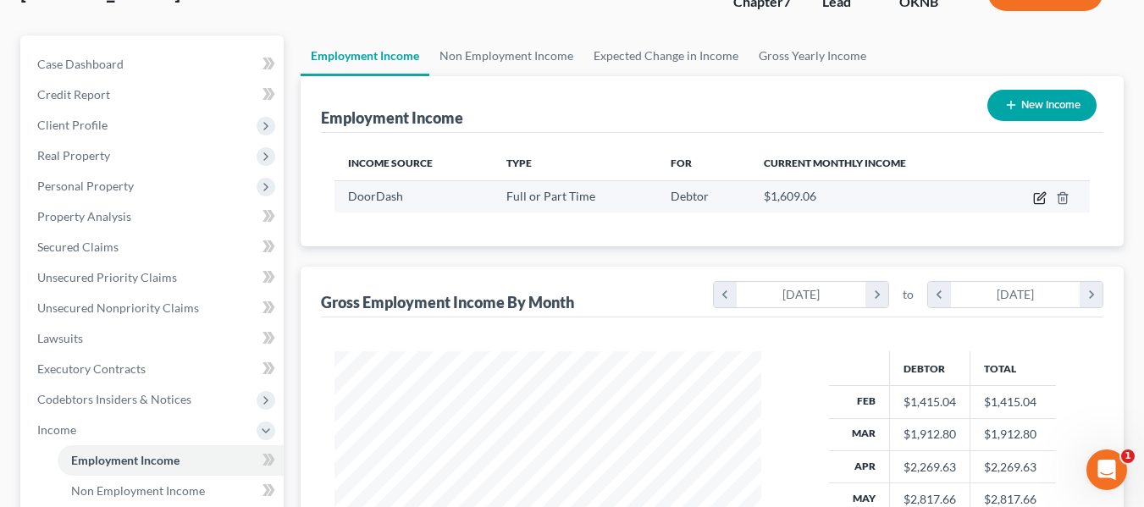
click at [1034, 196] on icon "button" at bounding box center [1039, 199] width 10 height 10
select select "0"
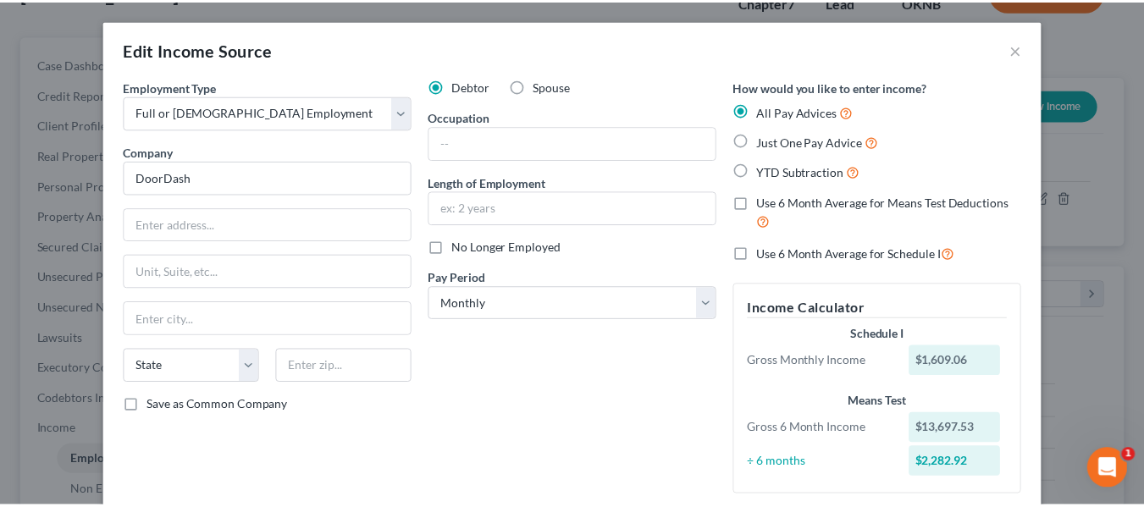
scroll to position [446, 0]
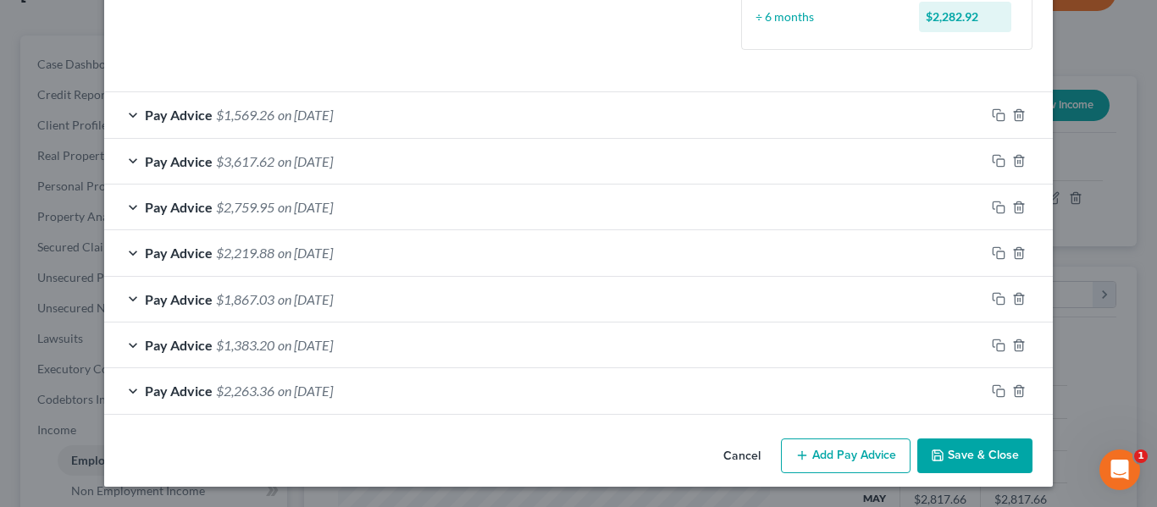
click at [744, 455] on button "Cancel" at bounding box center [742, 457] width 64 height 34
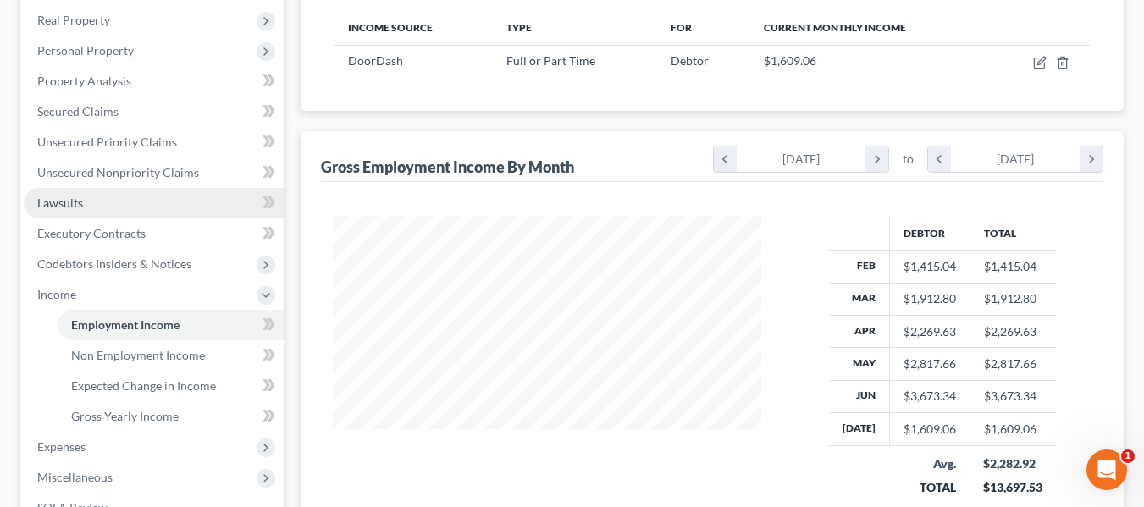
scroll to position [281, 0]
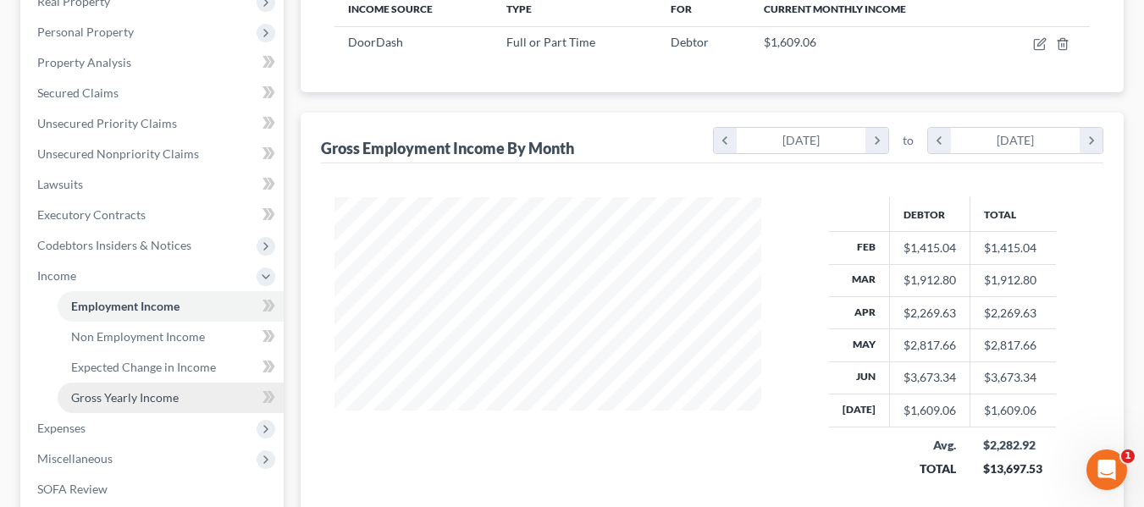
click at [171, 391] on span "Gross Yearly Income" at bounding box center [125, 397] width 108 height 14
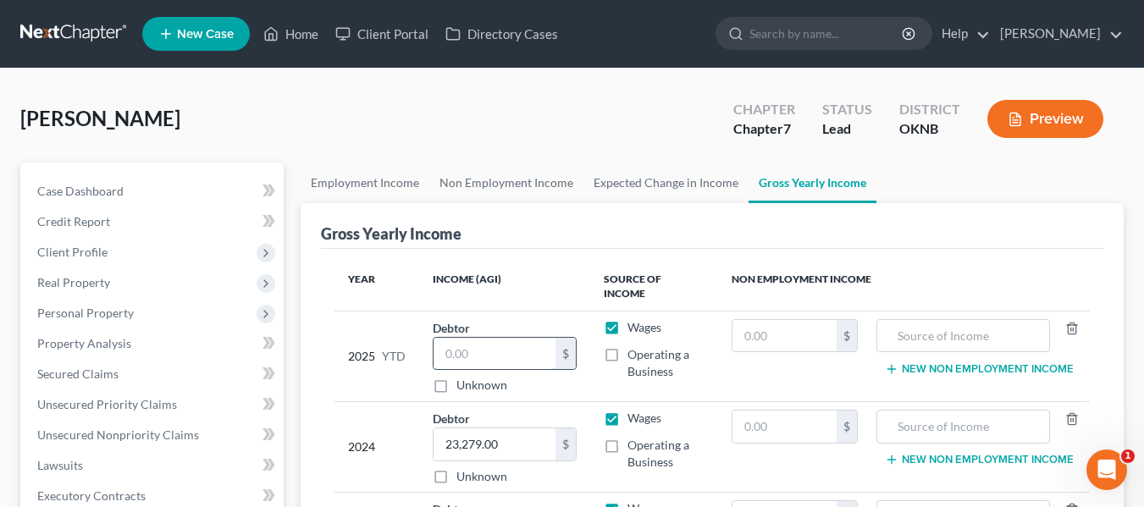
click at [515, 344] on input "text" at bounding box center [495, 354] width 123 height 32
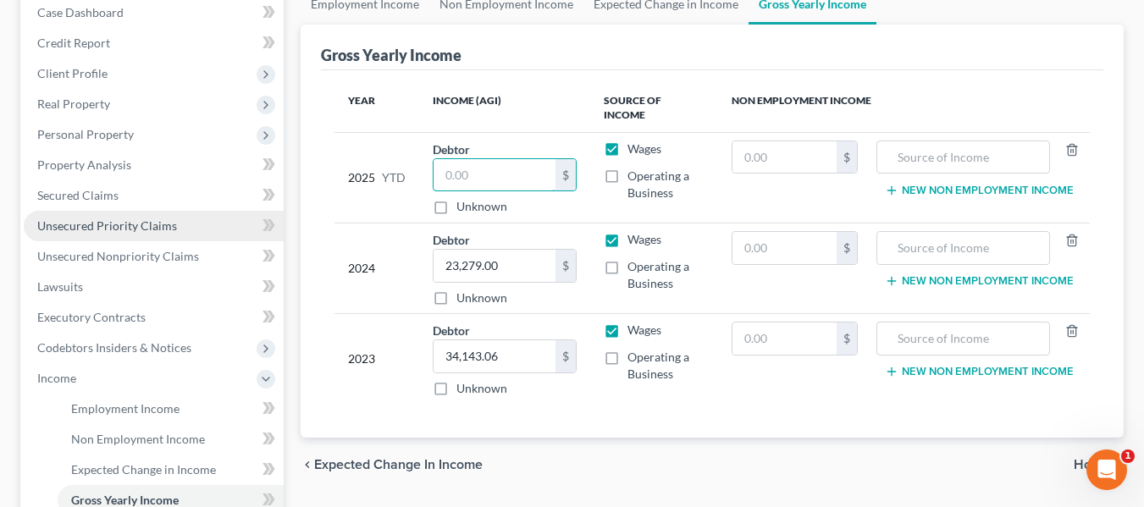
scroll to position [180, 0]
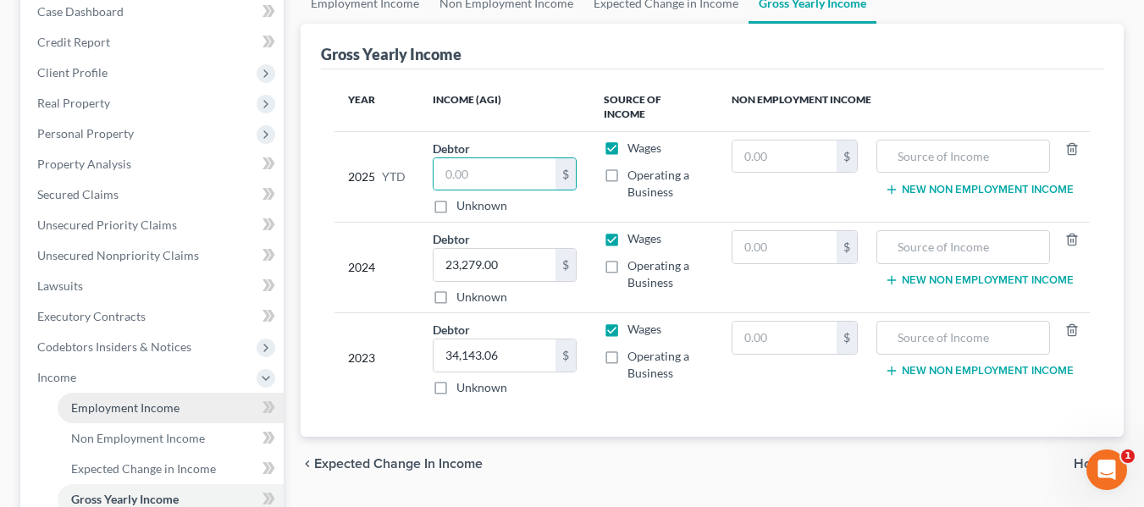
click at [141, 404] on span "Employment Income" at bounding box center [125, 408] width 108 height 14
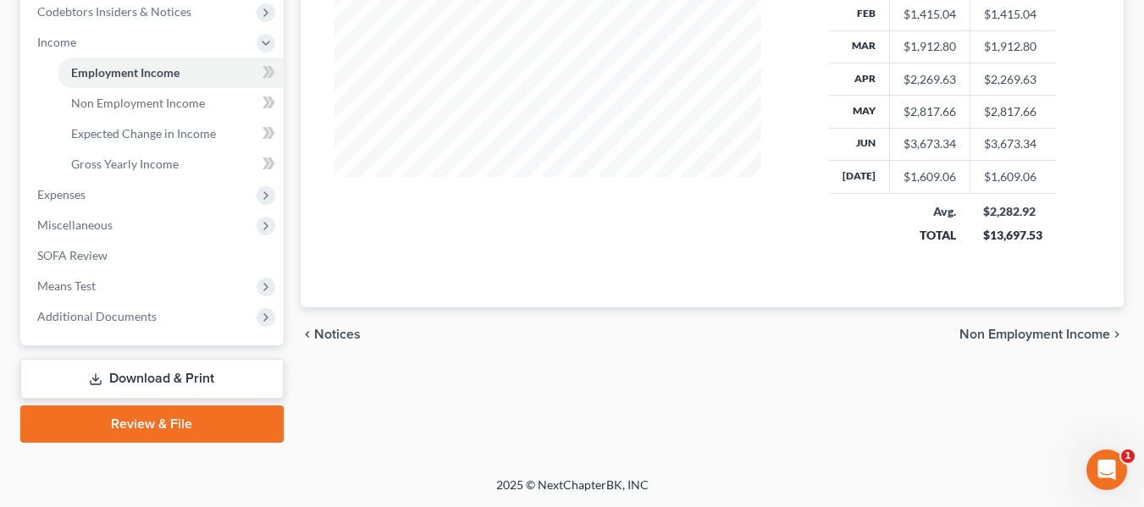
scroll to position [360, 0]
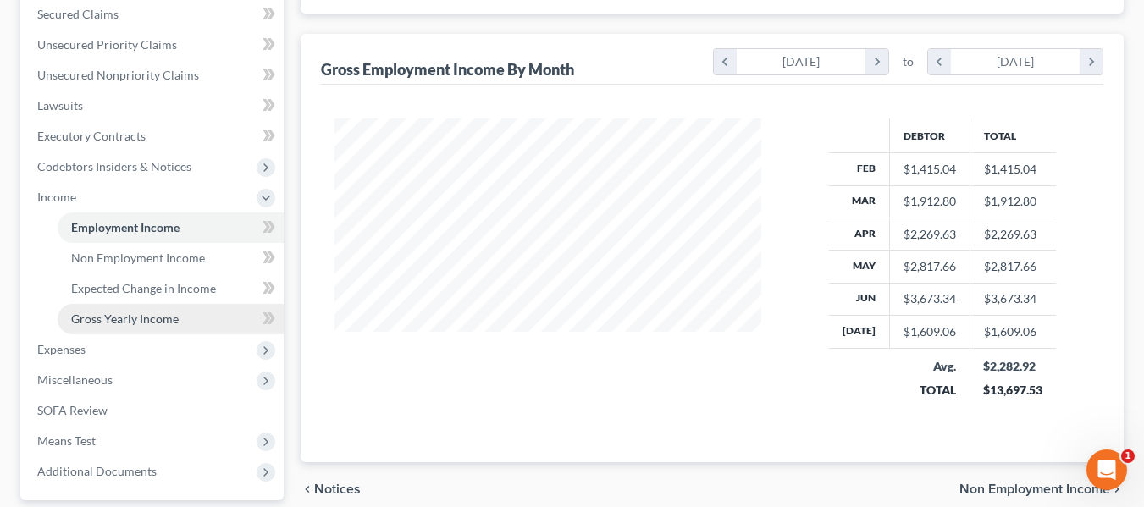
click at [147, 318] on span "Gross Yearly Income" at bounding box center [125, 319] width 108 height 14
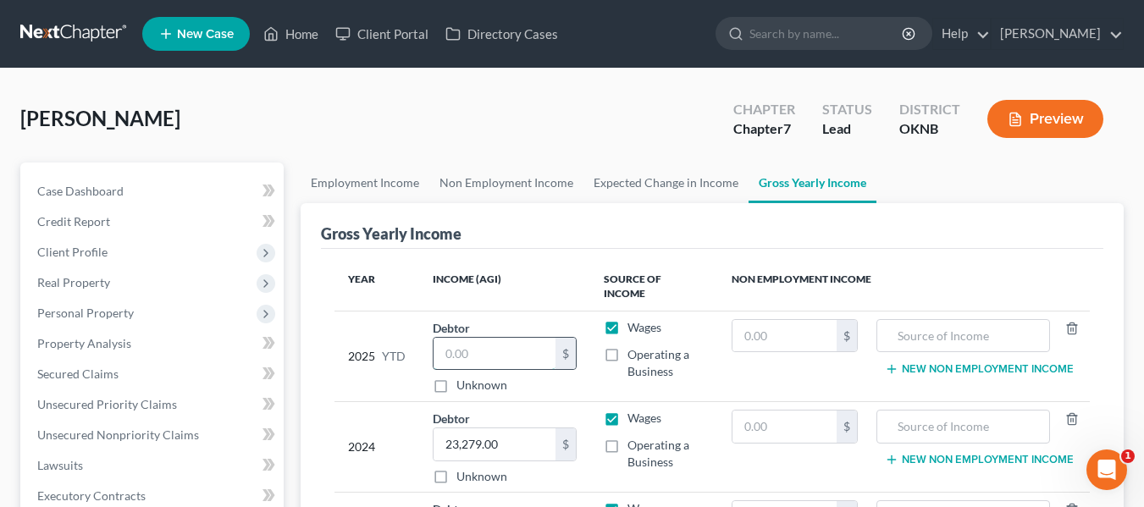
click at [446, 341] on input "text" at bounding box center [495, 354] width 123 height 32
type input "13,697.53"
click at [628, 346] on label "Operating a Business" at bounding box center [666, 363] width 77 height 34
click at [634, 346] on input "Operating a Business" at bounding box center [639, 351] width 11 height 11
checkbox input "true"
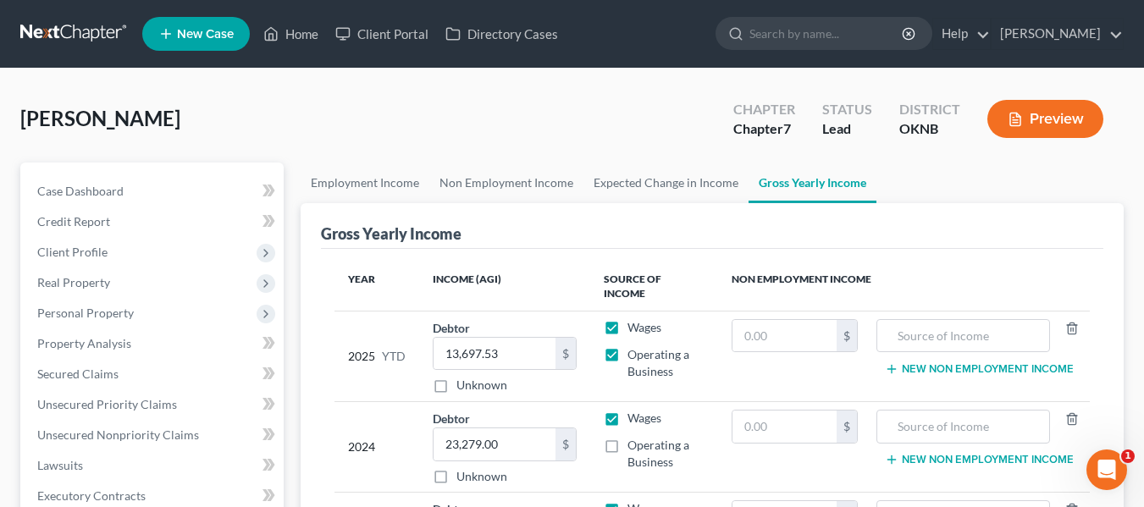
click at [628, 319] on label "Wages" at bounding box center [645, 327] width 34 height 17
click at [634, 319] on input "Wages" at bounding box center [639, 324] width 11 height 11
checkbox input "false"
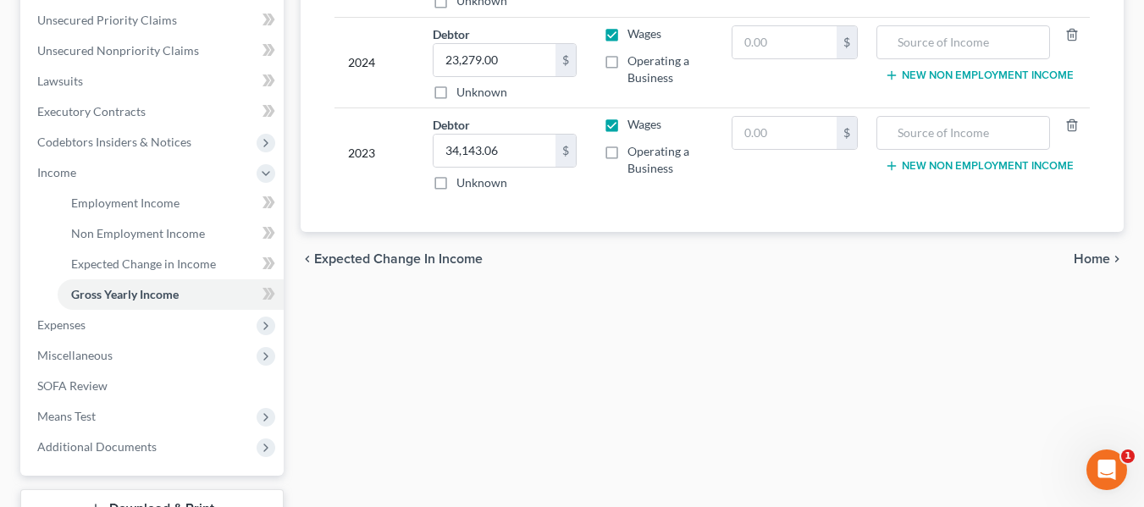
scroll to position [385, 0]
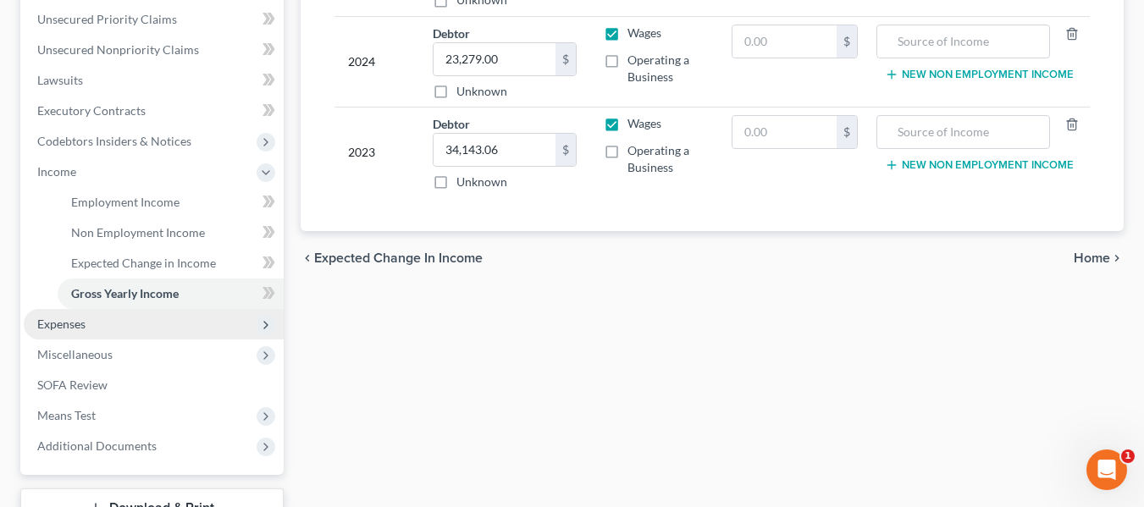
click at [134, 338] on span "Expenses" at bounding box center [154, 324] width 260 height 30
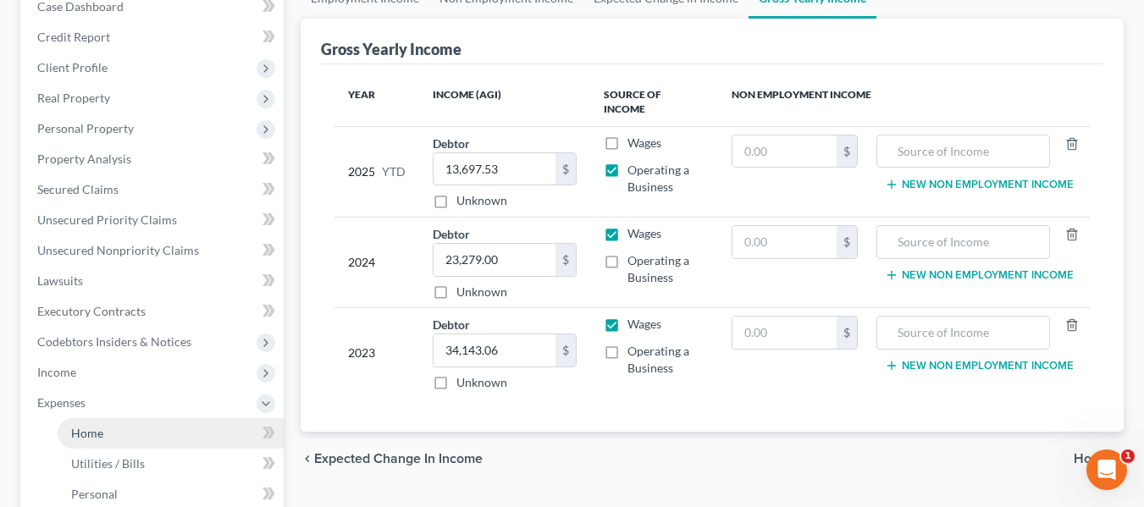
scroll to position [184, 0]
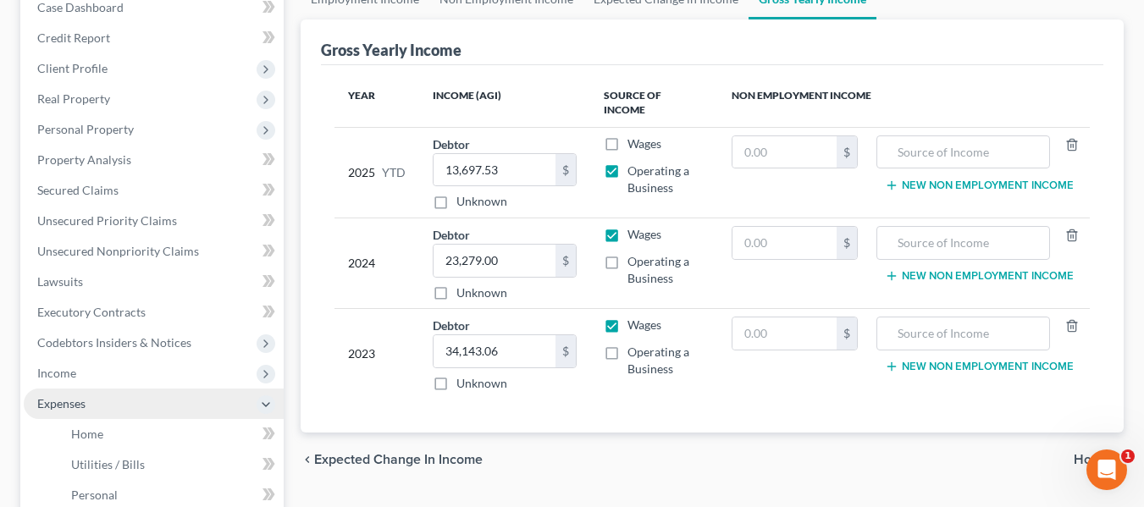
click at [109, 412] on span "Expenses" at bounding box center [154, 404] width 260 height 30
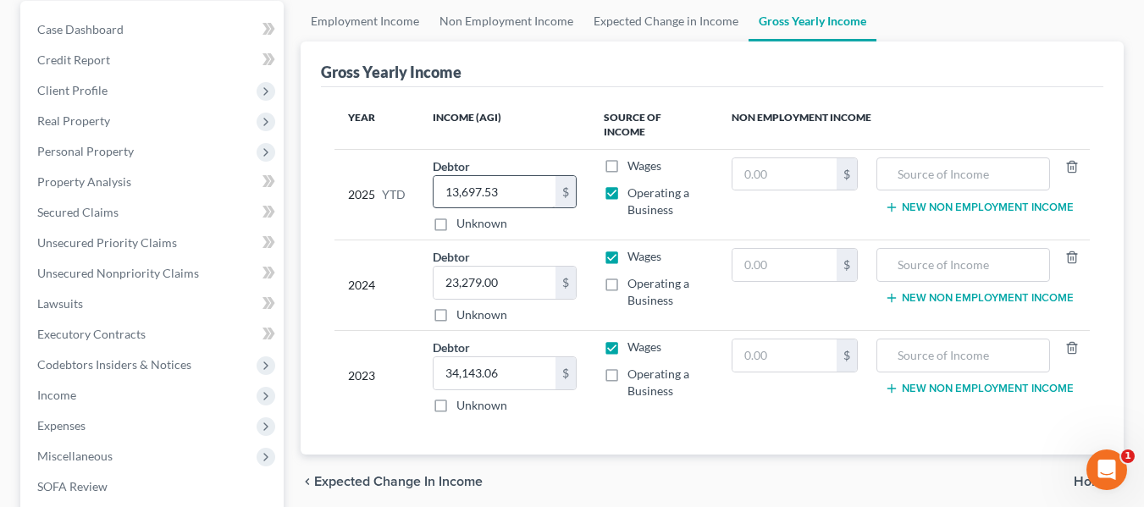
scroll to position [0, 0]
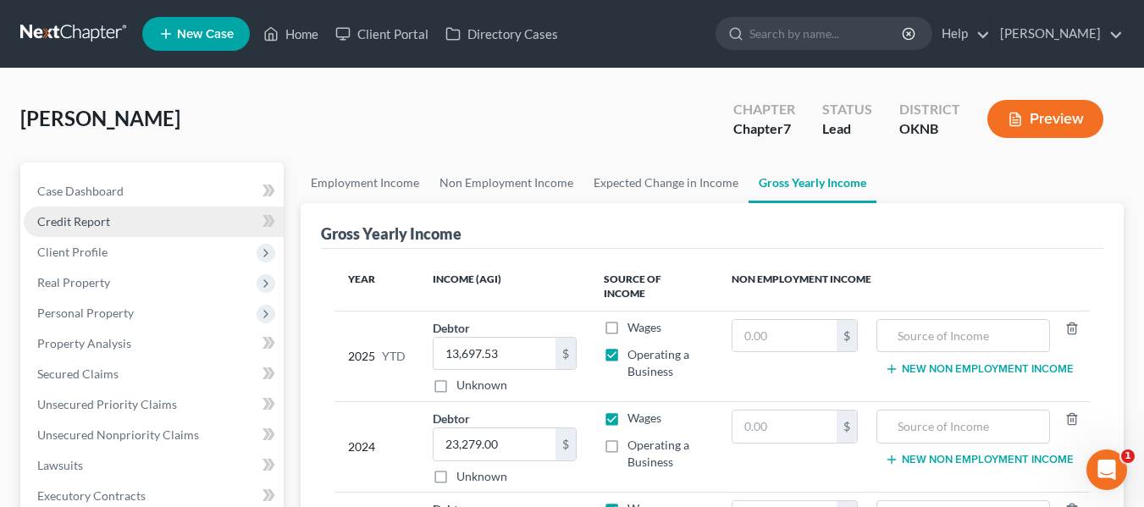
click at [168, 226] on link "Credit Report" at bounding box center [154, 222] width 260 height 30
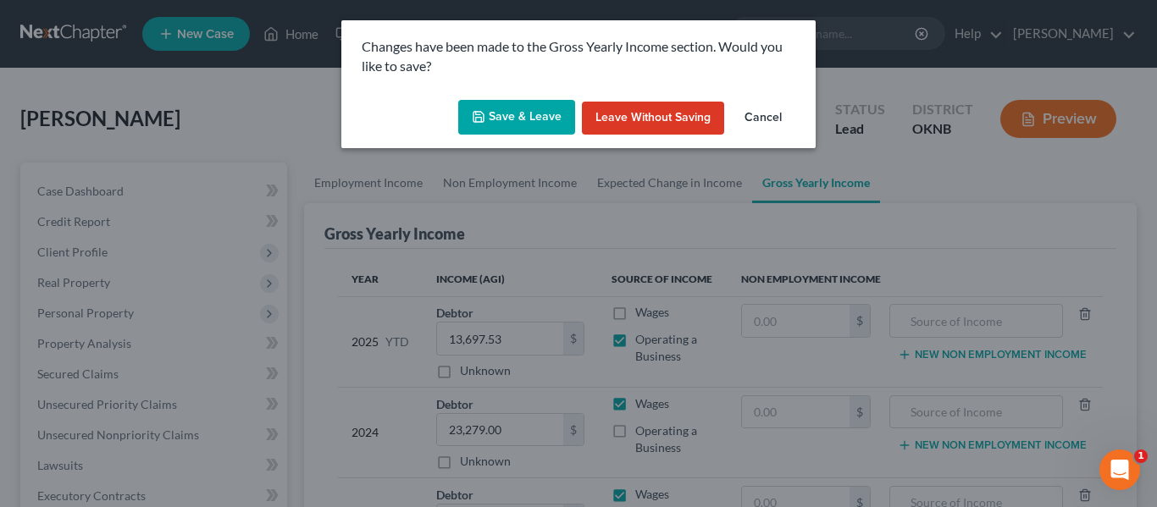
click at [489, 124] on button "Save & Leave" at bounding box center [516, 118] width 117 height 36
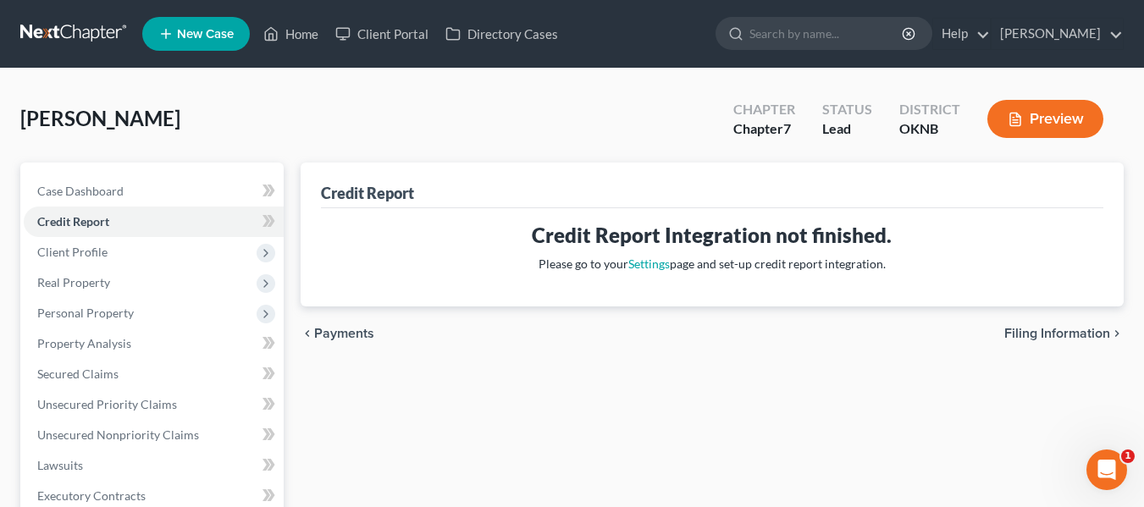
click at [159, 256] on span "Client Profile" at bounding box center [154, 252] width 260 height 30
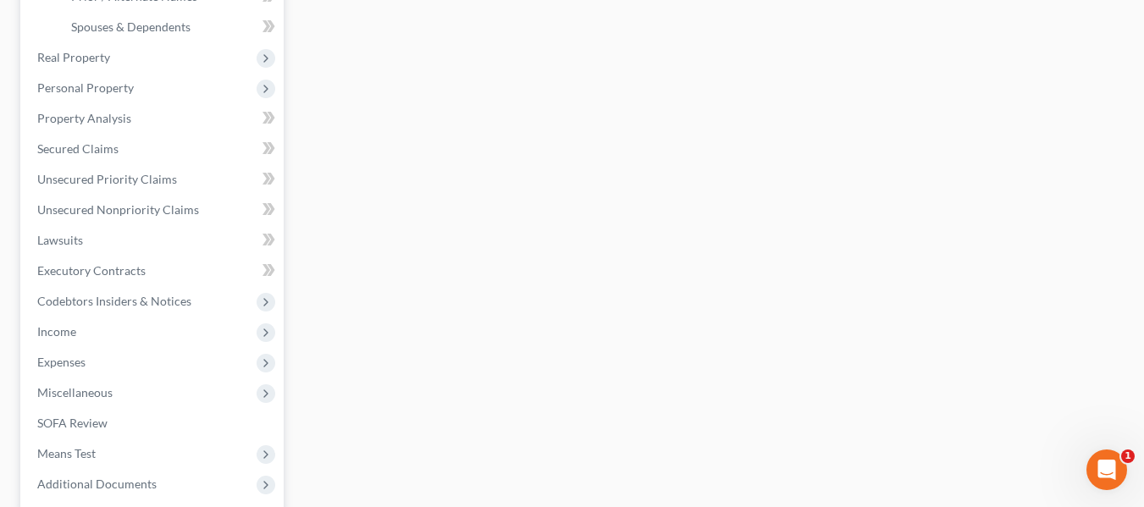
scroll to position [429, 0]
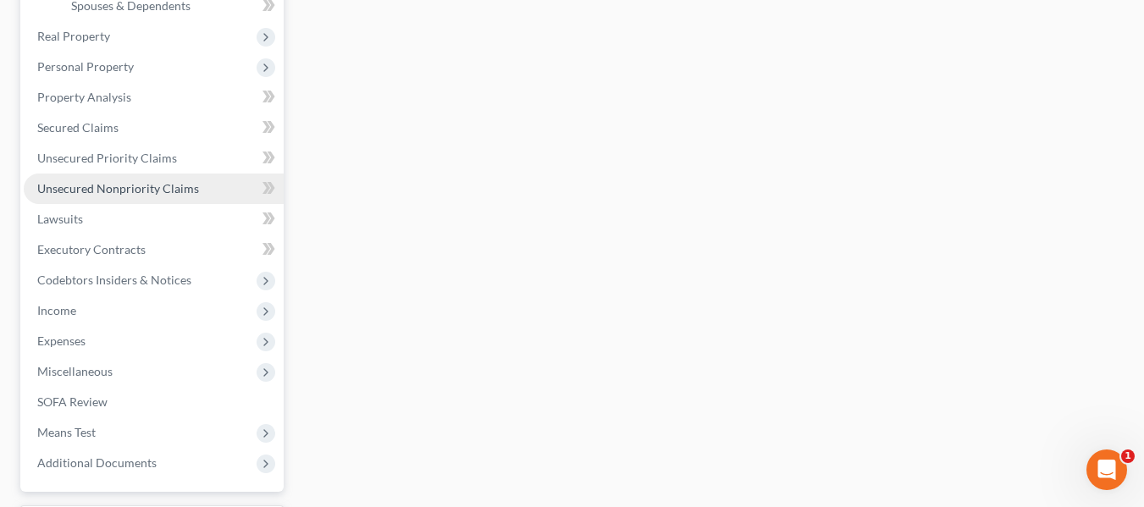
click at [158, 177] on link "Unsecured Nonpriority Claims" at bounding box center [154, 189] width 260 height 30
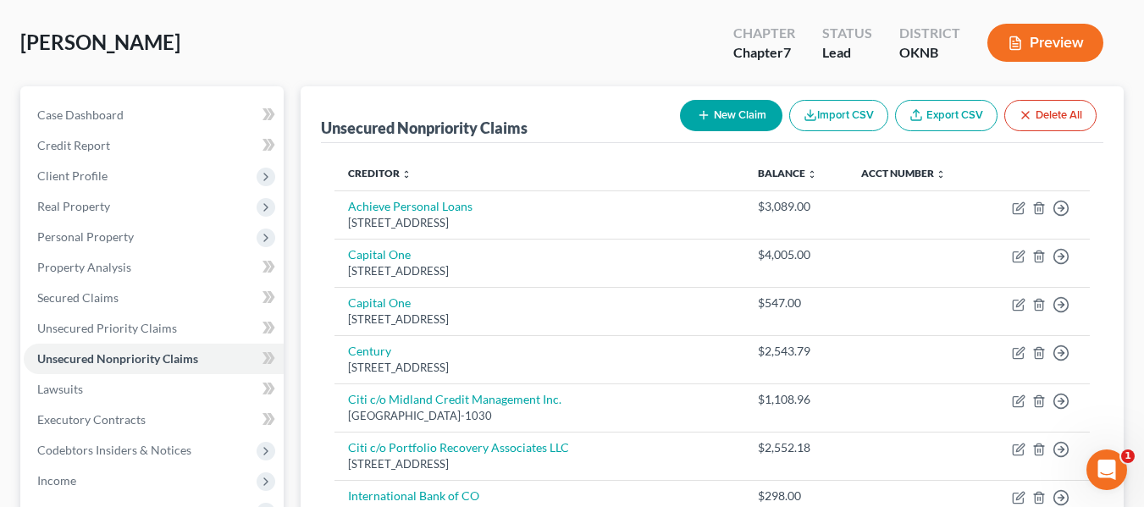
scroll to position [75, 0]
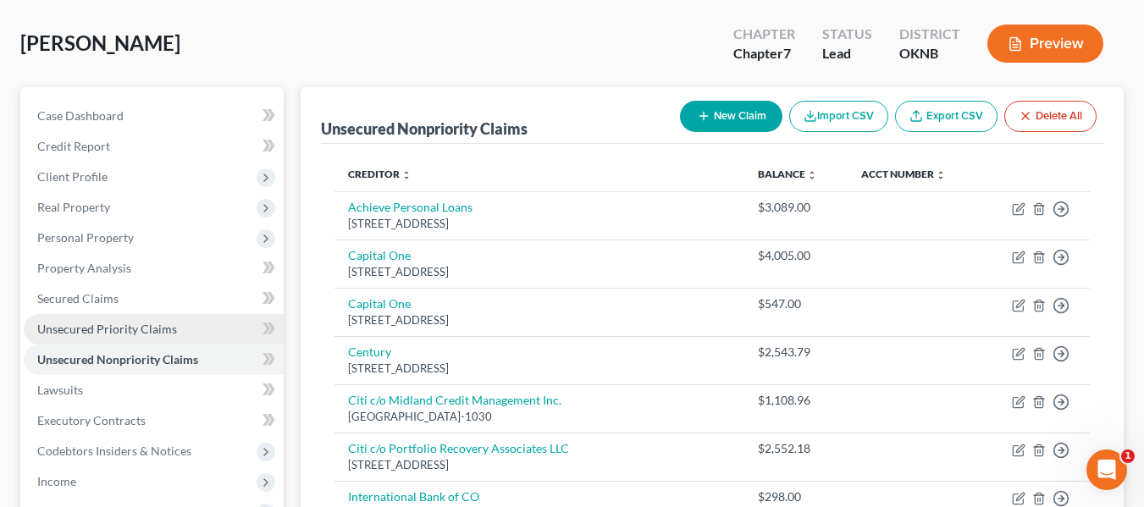
click at [120, 324] on span "Unsecured Priority Claims" at bounding box center [107, 329] width 140 height 14
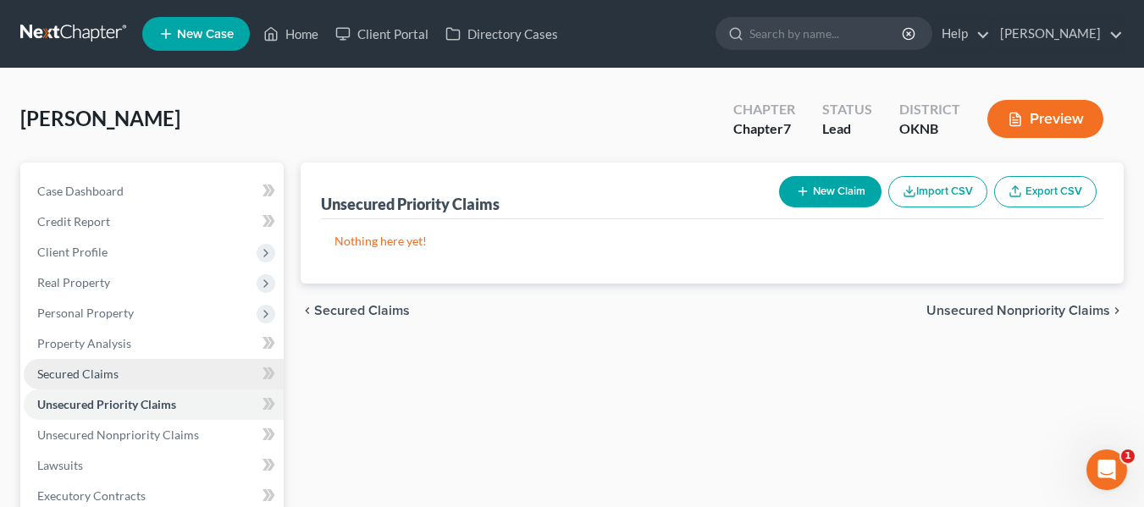
click at [110, 382] on link "Secured Claims" at bounding box center [154, 374] width 260 height 30
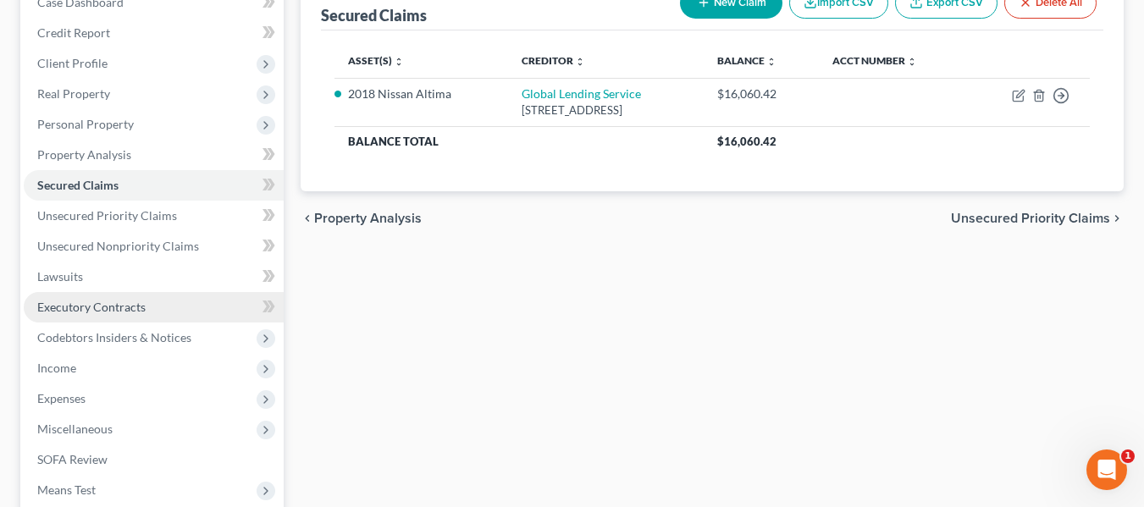
scroll to position [203, 0]
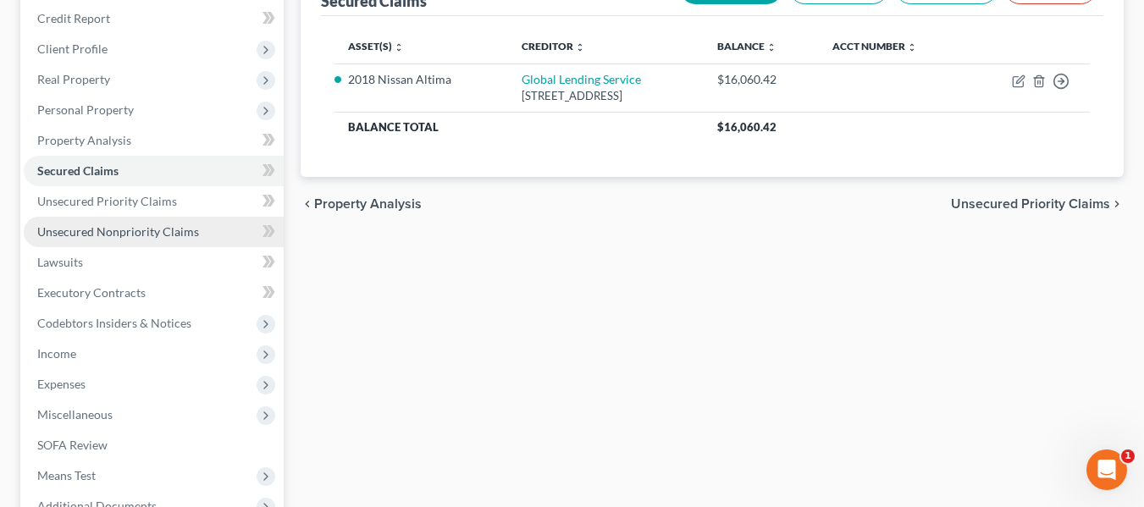
click at [163, 232] on span "Unsecured Nonpriority Claims" at bounding box center [118, 231] width 162 height 14
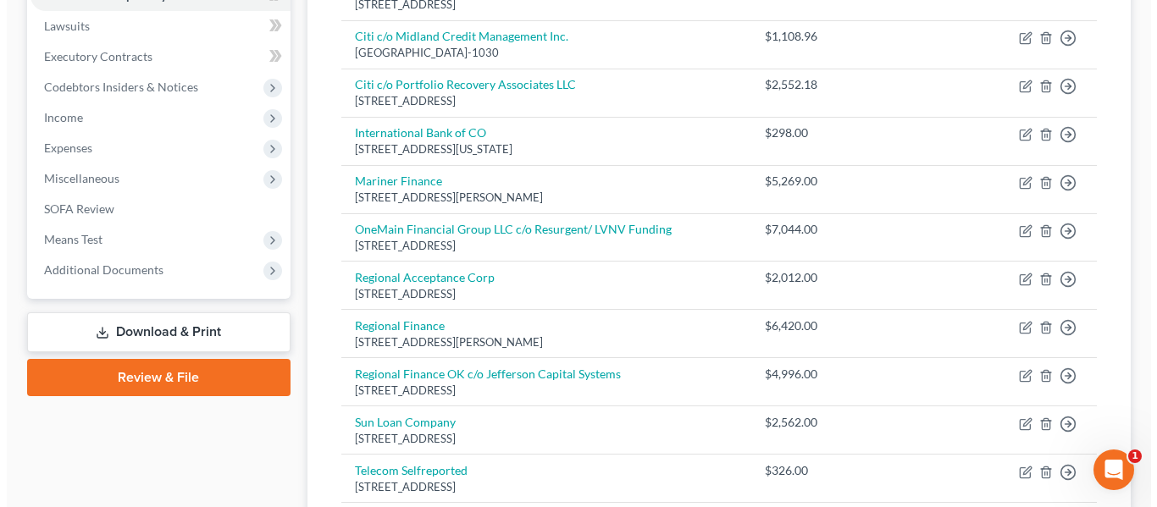
scroll to position [440, 0]
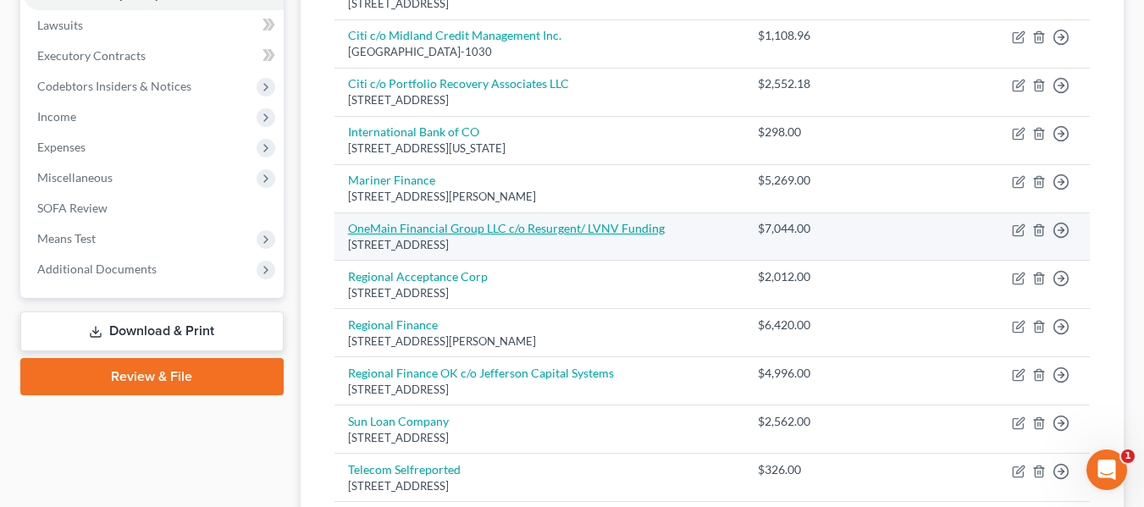
click at [550, 229] on link "OneMain Financial Group LLC c/o Resurgent/ LVNV Funding" at bounding box center [506, 228] width 317 height 14
select select "42"
select select "0"
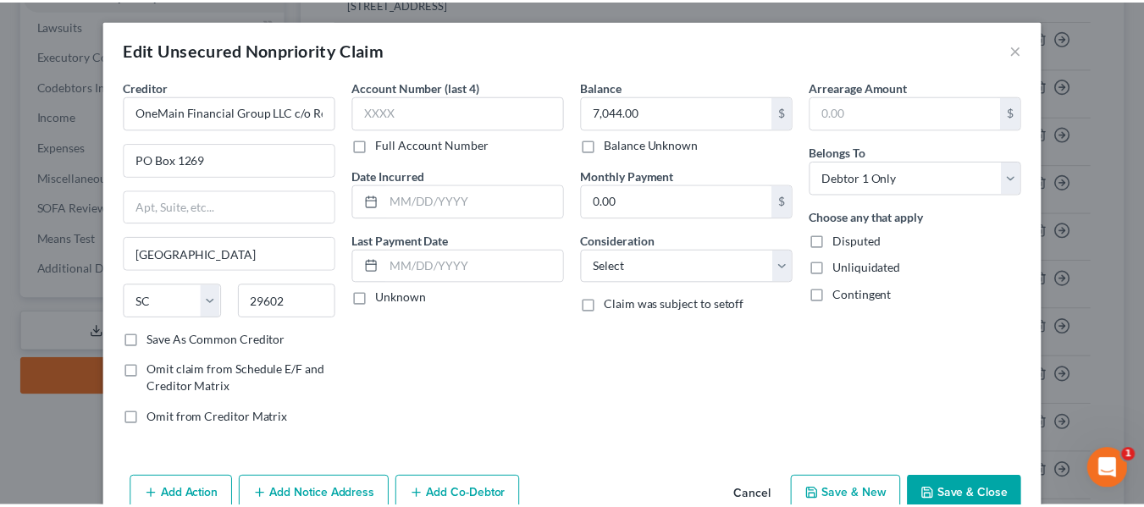
scroll to position [72, 0]
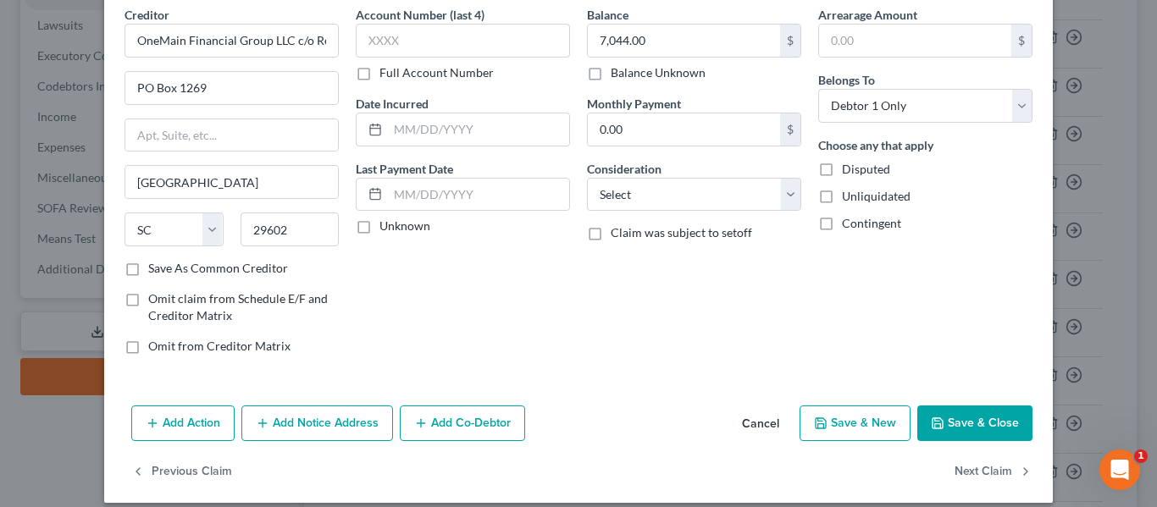
click at [741, 419] on button "Cancel" at bounding box center [760, 424] width 64 height 34
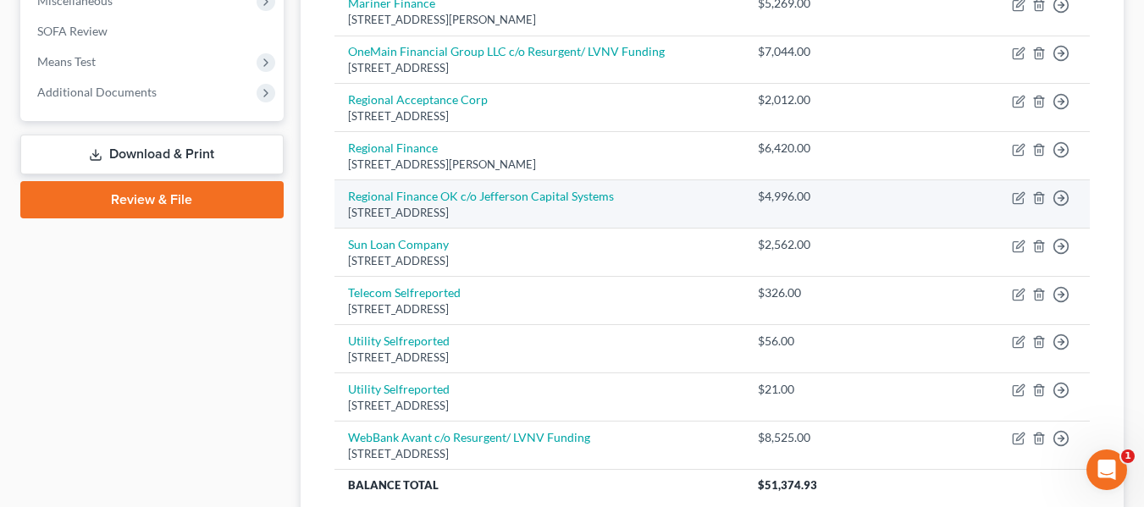
scroll to position [617, 0]
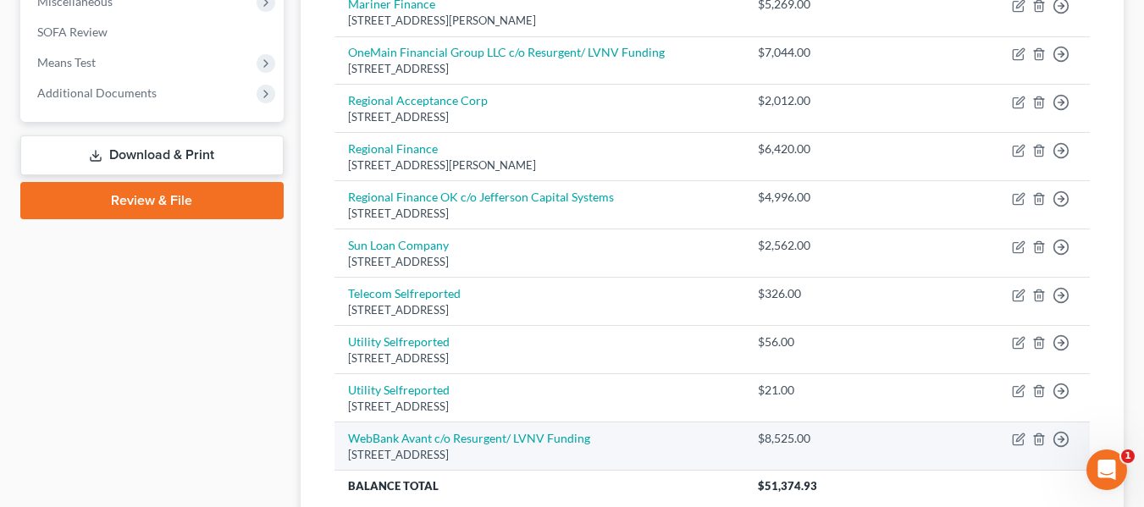
click at [612, 448] on div "PO Box 1269, Greenville, SC 29602" at bounding box center [539, 455] width 383 height 16
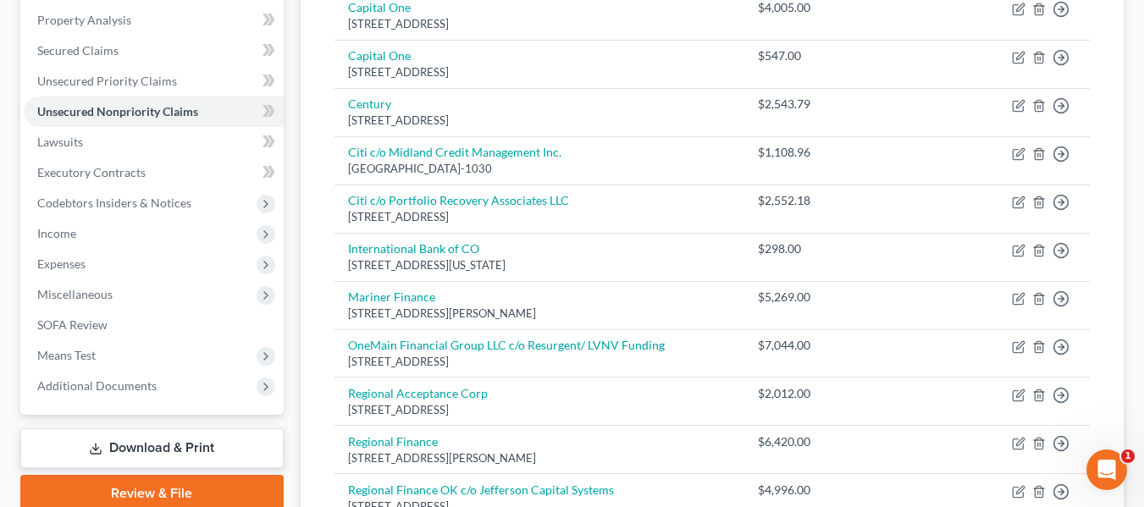
scroll to position [30, 0]
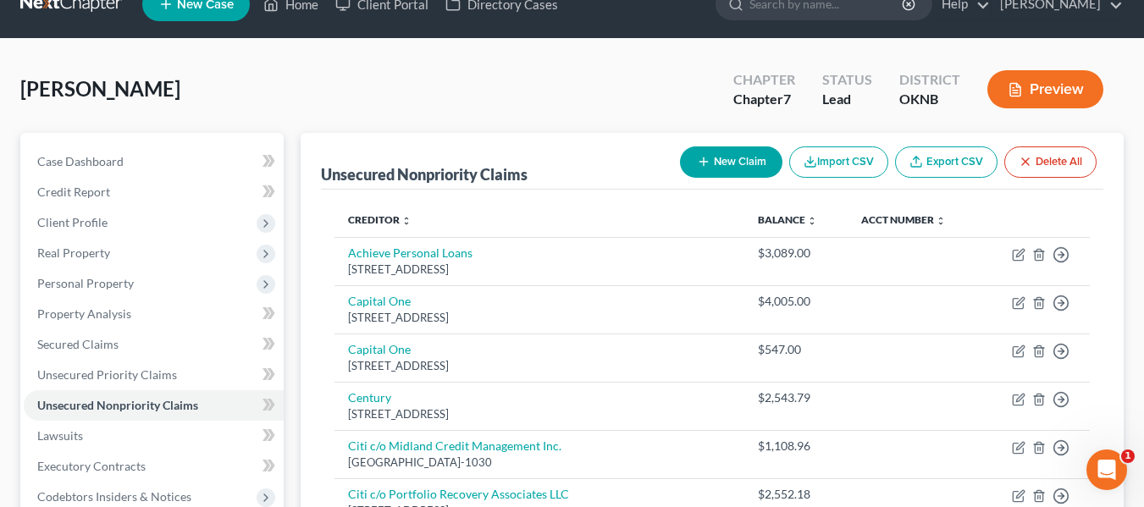
click at [556, 157] on div "Unsecured Nonpriority Claims New Claim Import CSV Export CSV Delete All" at bounding box center [712, 161] width 783 height 57
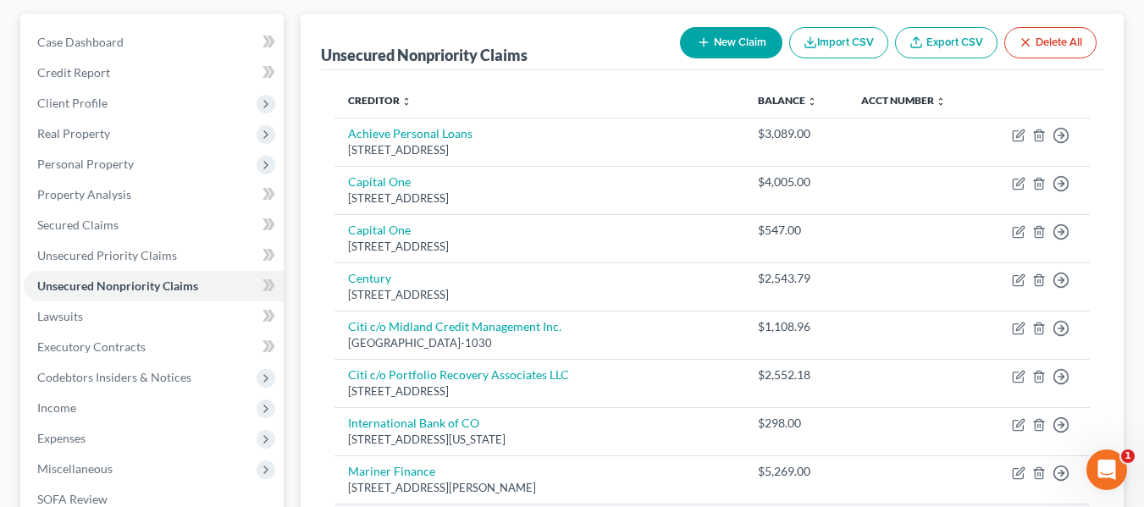
scroll to position [148, 0]
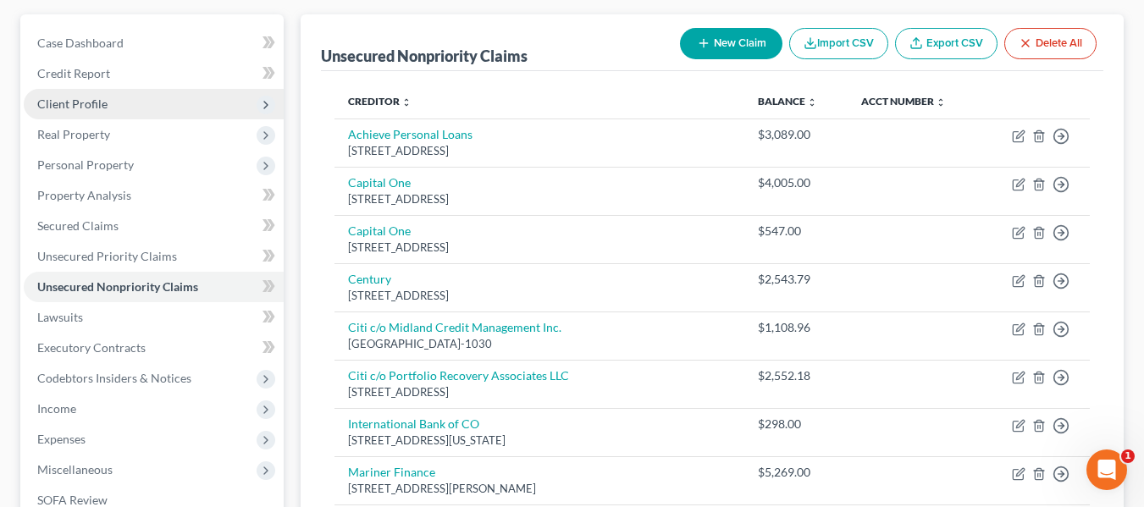
click at [65, 110] on span "Client Profile" at bounding box center [72, 104] width 70 height 14
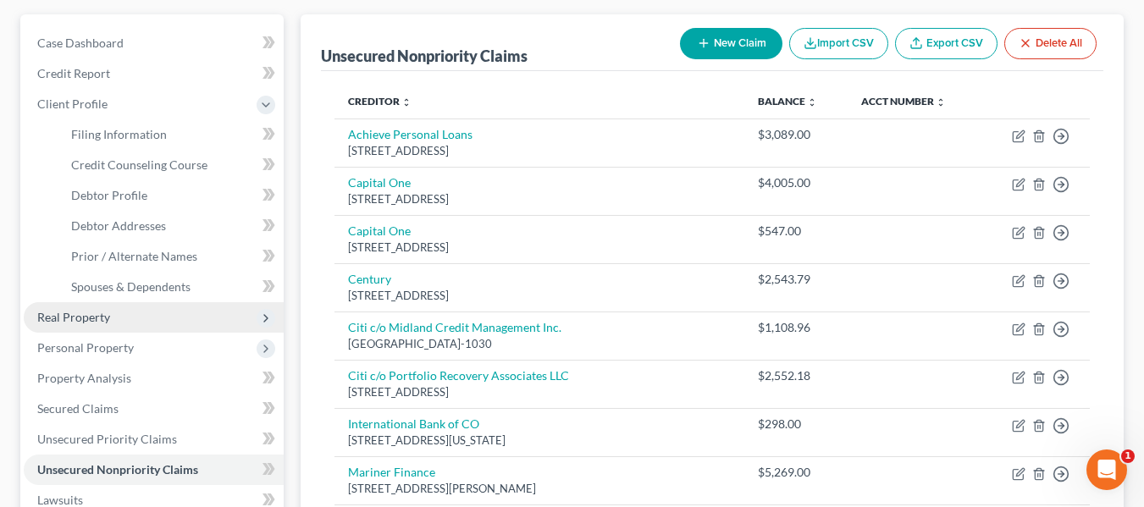
click at [86, 329] on span "Real Property" at bounding box center [154, 317] width 260 height 30
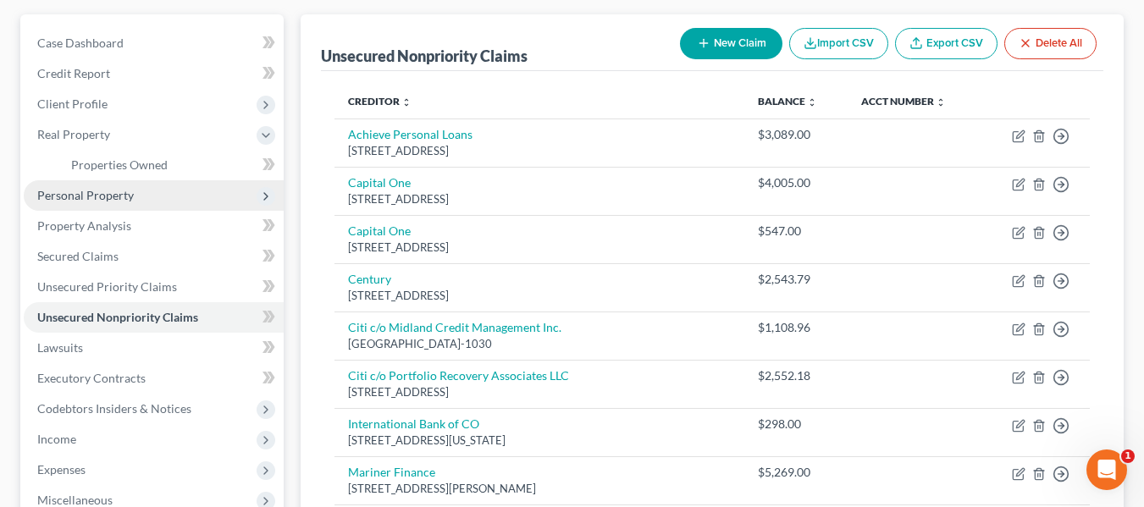
click at [125, 185] on span "Personal Property" at bounding box center [154, 195] width 260 height 30
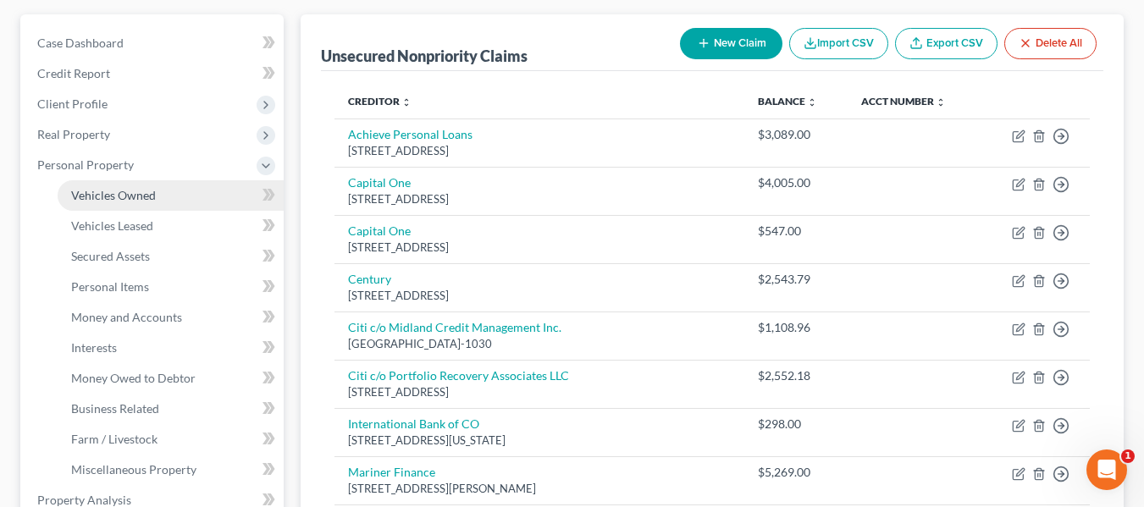
click at [128, 200] on span "Vehicles Owned" at bounding box center [113, 195] width 85 height 14
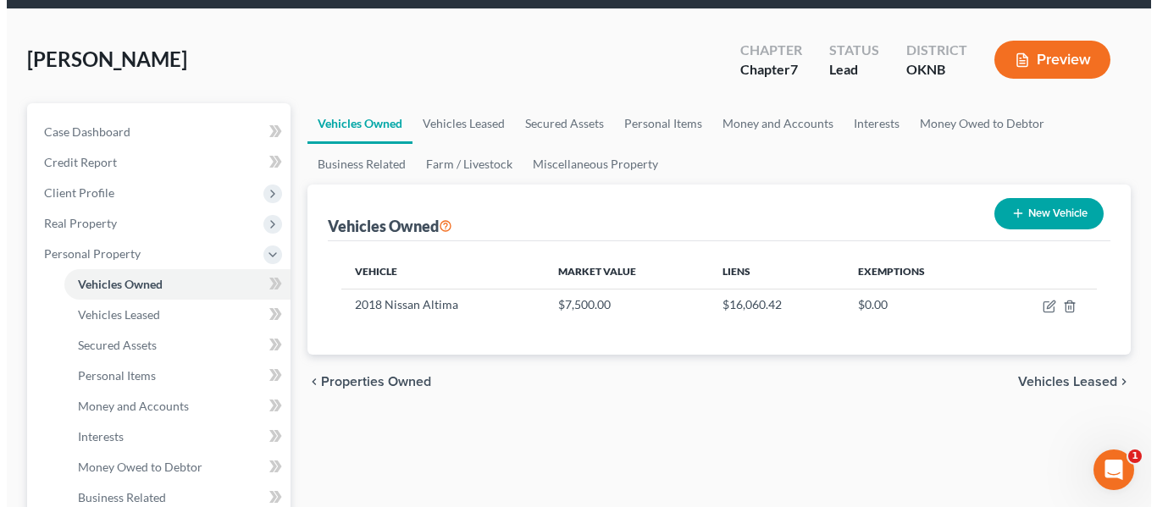
scroll to position [60, 0]
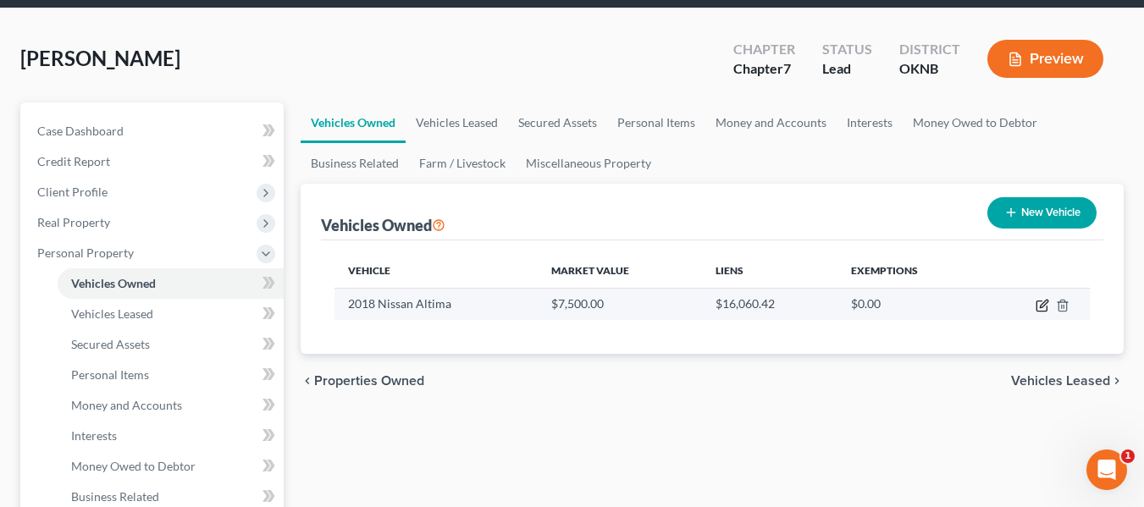
click at [1044, 304] on icon "button" at bounding box center [1043, 306] width 14 height 14
select select "0"
select select "8"
select select "1"
select select "0"
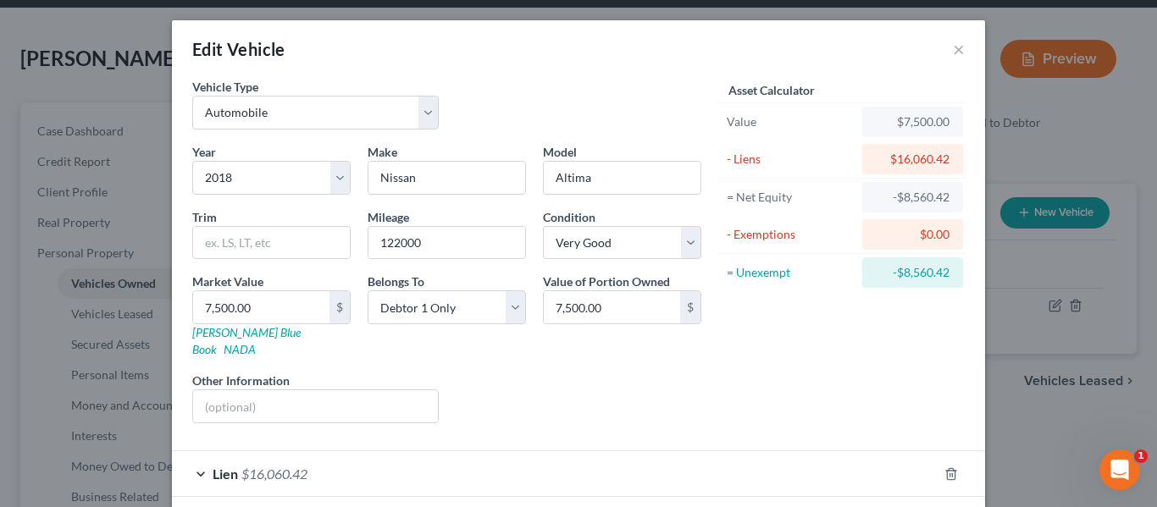
scroll to position [66, 0]
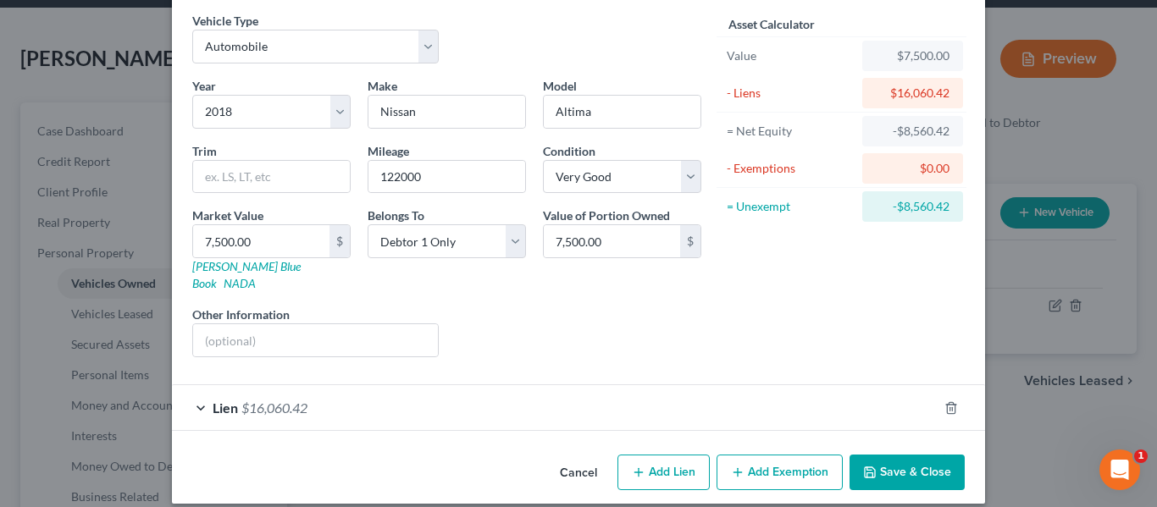
click at [501, 385] on div "Lien $16,060.42" at bounding box center [555, 407] width 766 height 45
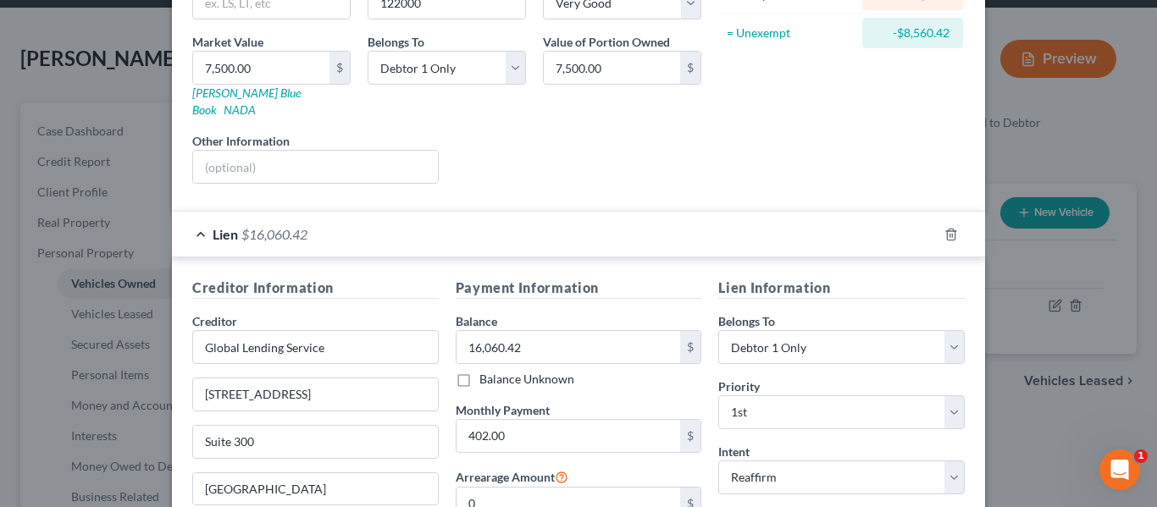
scroll to position [419, 0]
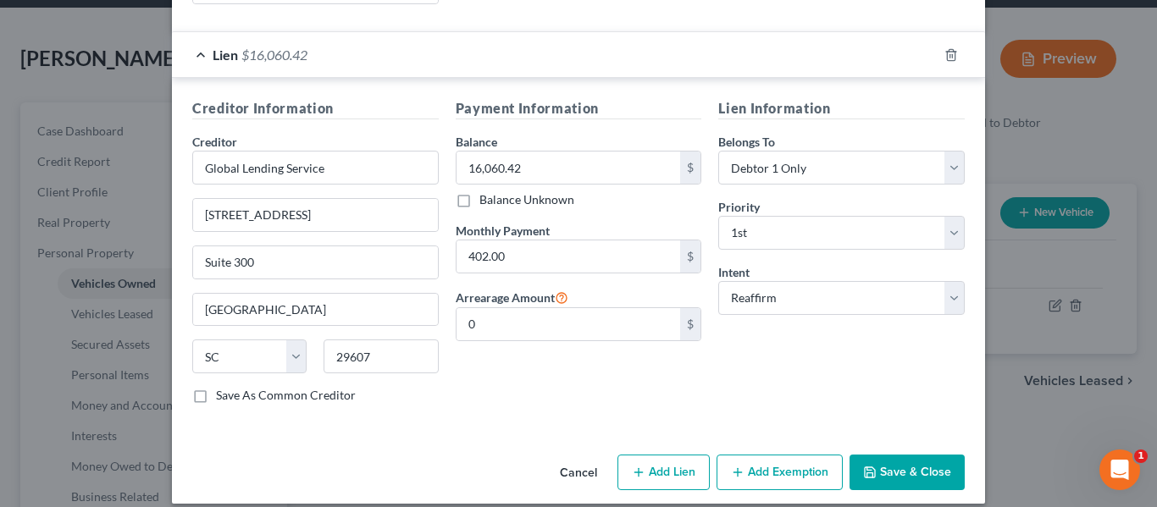
click at [582, 457] on button "Cancel" at bounding box center [578, 474] width 64 height 34
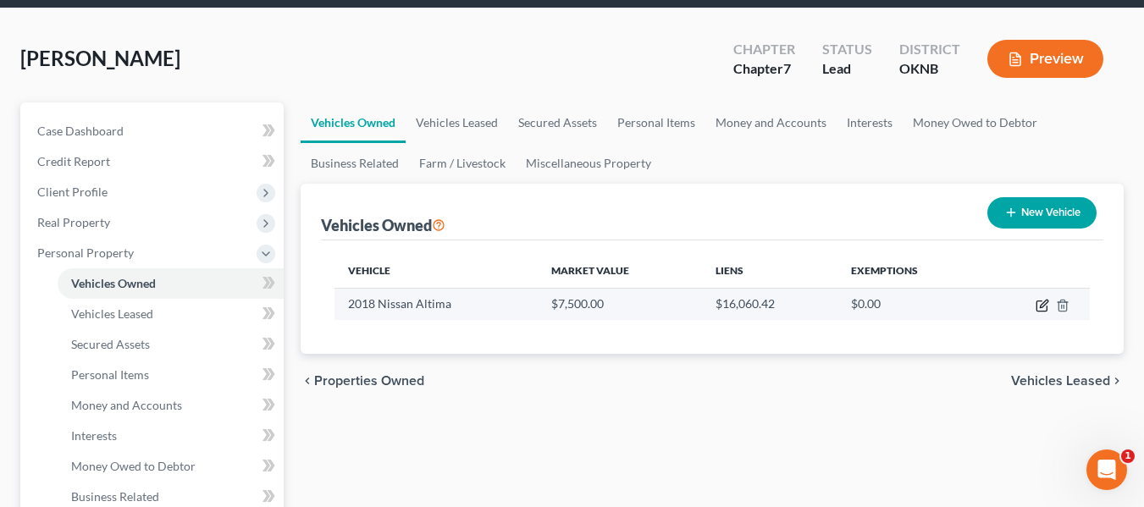
click at [1041, 302] on icon "button" at bounding box center [1043, 306] width 14 height 14
select select "0"
select select "8"
select select "1"
select select "0"
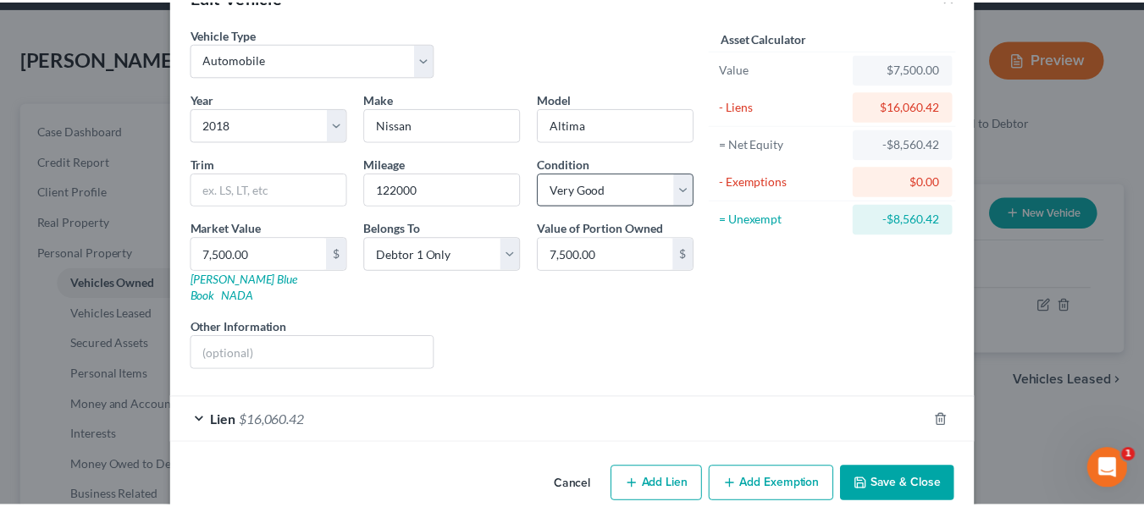
scroll to position [66, 0]
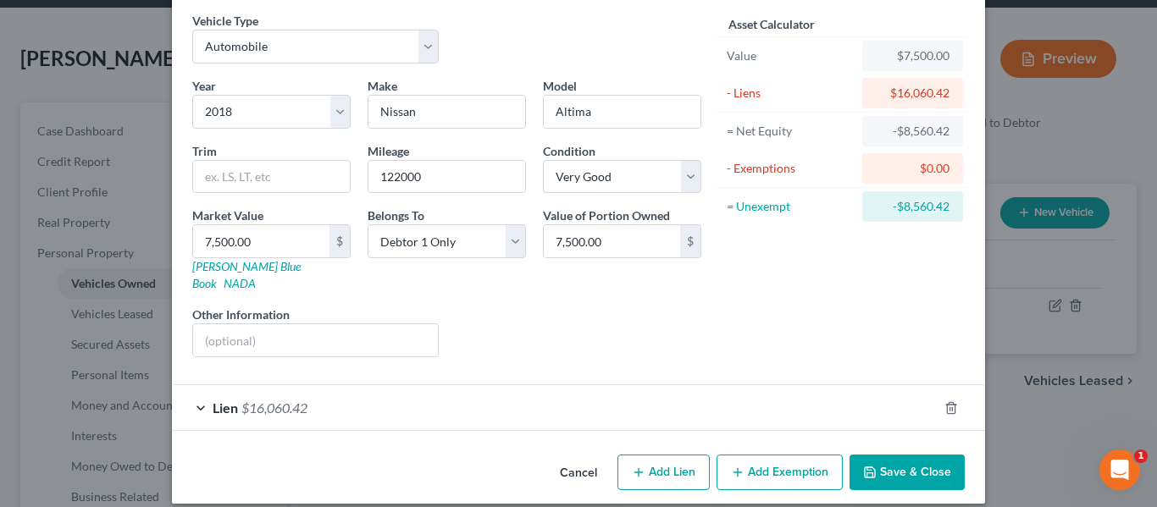
click at [578, 466] on button "Cancel" at bounding box center [578, 474] width 64 height 34
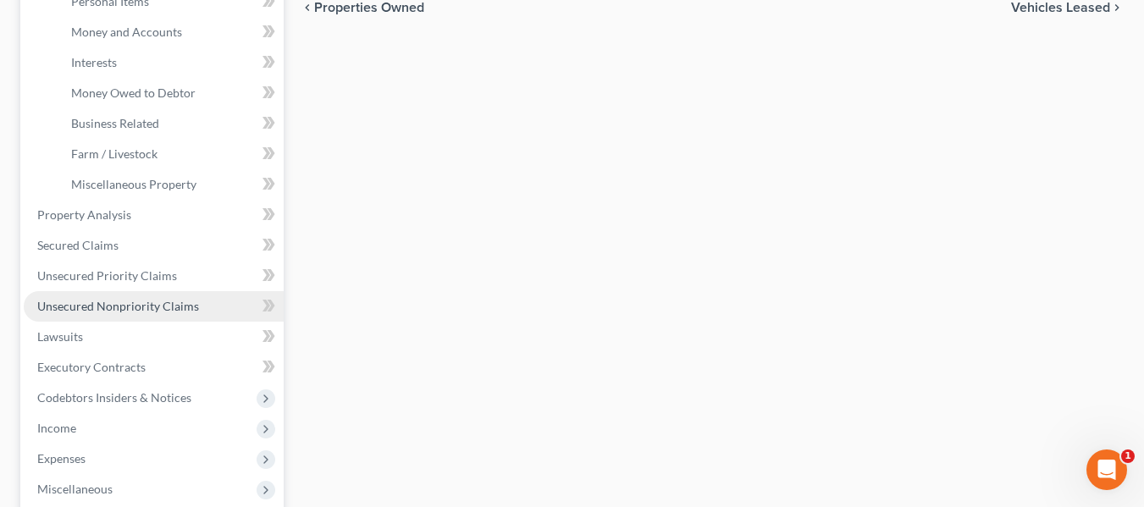
scroll to position [434, 0]
click at [127, 307] on span "Unsecured Nonpriority Claims" at bounding box center [118, 305] width 162 height 14
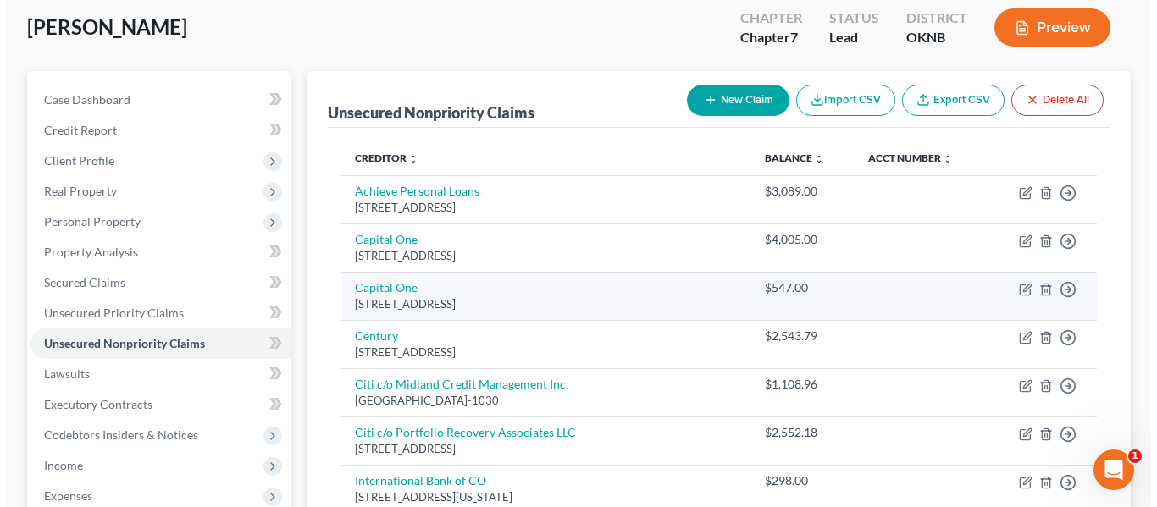
scroll to position [92, 0]
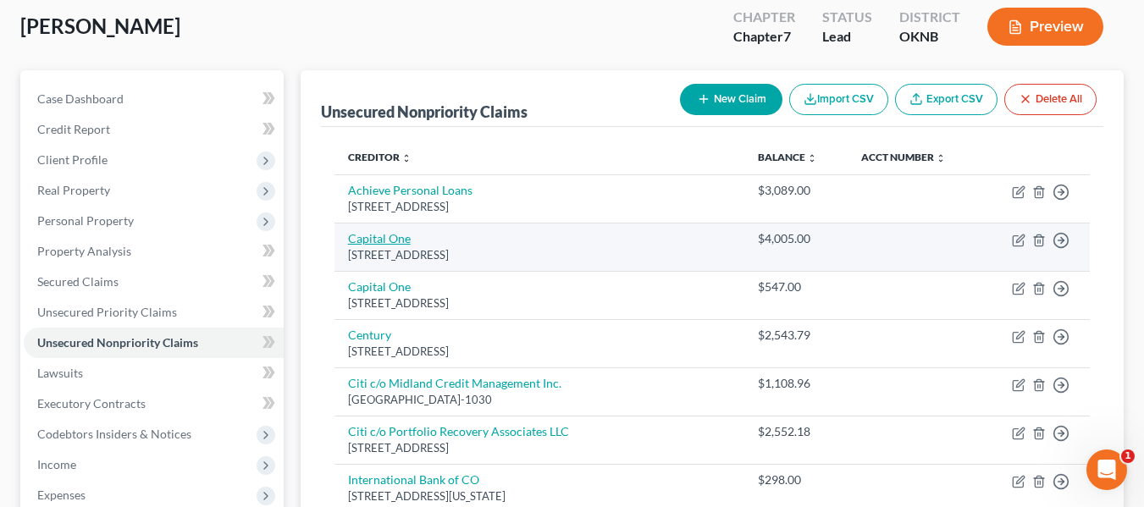
click at [395, 236] on link "Capital One" at bounding box center [379, 238] width 63 height 14
select select "46"
select select "0"
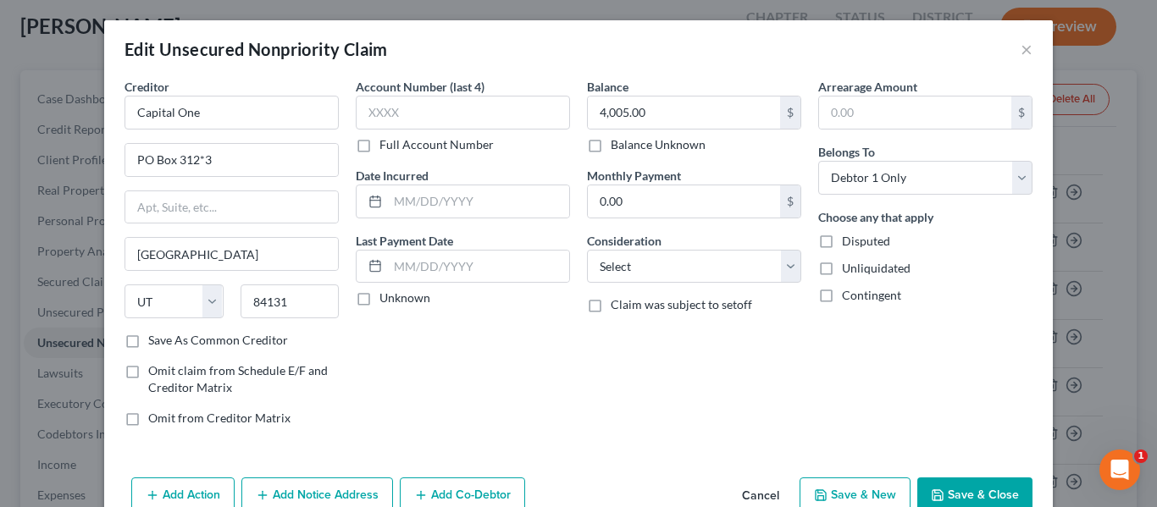
scroll to position [88, 0]
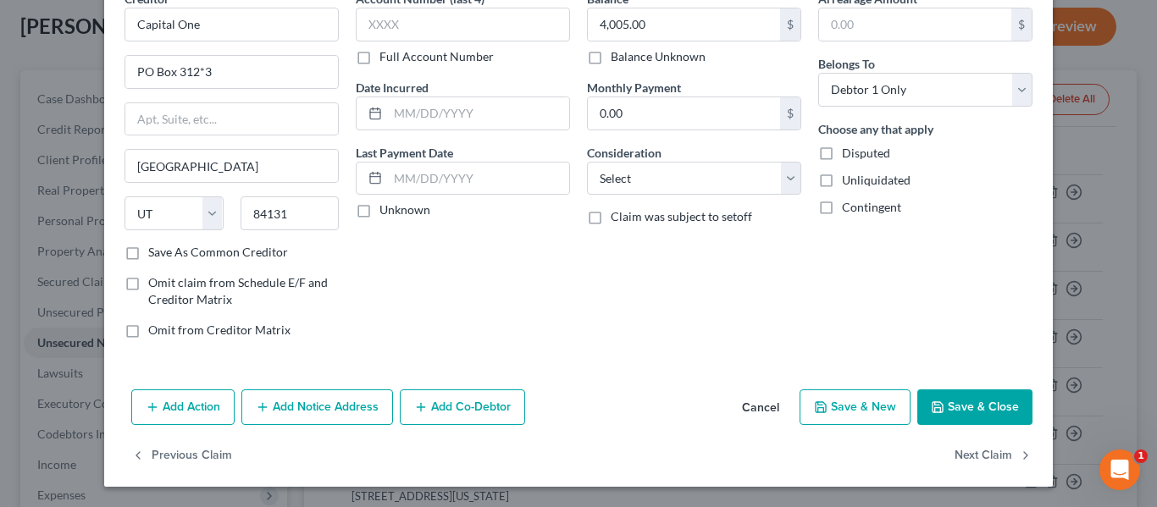
click at [755, 401] on button "Cancel" at bounding box center [760, 408] width 64 height 34
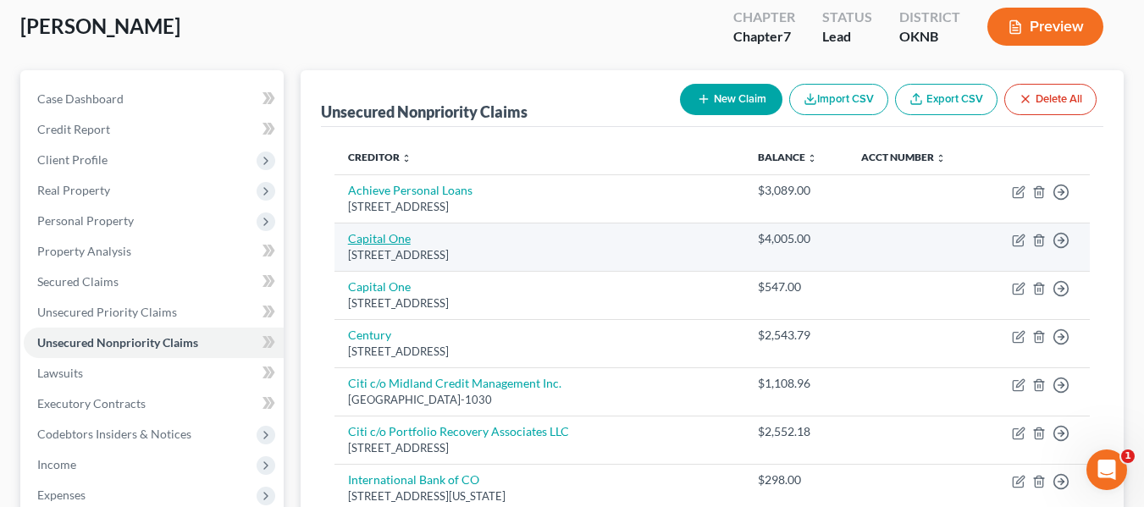
click at [389, 240] on link "Capital One" at bounding box center [379, 238] width 63 height 14
select select "46"
select select "0"
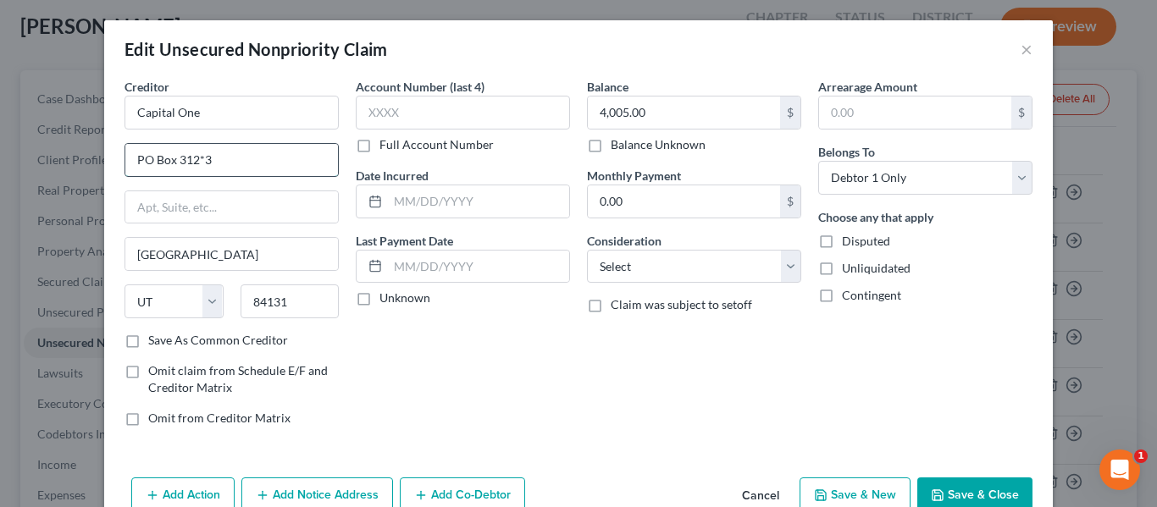
click at [195, 160] on input "PO Box 312*3" at bounding box center [231, 160] width 213 height 32
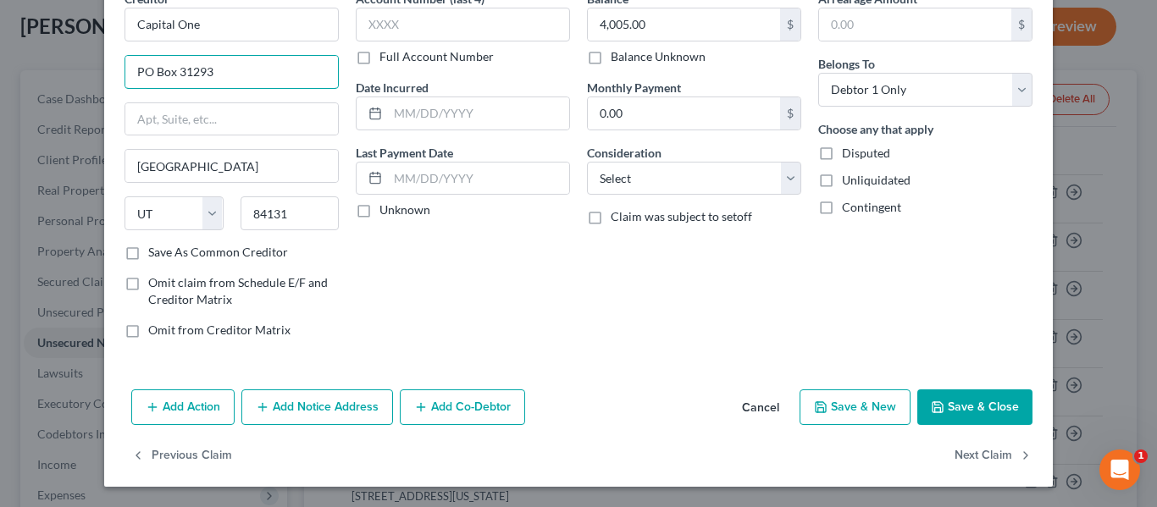
type input "PO Box 31293"
click at [974, 423] on button "Save & Close" at bounding box center [974, 408] width 115 height 36
type input "0"
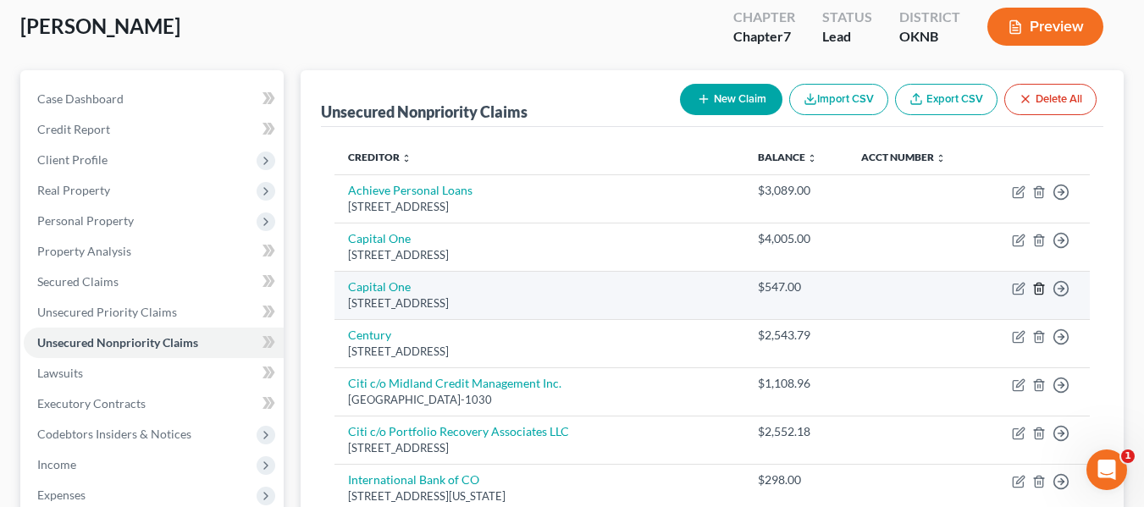
click at [1035, 287] on icon "button" at bounding box center [1039, 288] width 8 height 11
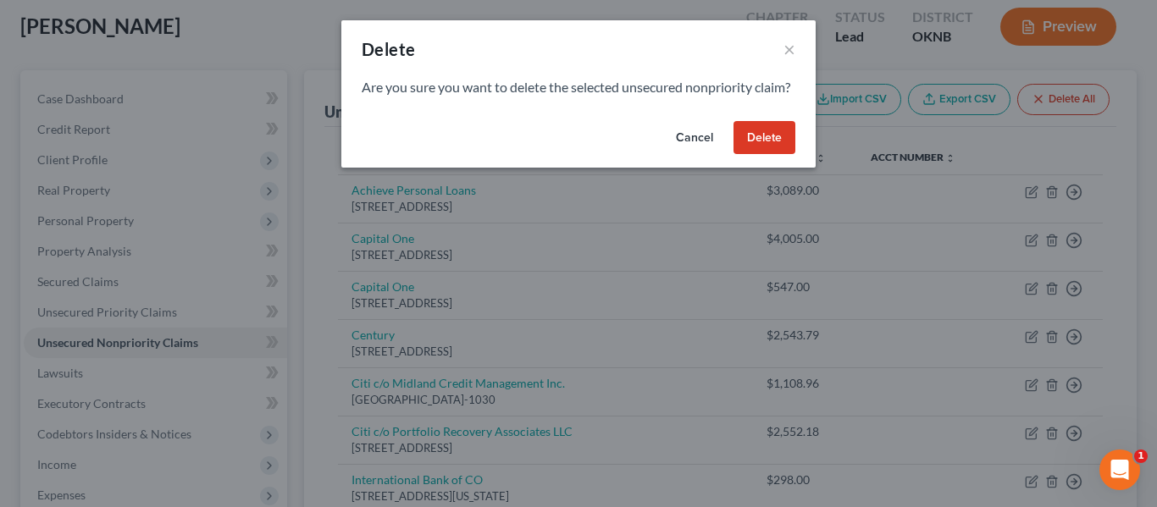
click at [780, 155] on button "Delete" at bounding box center [764, 138] width 62 height 34
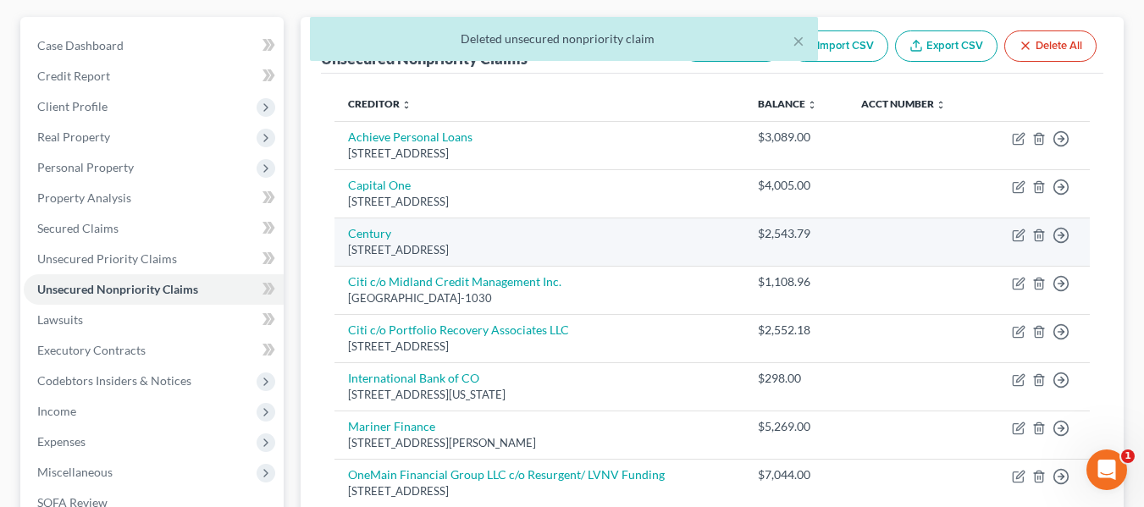
scroll to position [145, 0]
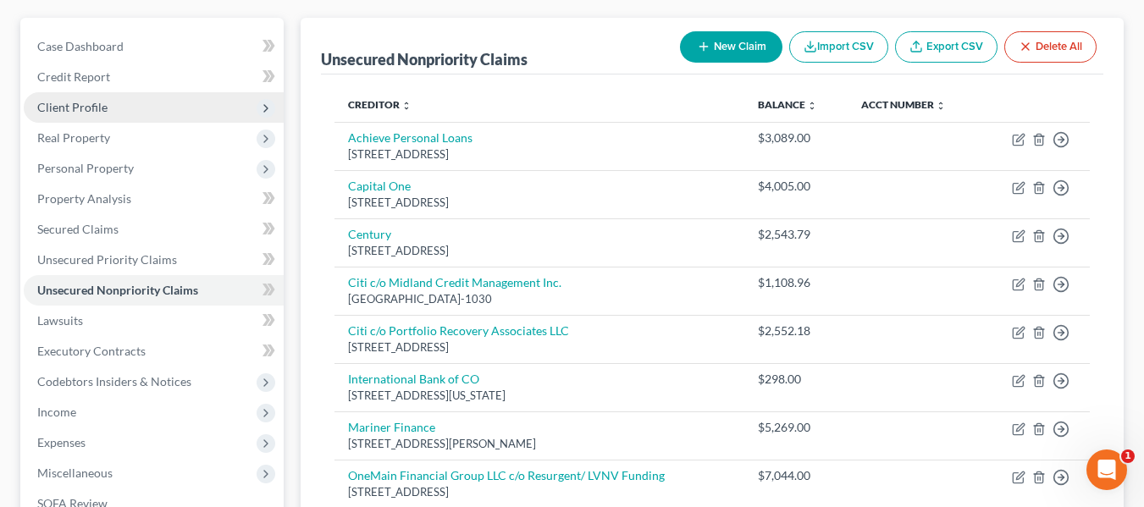
click at [139, 97] on span "Client Profile" at bounding box center [154, 107] width 260 height 30
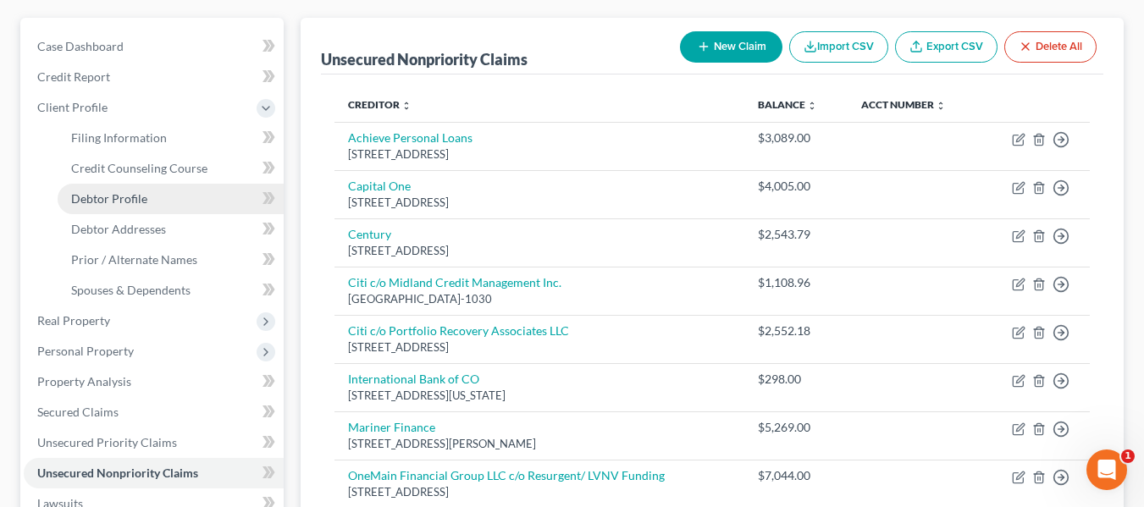
click at [147, 203] on link "Debtor Profile" at bounding box center [171, 199] width 226 height 30
select select "0"
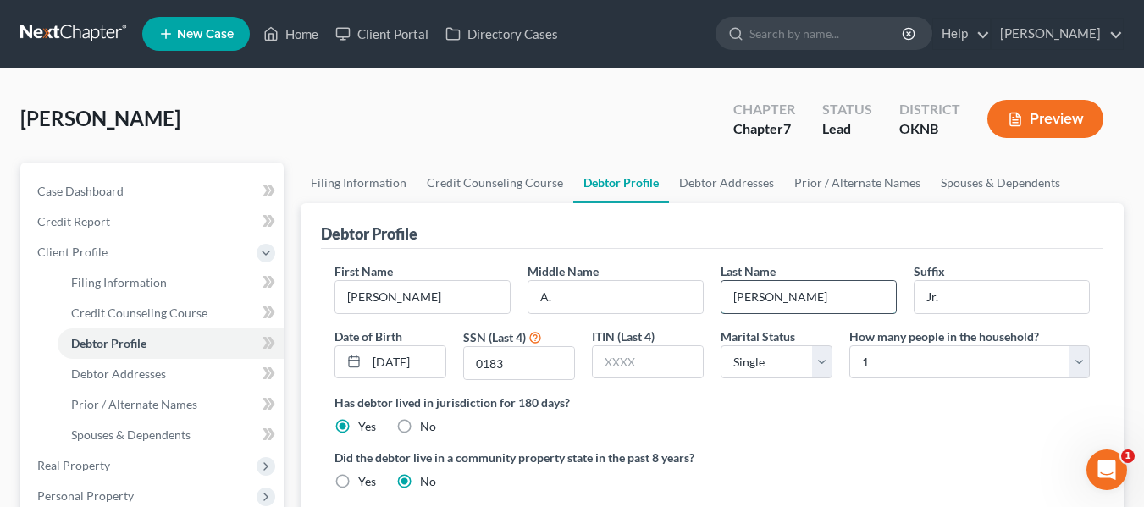
click at [792, 302] on input "Caine" at bounding box center [809, 297] width 174 height 32
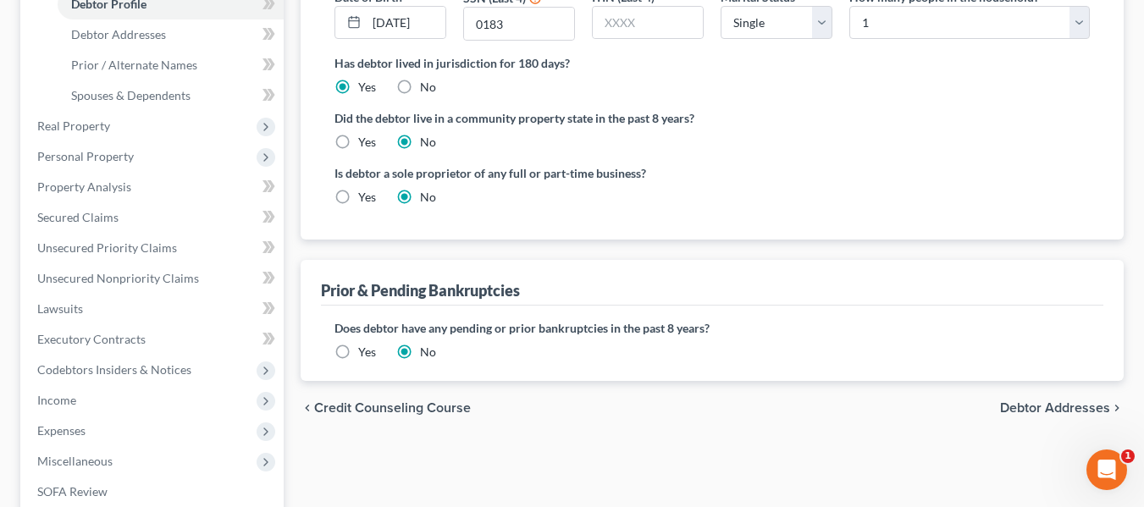
scroll to position [344, 0]
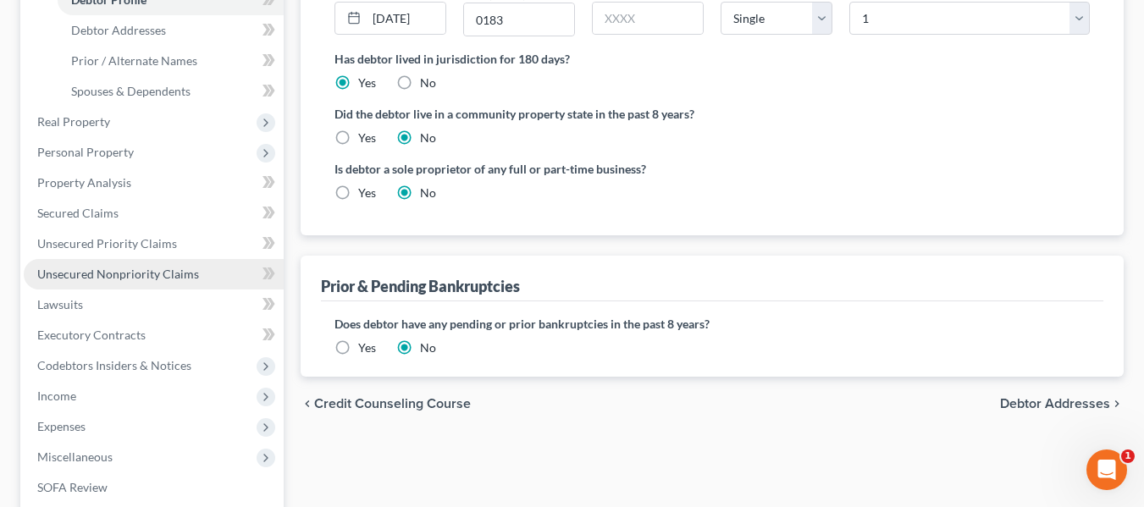
type input "Cain"
click at [142, 277] on span "Unsecured Nonpriority Claims" at bounding box center [118, 274] width 162 height 14
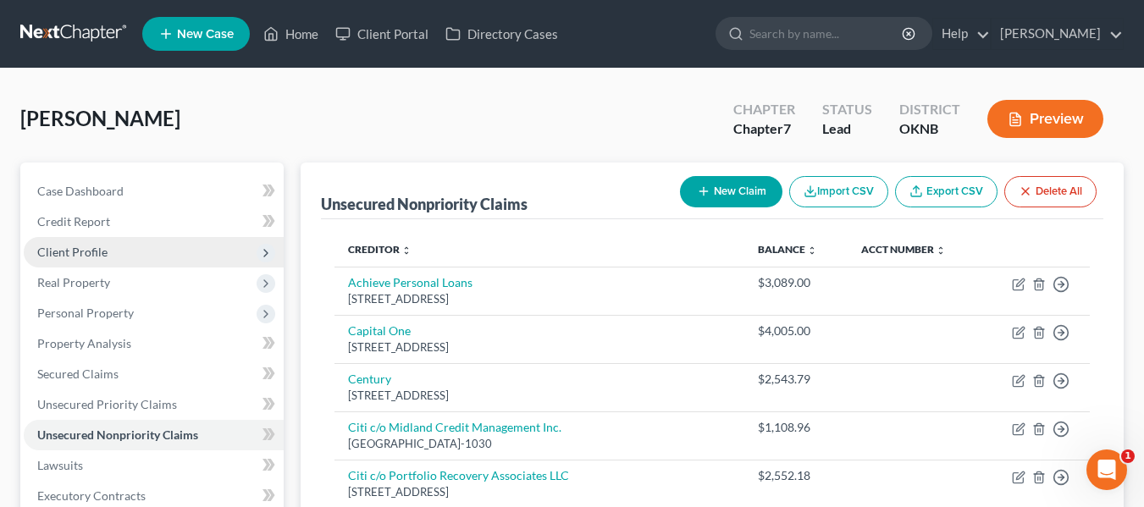
click at [97, 251] on span "Client Profile" at bounding box center [72, 252] width 70 height 14
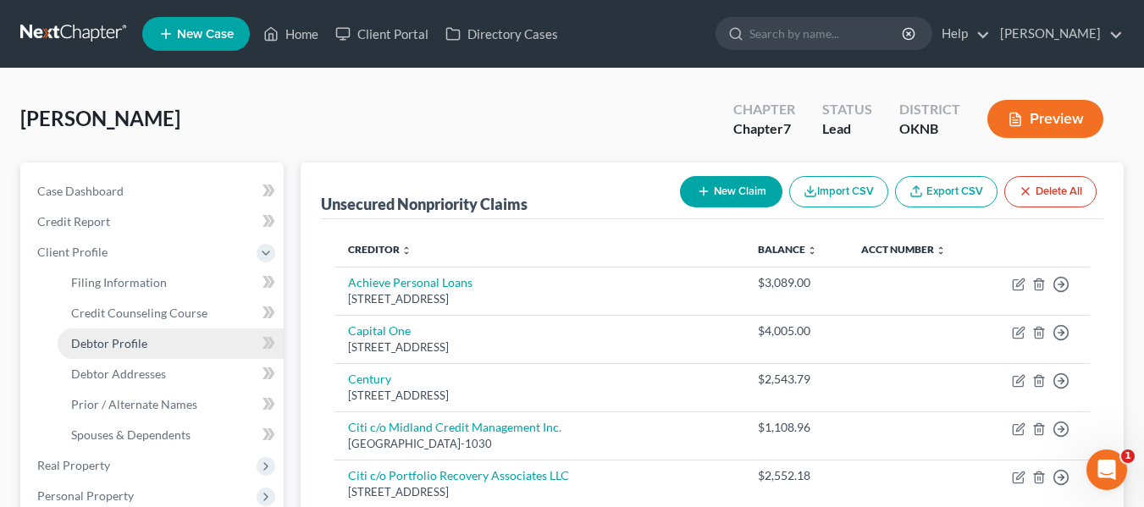
click at [144, 349] on span "Debtor Profile" at bounding box center [109, 343] width 76 height 14
select select "0"
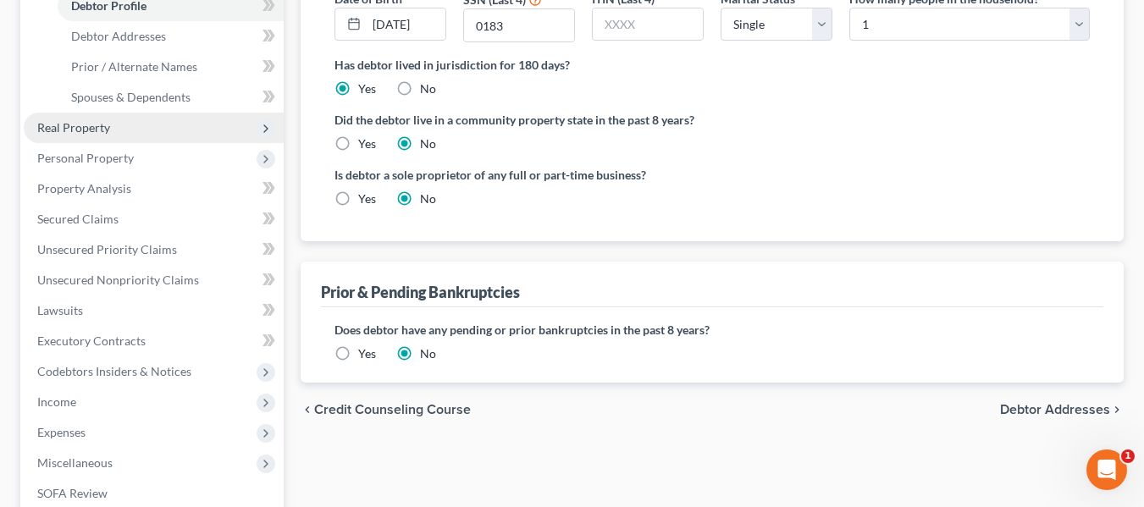
scroll to position [339, 0]
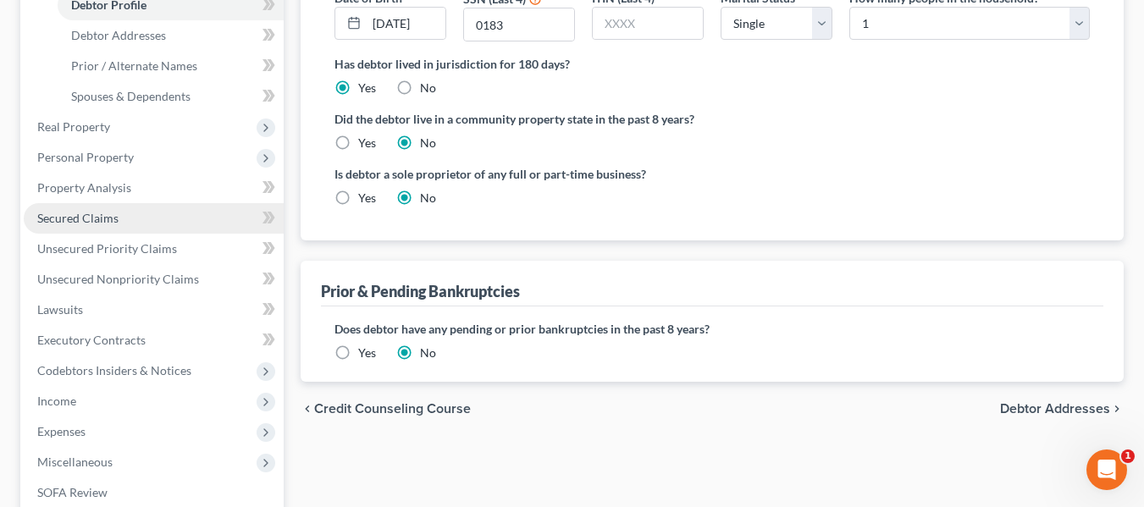
click at [147, 219] on link "Secured Claims" at bounding box center [154, 218] width 260 height 30
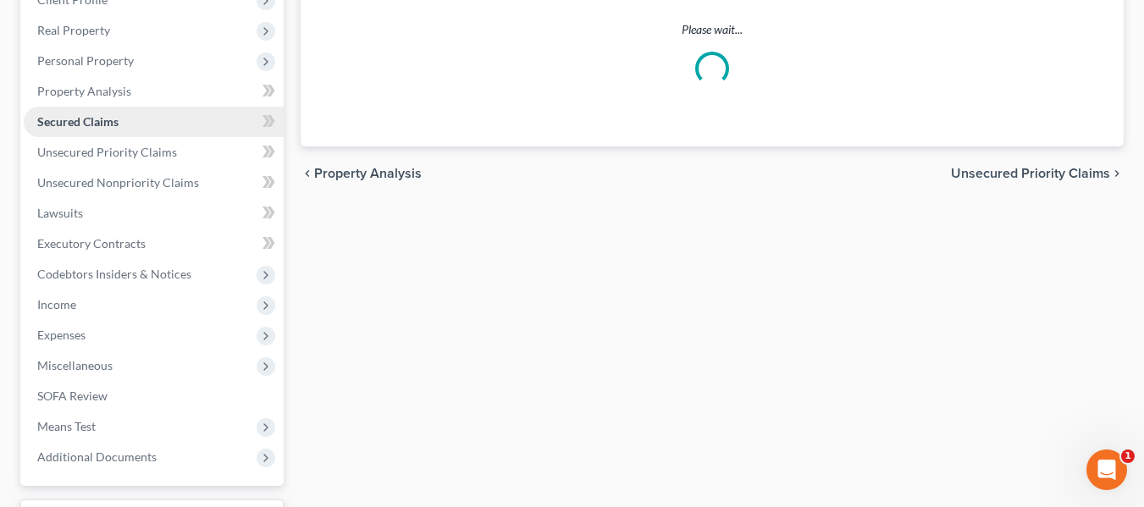
scroll to position [44, 0]
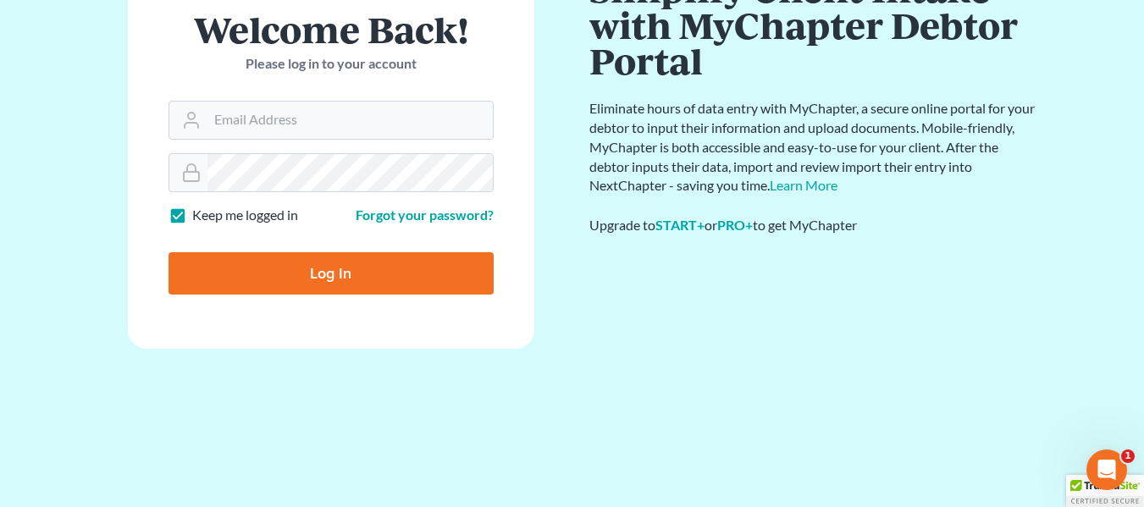
scroll to position [154, 0]
